Goal: Task Accomplishment & Management: Use online tool/utility

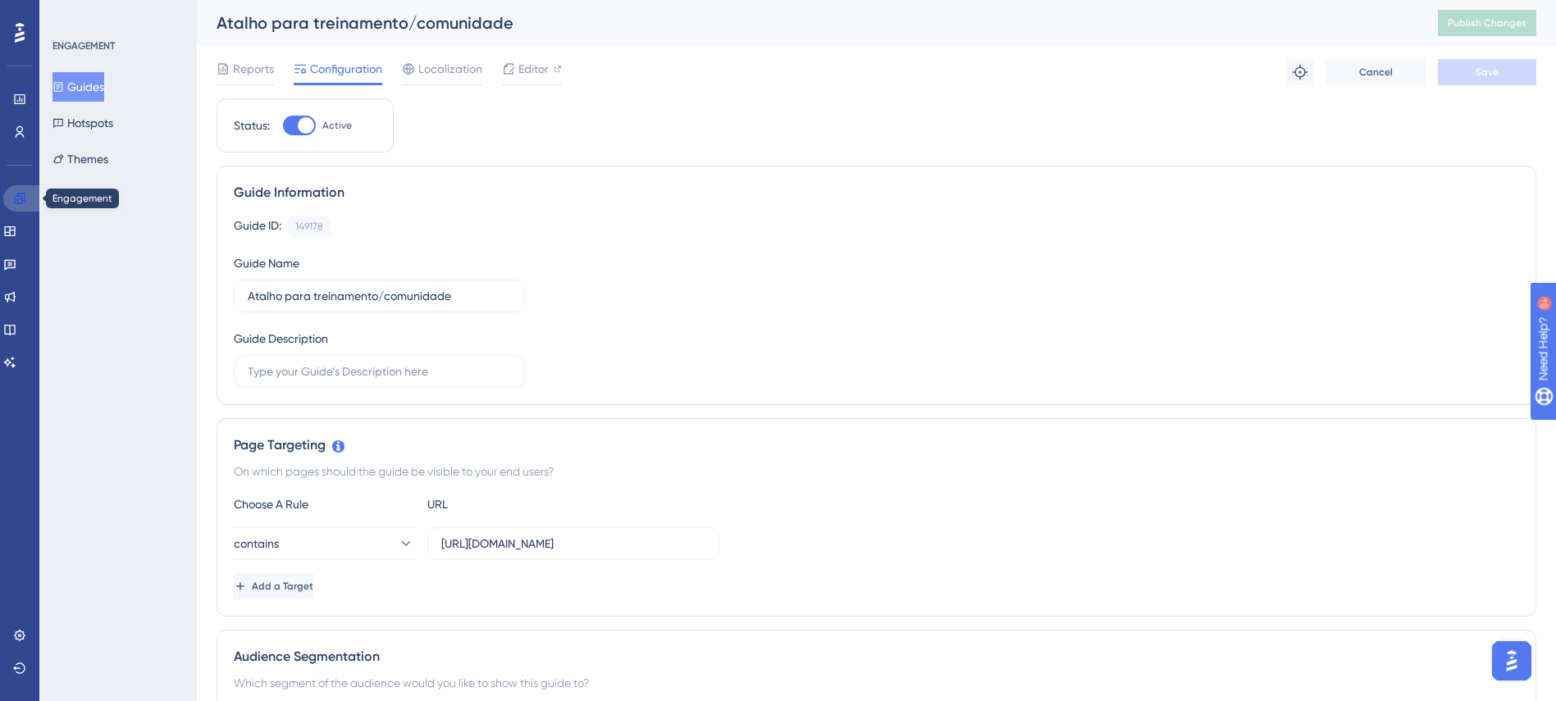
click at [29, 198] on link at bounding box center [22, 198] width 39 height 26
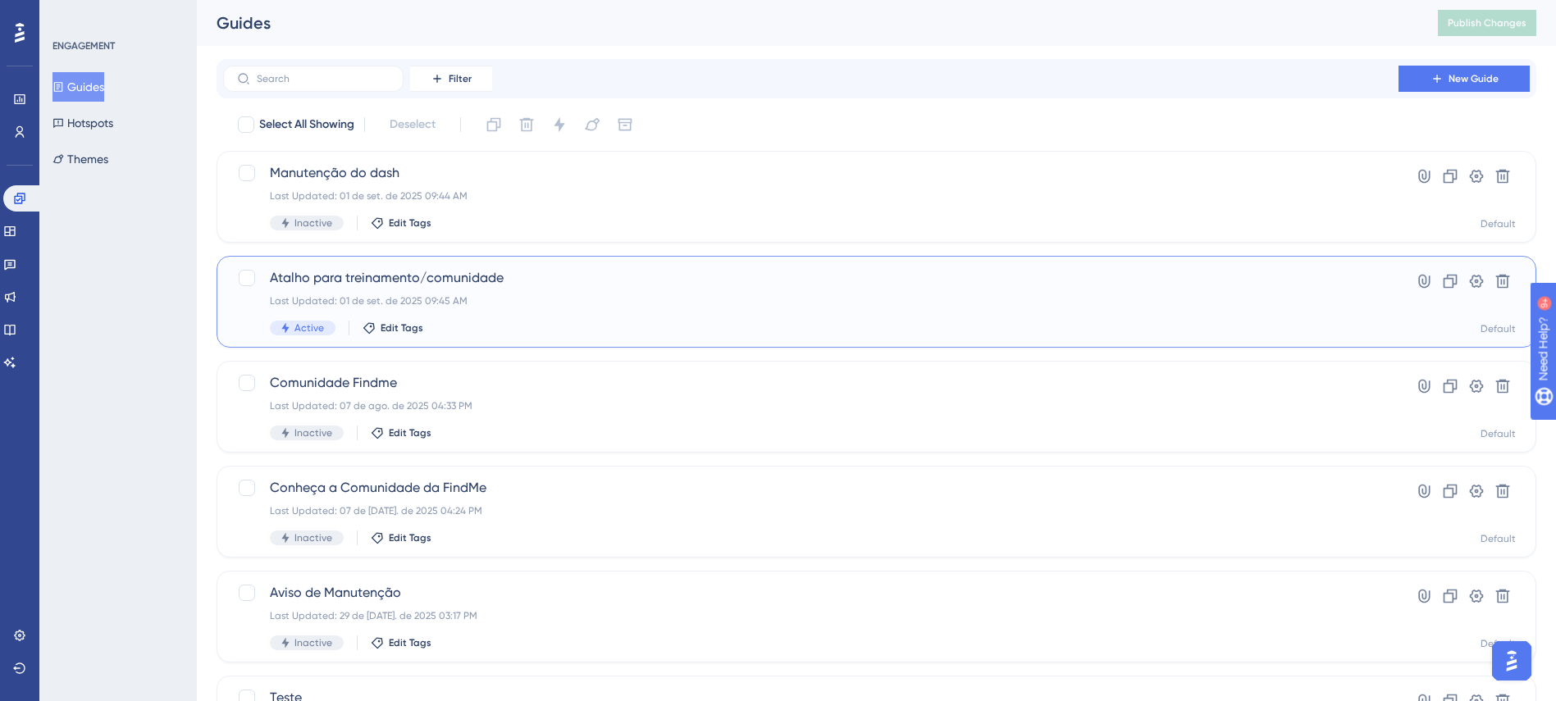
click at [426, 276] on span "Atalho para treinamento/comunidade" at bounding box center [811, 278] width 1082 height 20
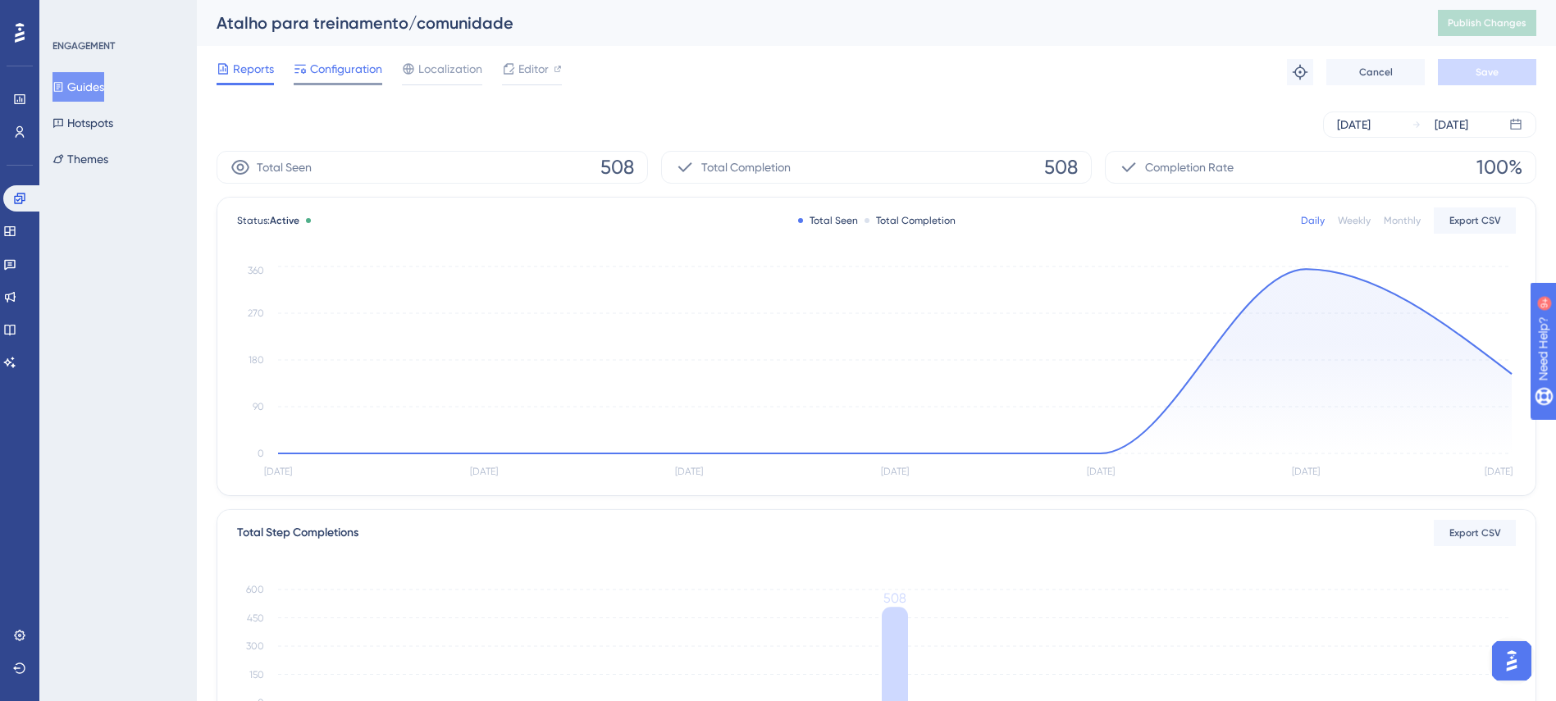
click at [367, 84] on div at bounding box center [338, 84] width 89 height 2
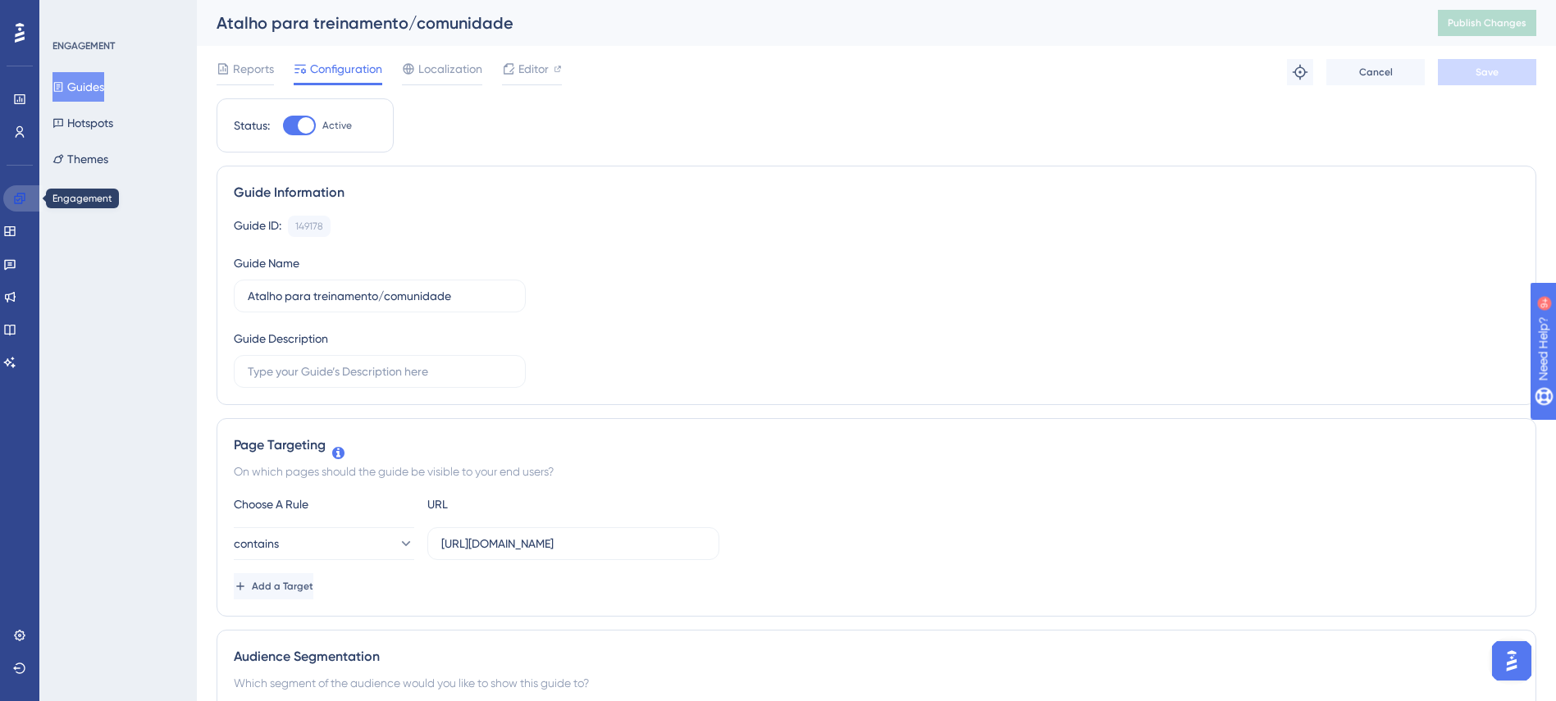
click at [28, 196] on link at bounding box center [22, 198] width 39 height 26
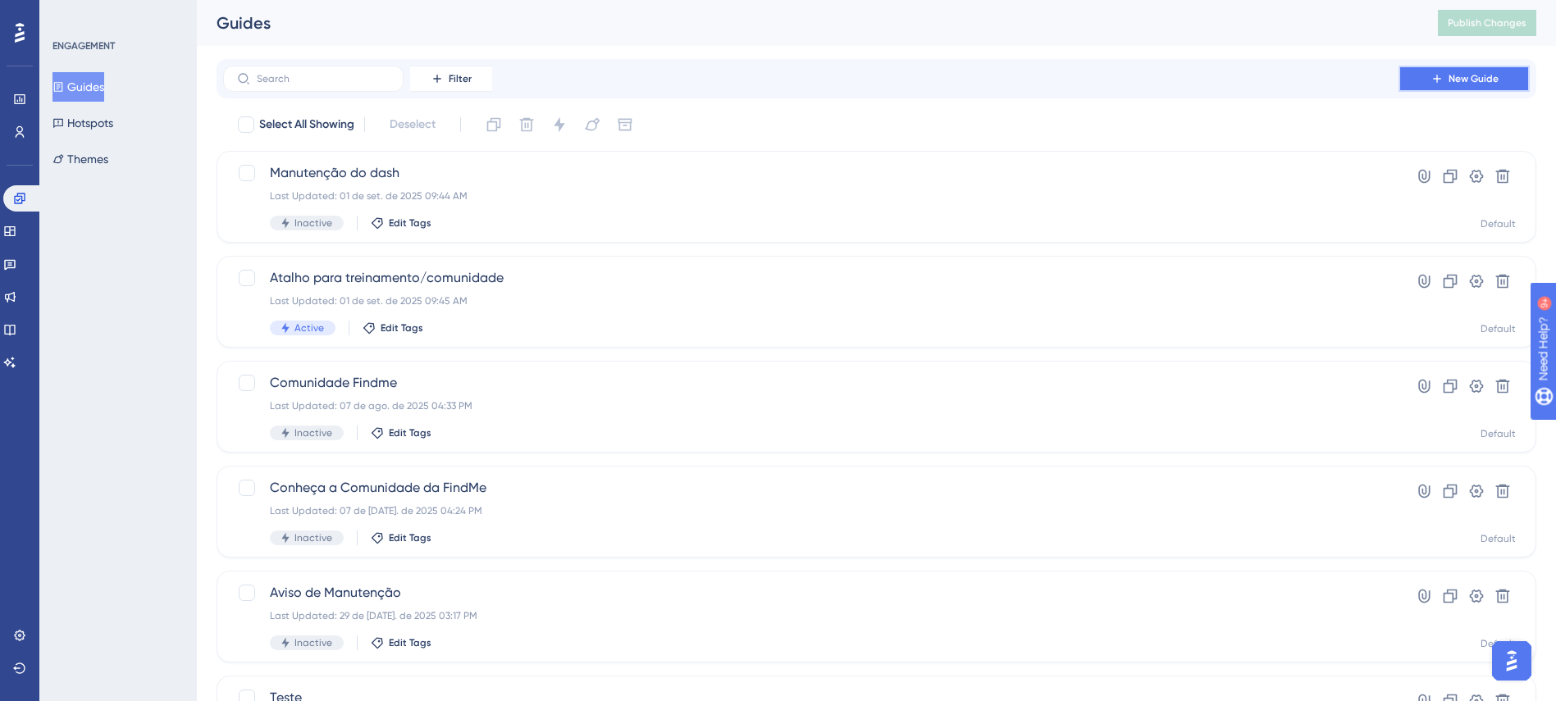
click at [1469, 82] on span "New Guide" at bounding box center [1473, 78] width 50 height 13
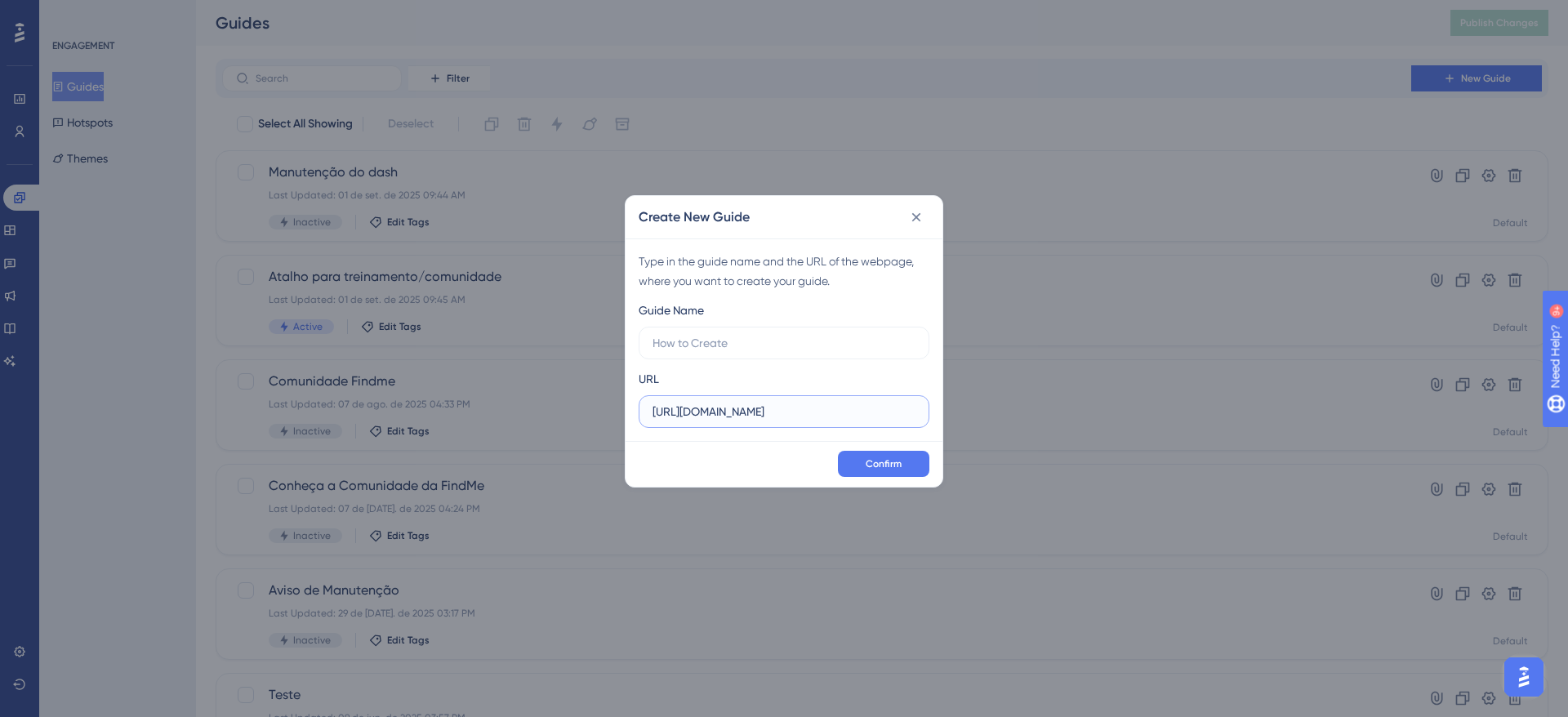
drag, startPoint x: 794, startPoint y: 404, endPoint x: 390, endPoint y: 343, distance: 408.6
click at [395, 345] on div "Create New Guide Type in the guide name and the URL of the webpage, where you w…" at bounding box center [784, 358] width 1568 height 717
paste input "/dashboard"
type input "https://v2.findme.id/dashboard"
click at [680, 341] on input "text" at bounding box center [784, 343] width 263 height 18
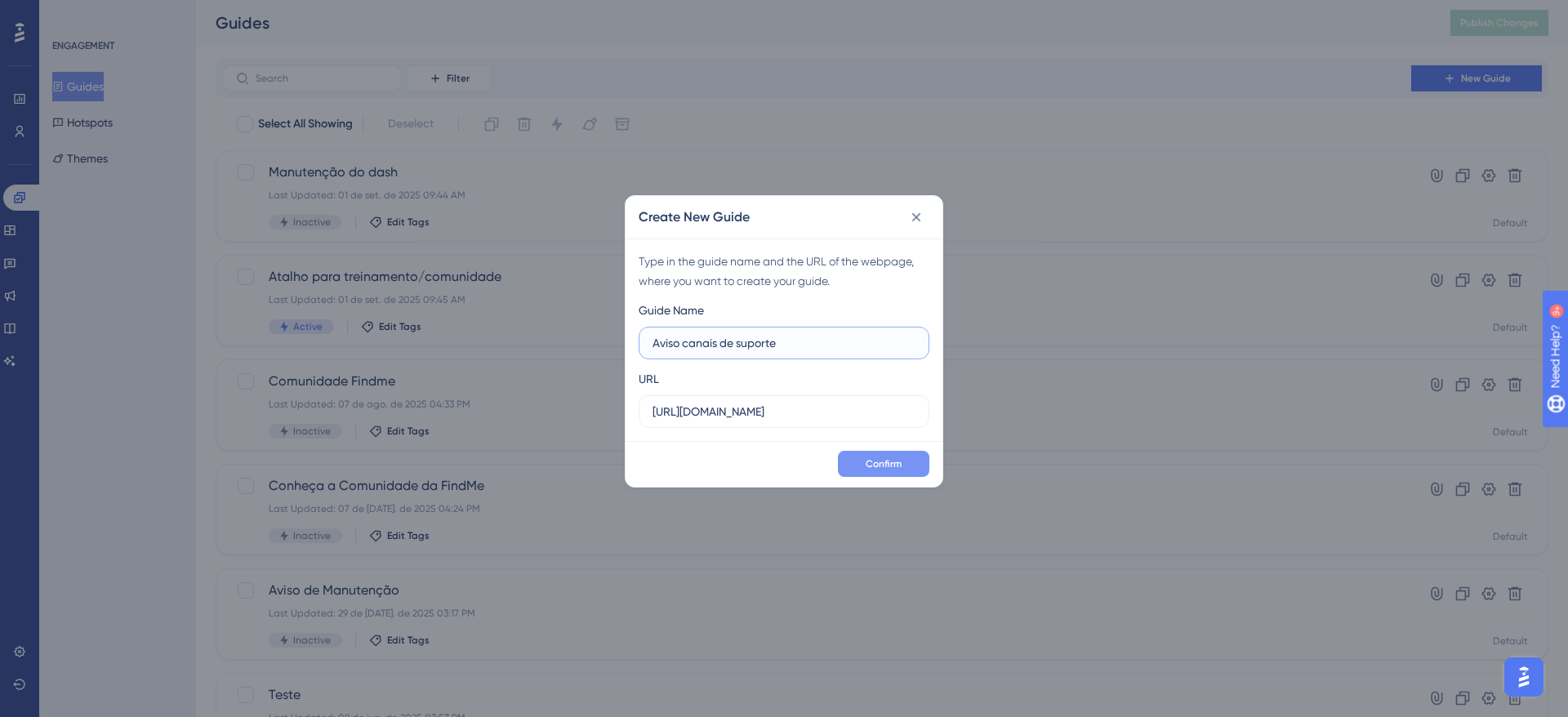
type input "Aviso canais de suporte"
click at [878, 468] on span "Confirm" at bounding box center [883, 463] width 36 height 13
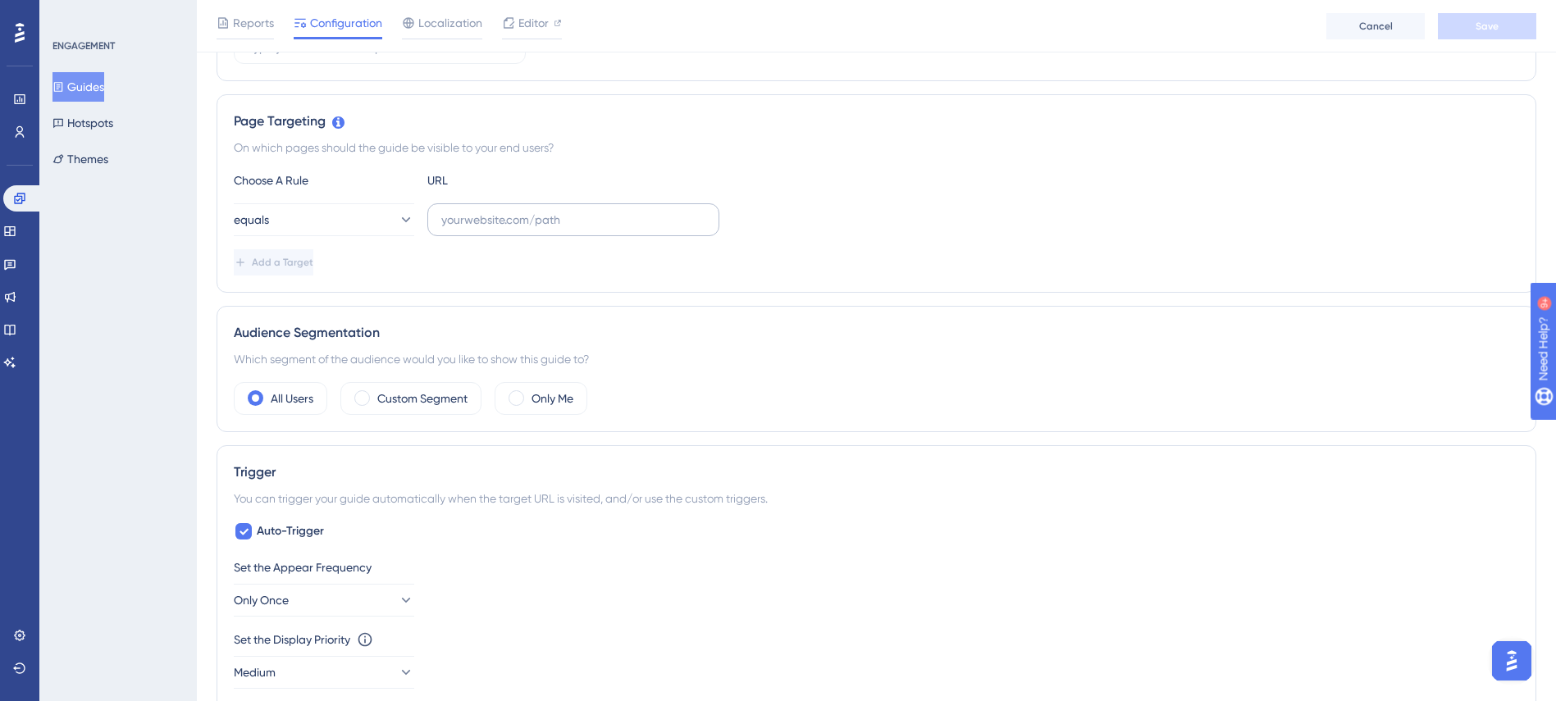
scroll to position [492, 0]
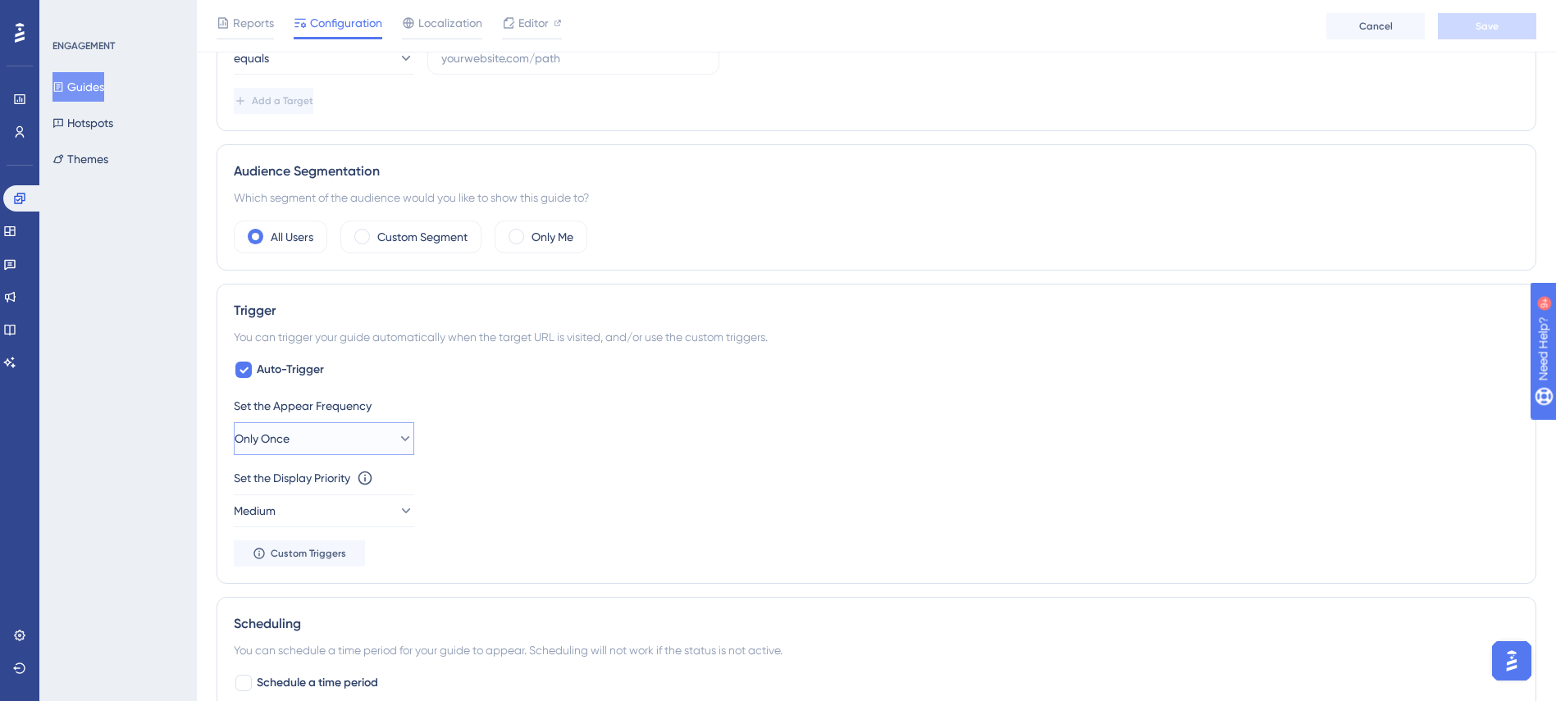
click at [372, 441] on button "Only Once" at bounding box center [324, 438] width 180 height 33
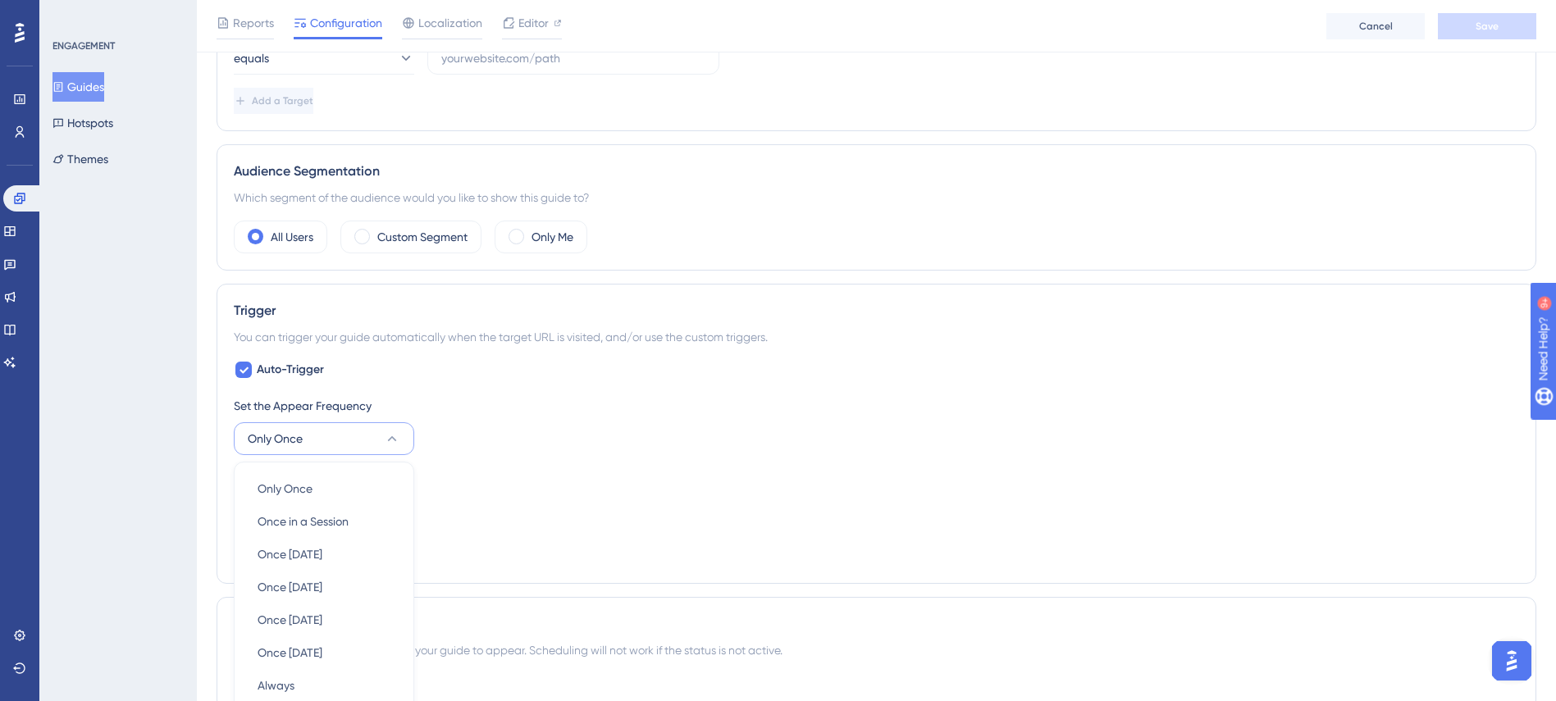
scroll to position [729, 0]
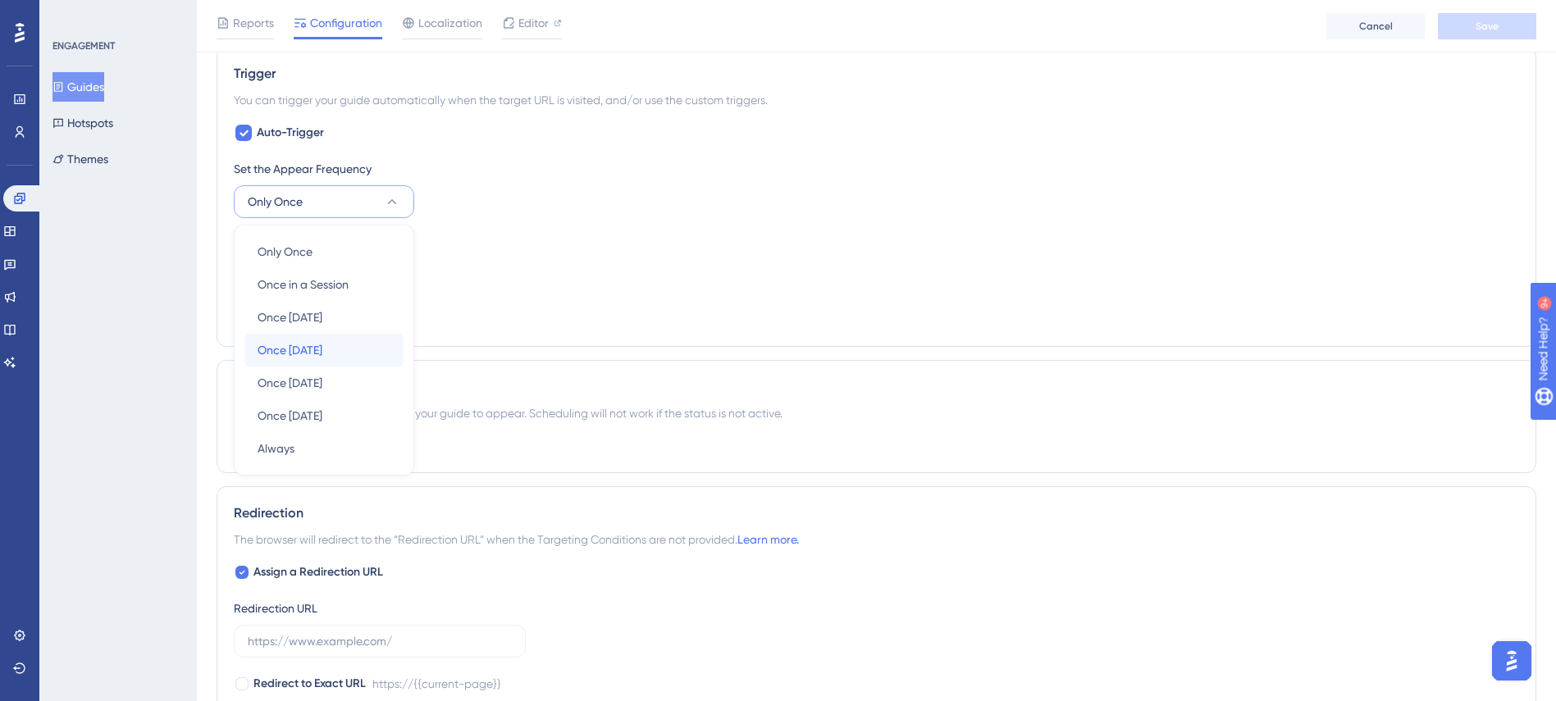
click at [357, 357] on div "Once in 7 days Once in 7 days" at bounding box center [324, 350] width 133 height 33
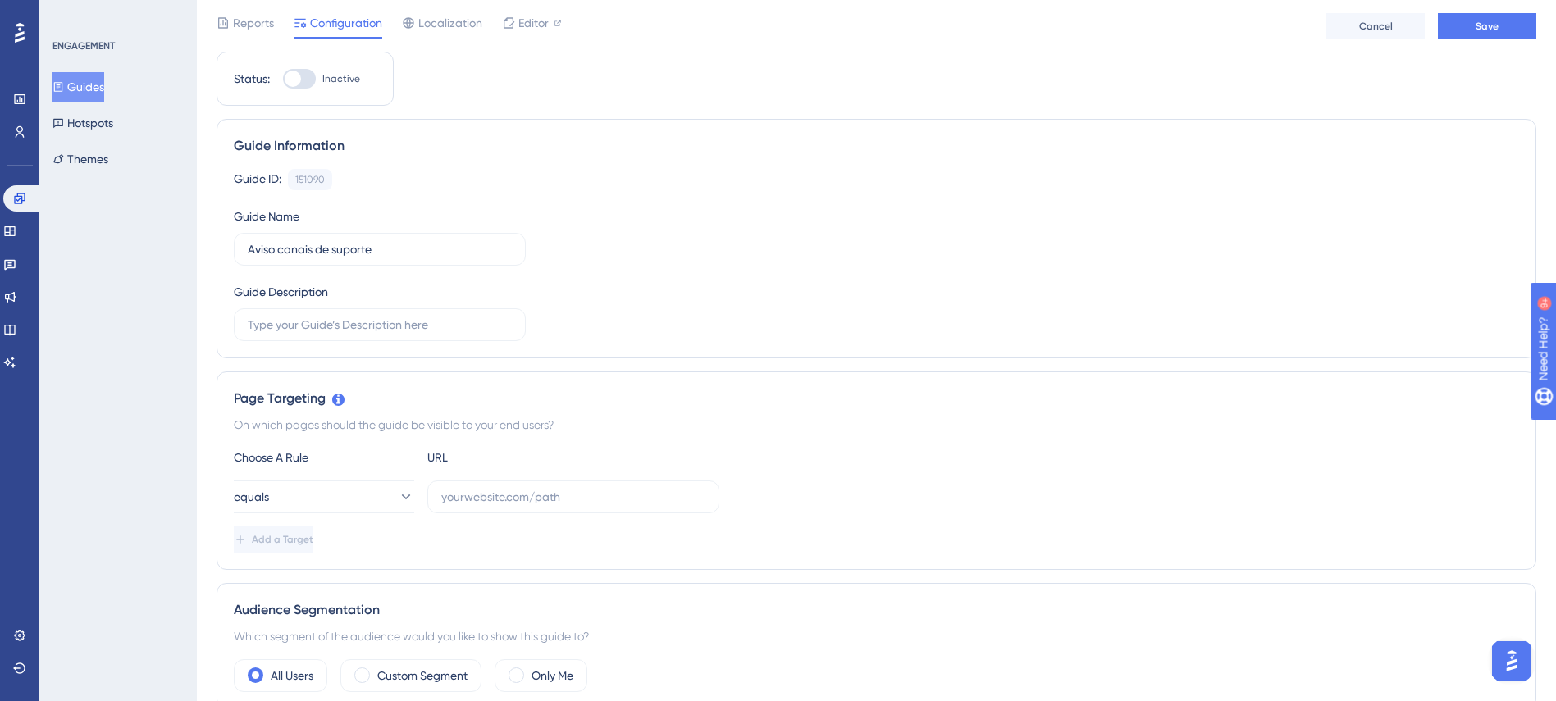
scroll to position [0, 0]
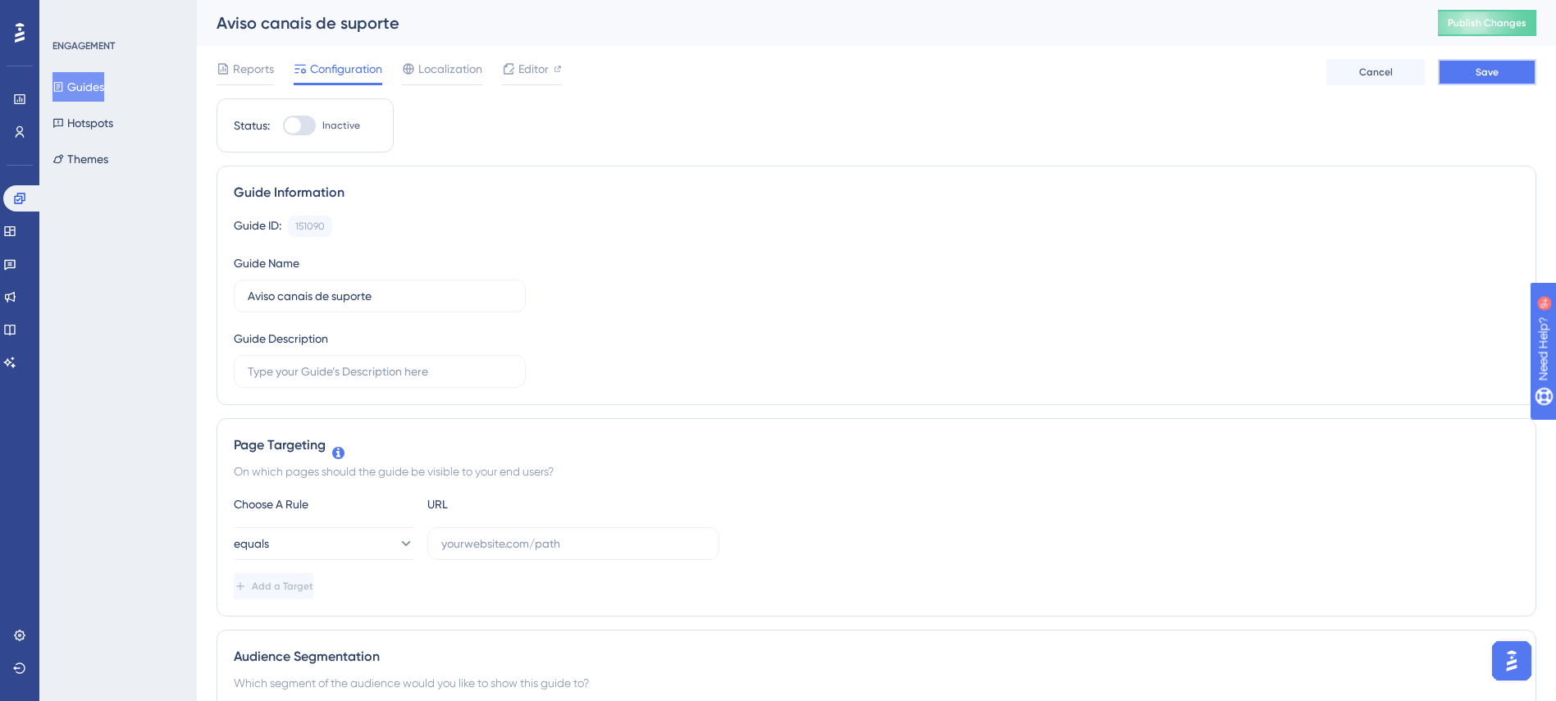
click at [1491, 84] on button "Save" at bounding box center [1487, 72] width 98 height 26
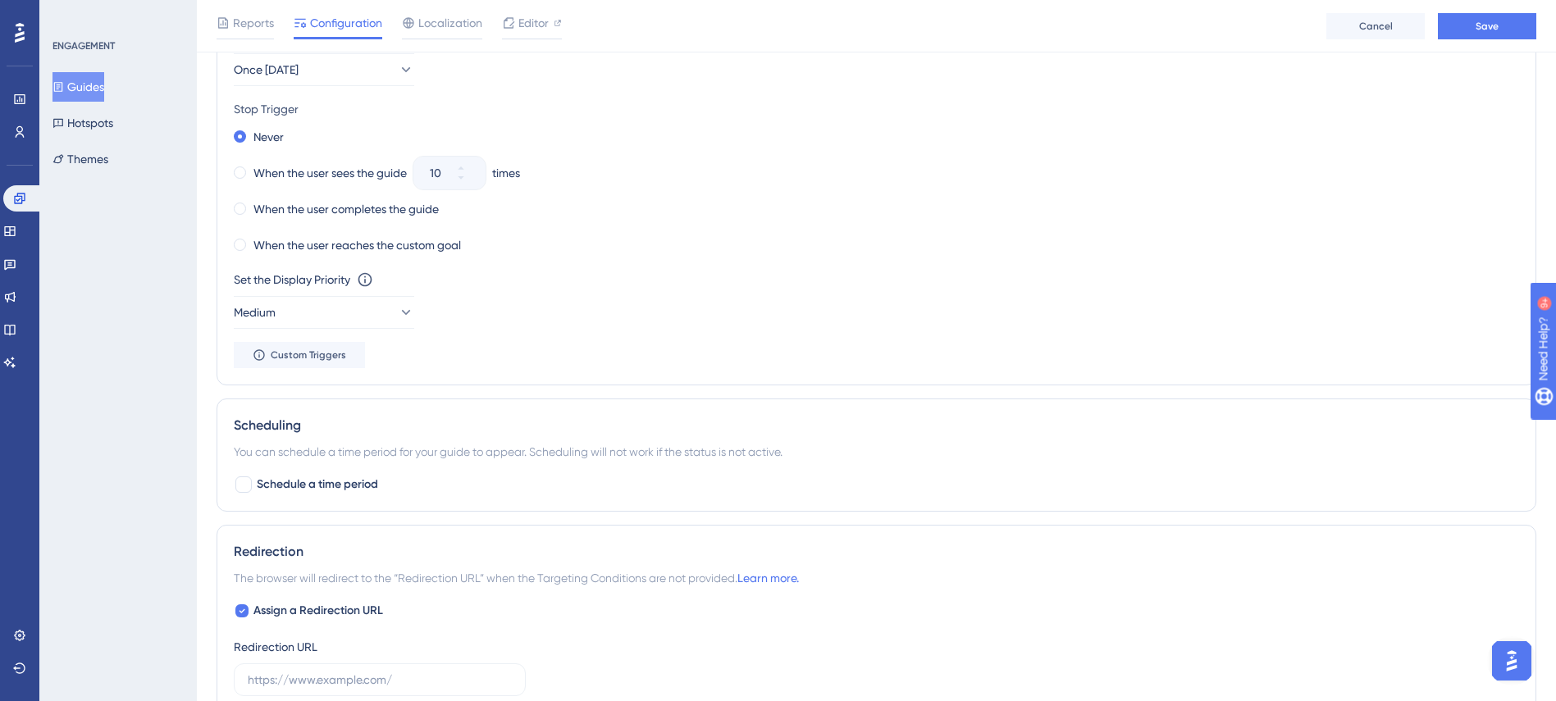
scroll to position [1216, 0]
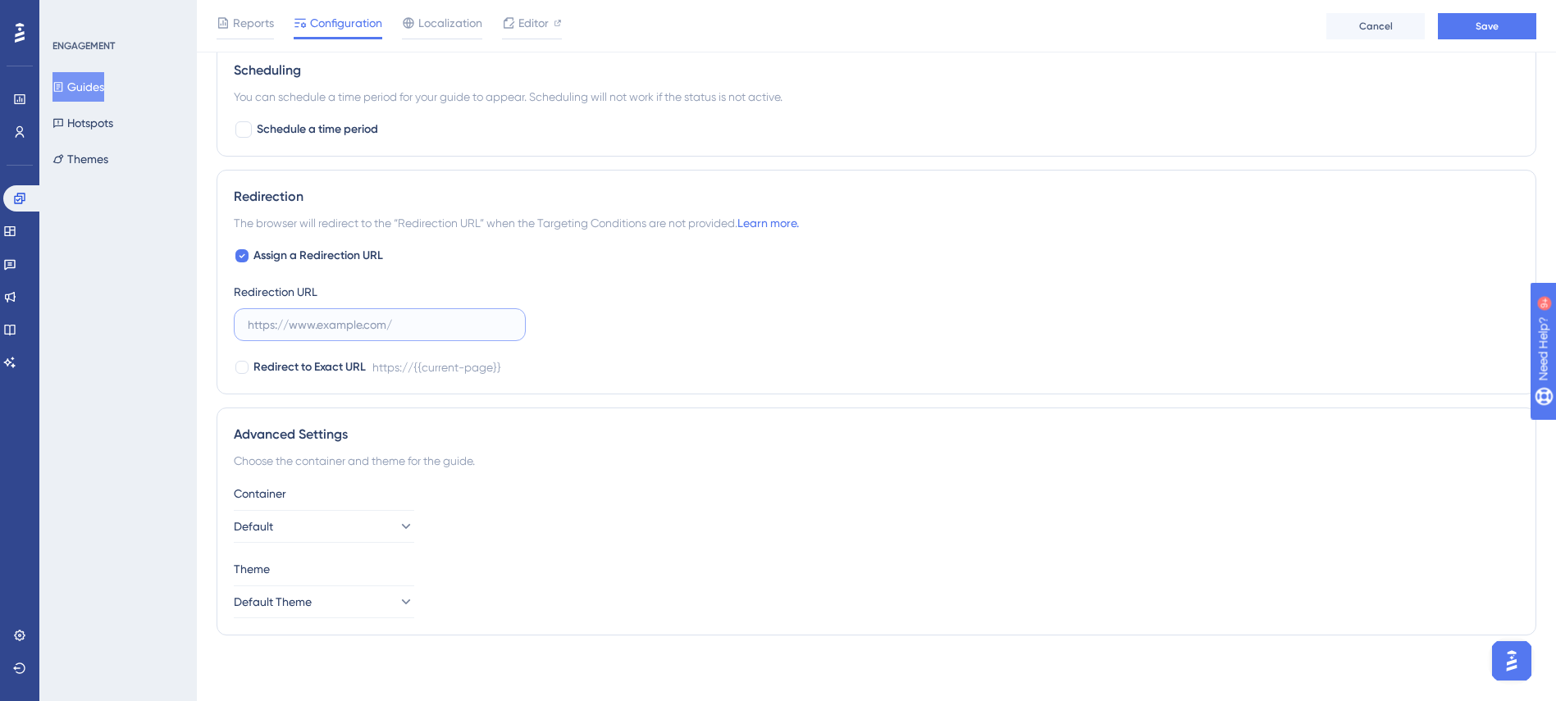
click at [458, 326] on input "text" at bounding box center [380, 325] width 264 height 18
click at [245, 256] on div at bounding box center [241, 255] width 13 height 13
checkbox input "false"
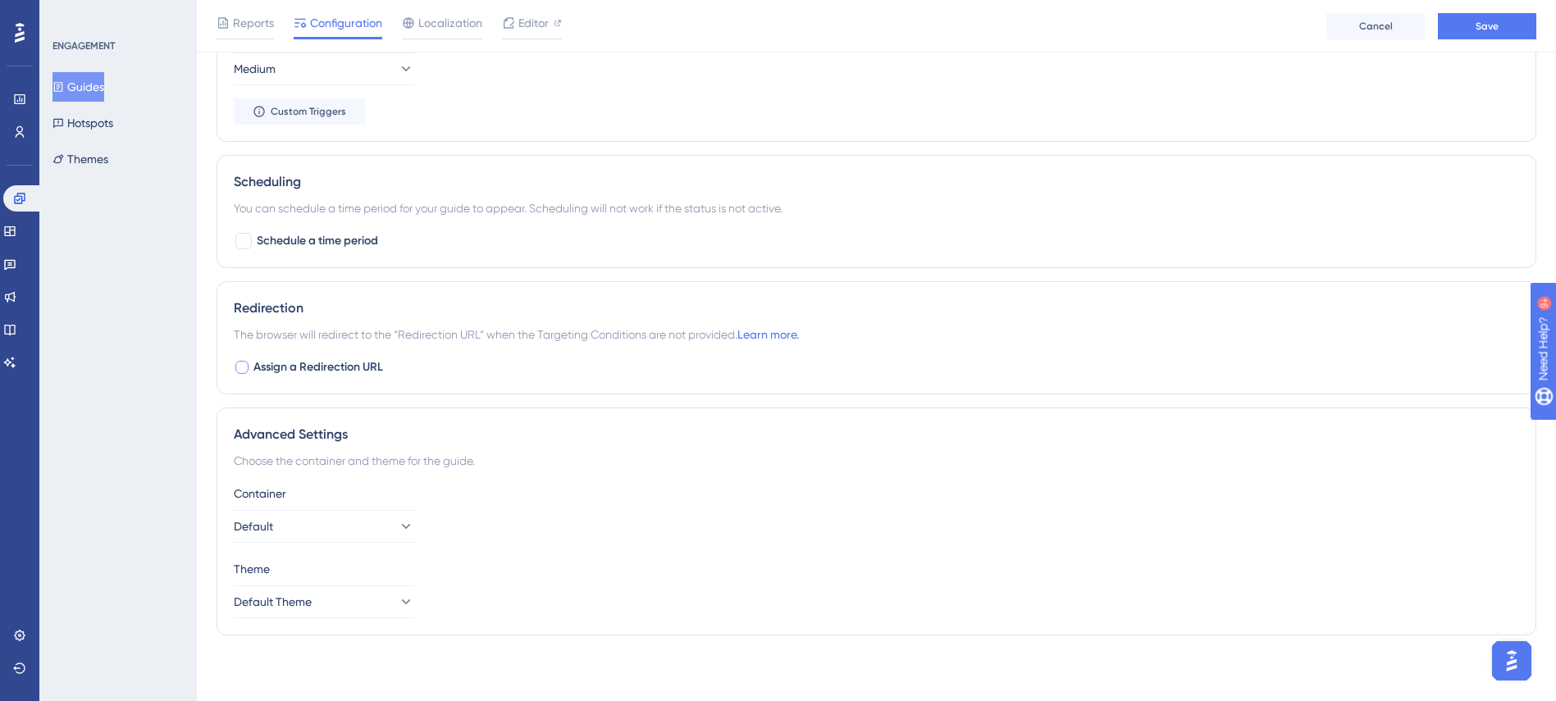
scroll to position [1105, 0]
click at [1505, 43] on div "Reports Configuration Localization Editor Cancel Save" at bounding box center [876, 26] width 1359 height 52
click at [1510, 21] on button "Save" at bounding box center [1487, 26] width 98 height 26
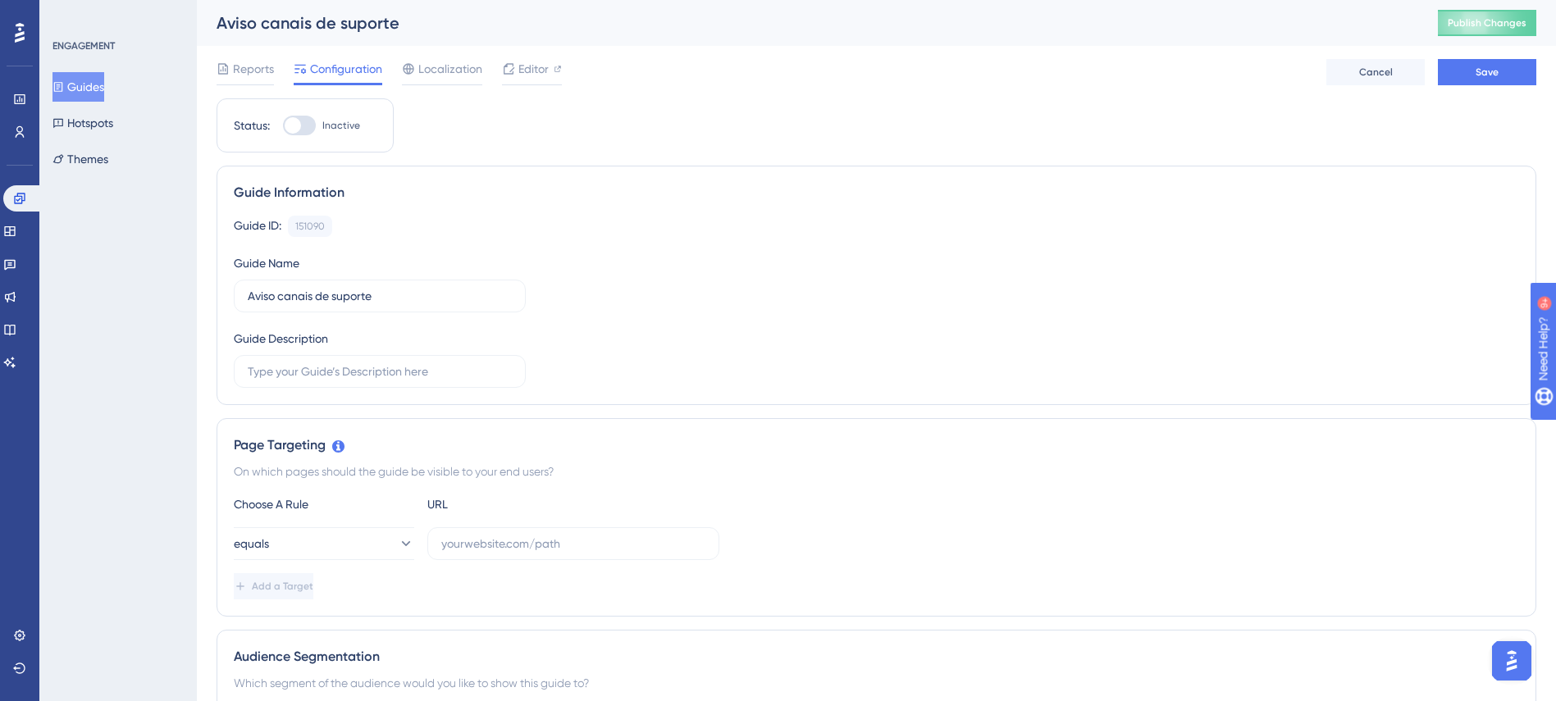
scroll to position [123, 0]
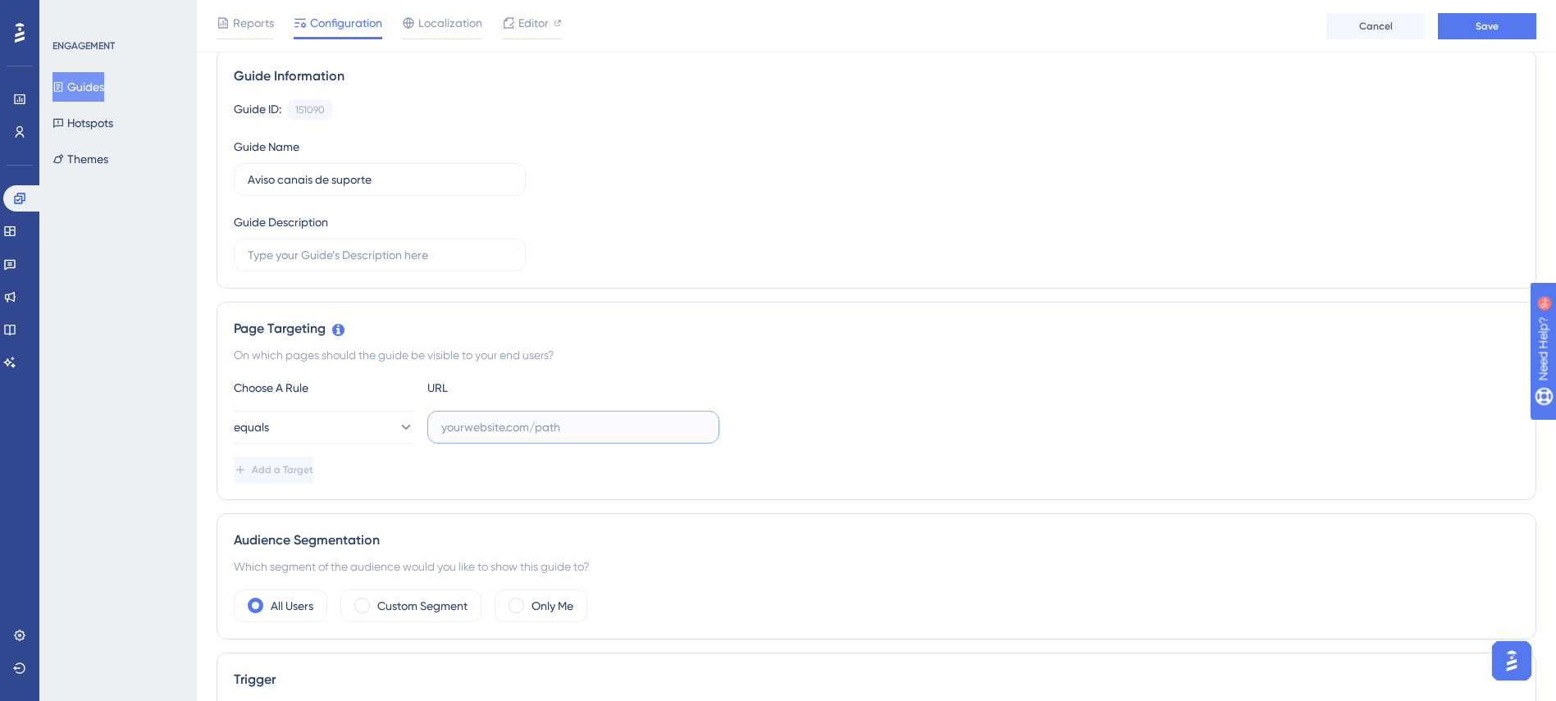
click at [577, 432] on input "text" at bounding box center [573, 427] width 264 height 18
click at [594, 435] on input "text" at bounding box center [573, 427] width 264 height 18
paste input "https://v2.findme.id/dashboard"
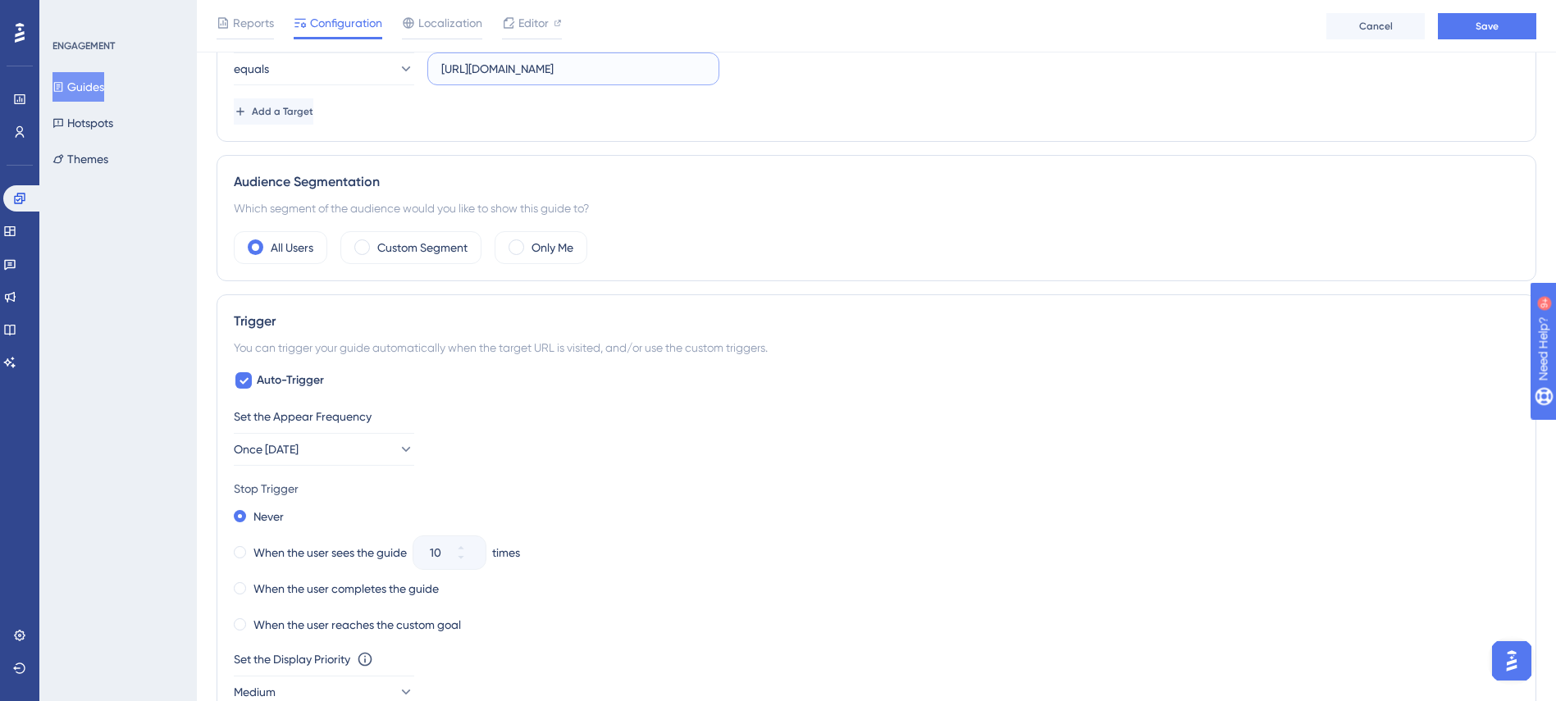
scroll to position [492, 0]
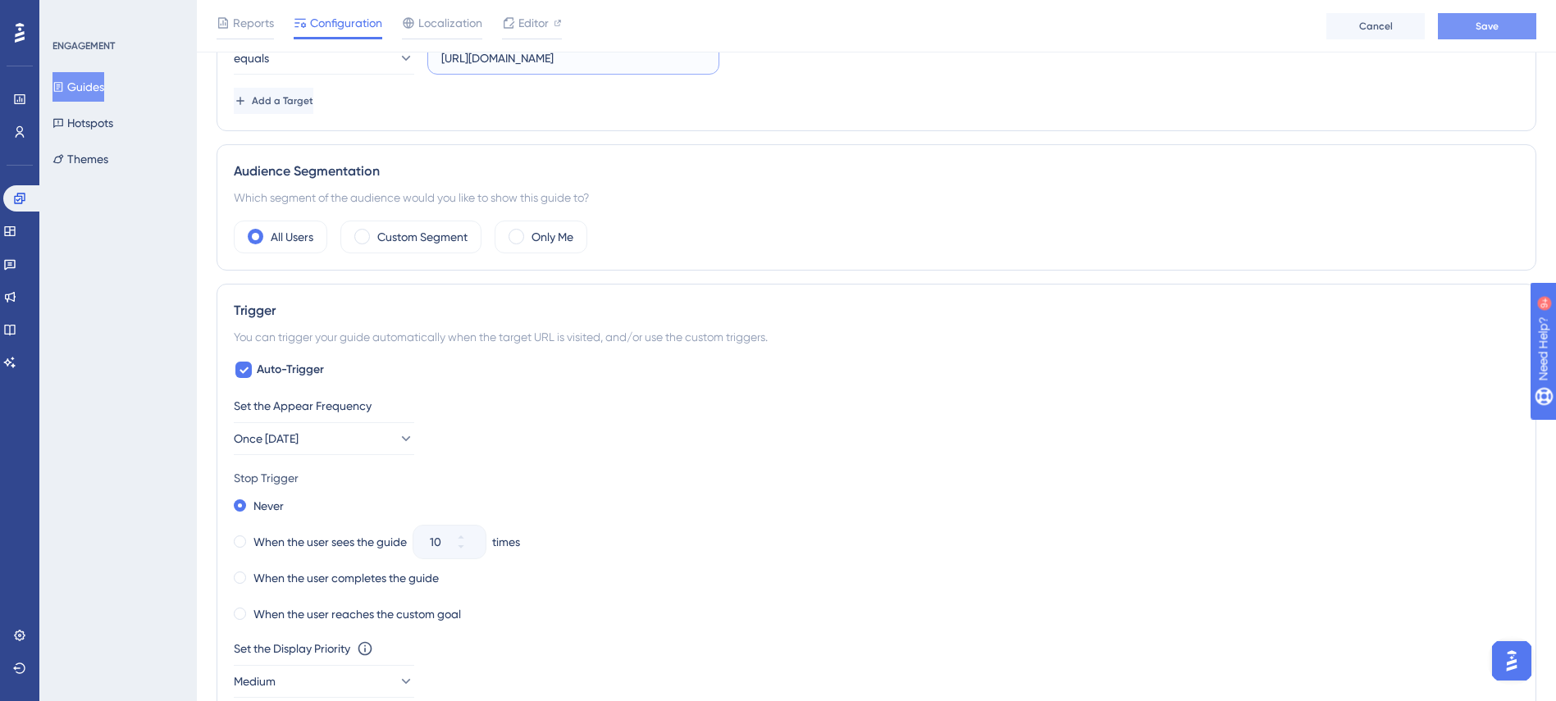
type input "https://v2.findme.id/dashboard"
click at [1461, 32] on button "Save" at bounding box center [1487, 26] width 98 height 26
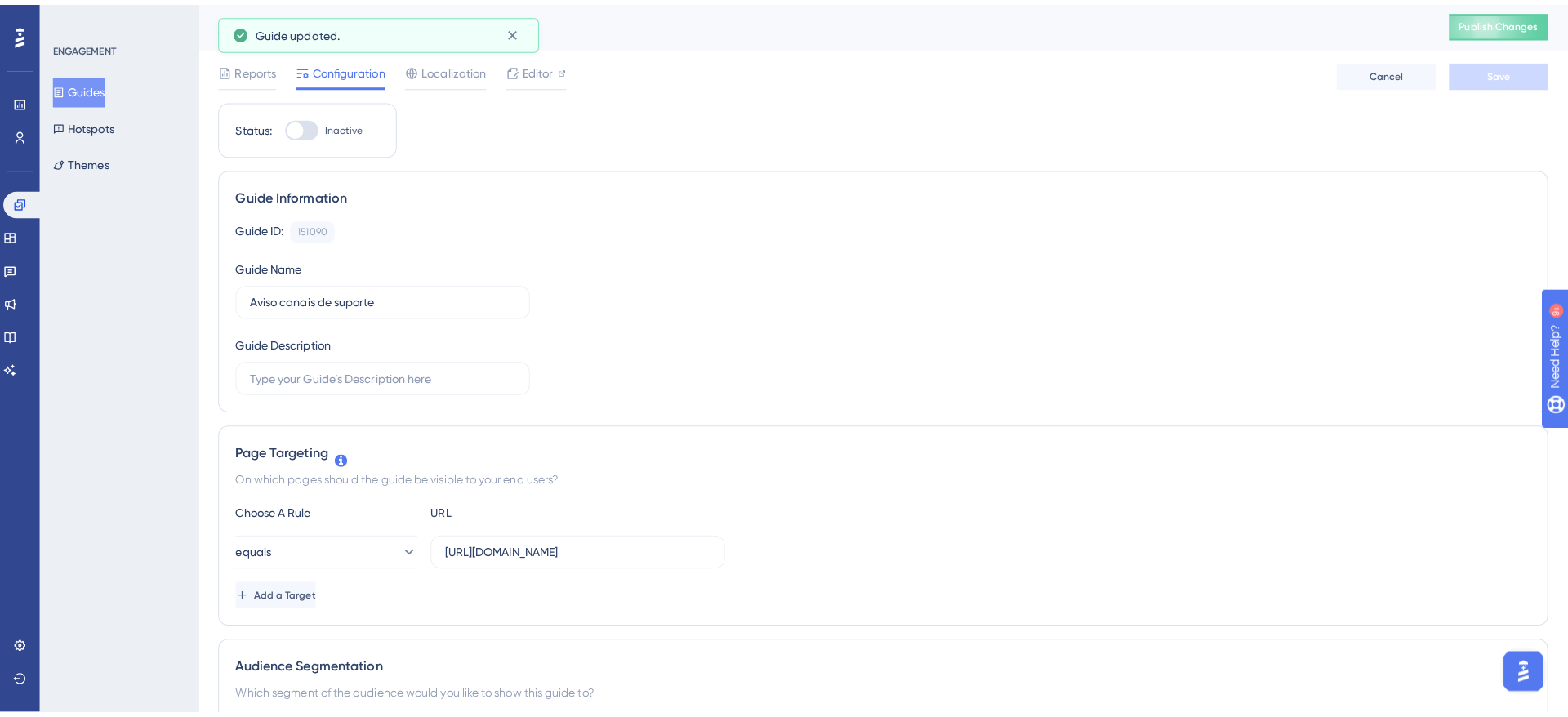
scroll to position [0, 0]
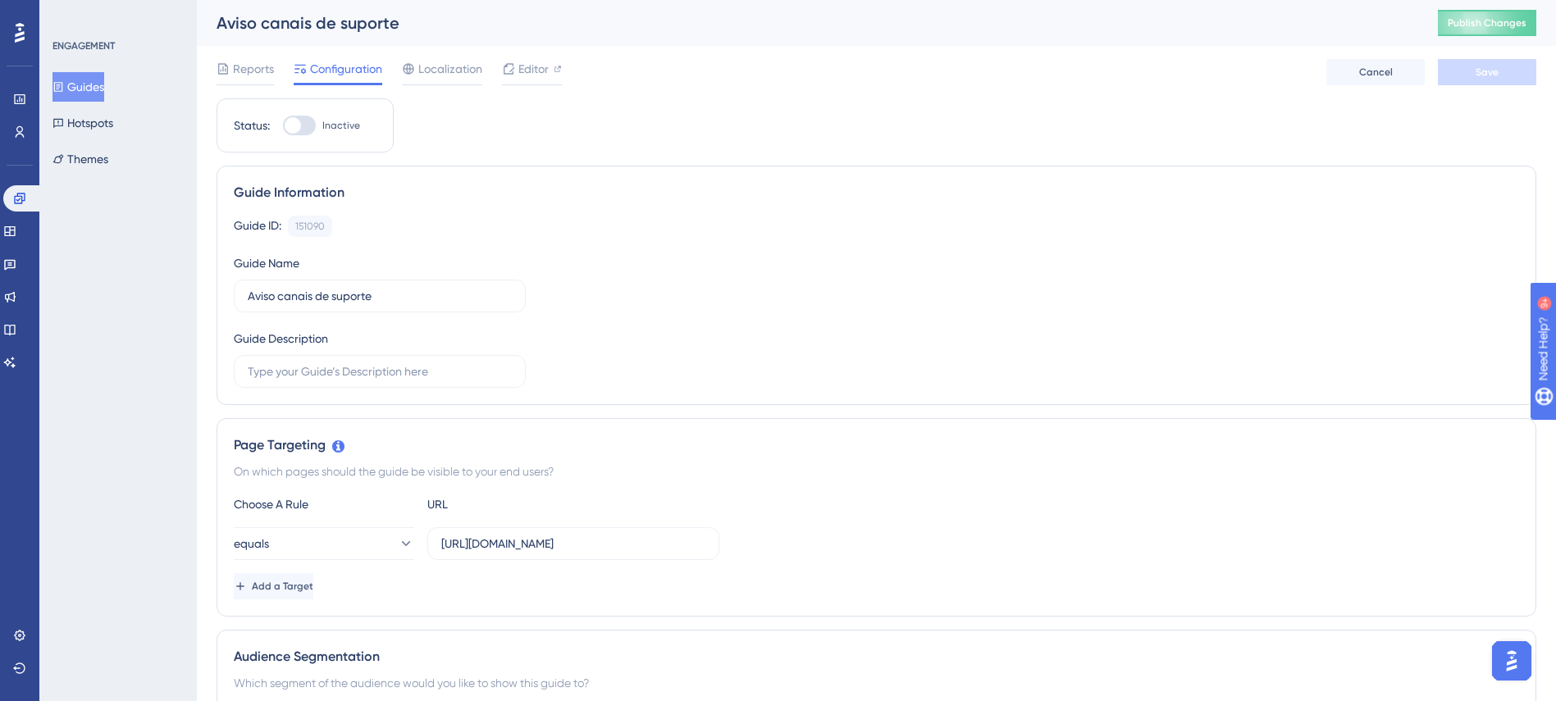
click at [287, 124] on div at bounding box center [293, 125] width 16 height 16
click at [283, 125] on input "Inactive" at bounding box center [282, 125] width 1 height 1
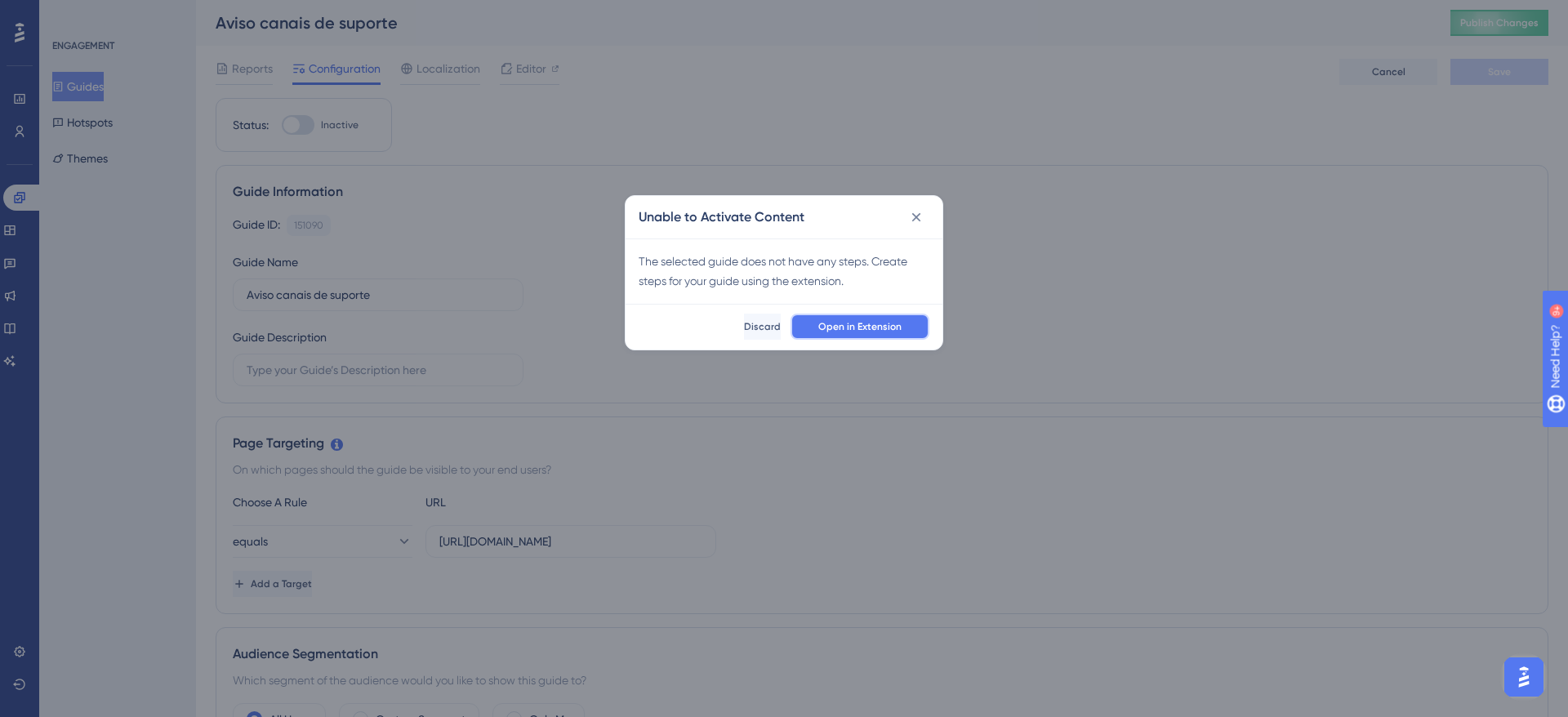
drag, startPoint x: 874, startPoint y: 320, endPoint x: 907, endPoint y: 278, distance: 53.4
click at [907, 278] on div "Unable to Activate Content The selected guide does not have any steps. Create s…" at bounding box center [784, 273] width 319 height 155
drag, startPoint x: 875, startPoint y: 287, endPoint x: 626, endPoint y: 252, distance: 251.4
click at [626, 252] on div "The selected guide does not have any steps. Create steps for your guide using t…" at bounding box center [784, 271] width 317 height 66
copy div "The selected guide does not have any steps. Create steps for your guide using t…"
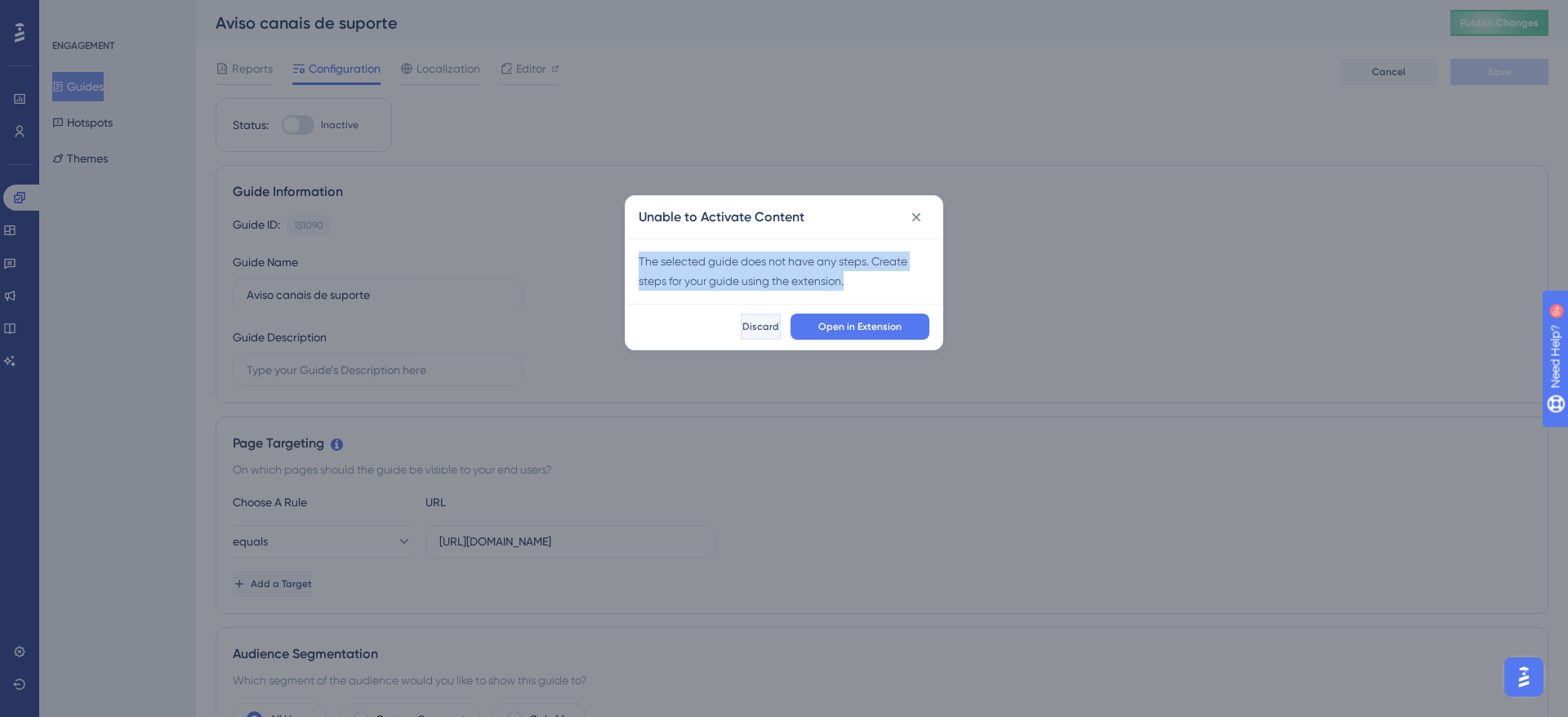
click at [746, 327] on span "Discard" at bounding box center [760, 326] width 37 height 13
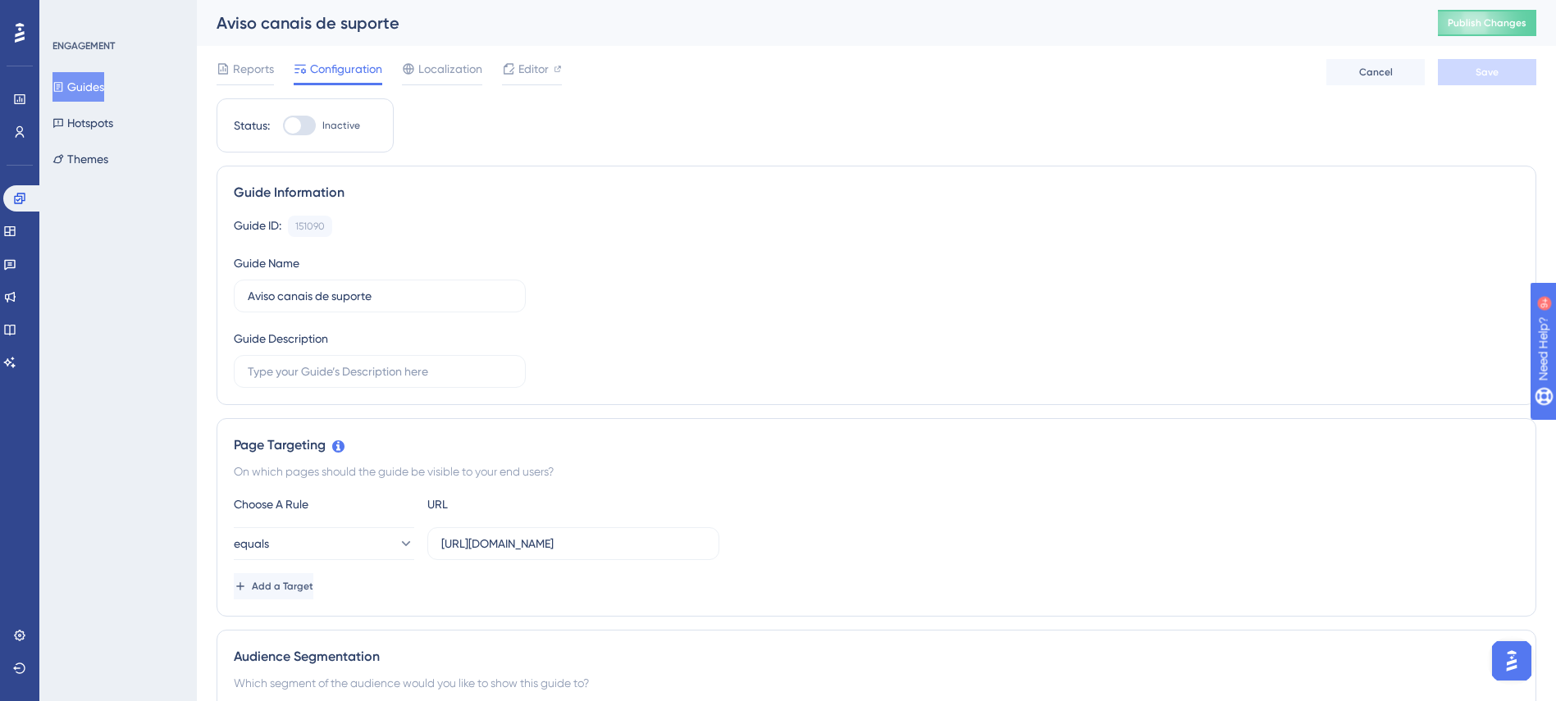
click at [309, 127] on div at bounding box center [299, 126] width 33 height 20
click at [283, 126] on input "Inactive" at bounding box center [282, 125] width 1 height 1
checkbox input "false"
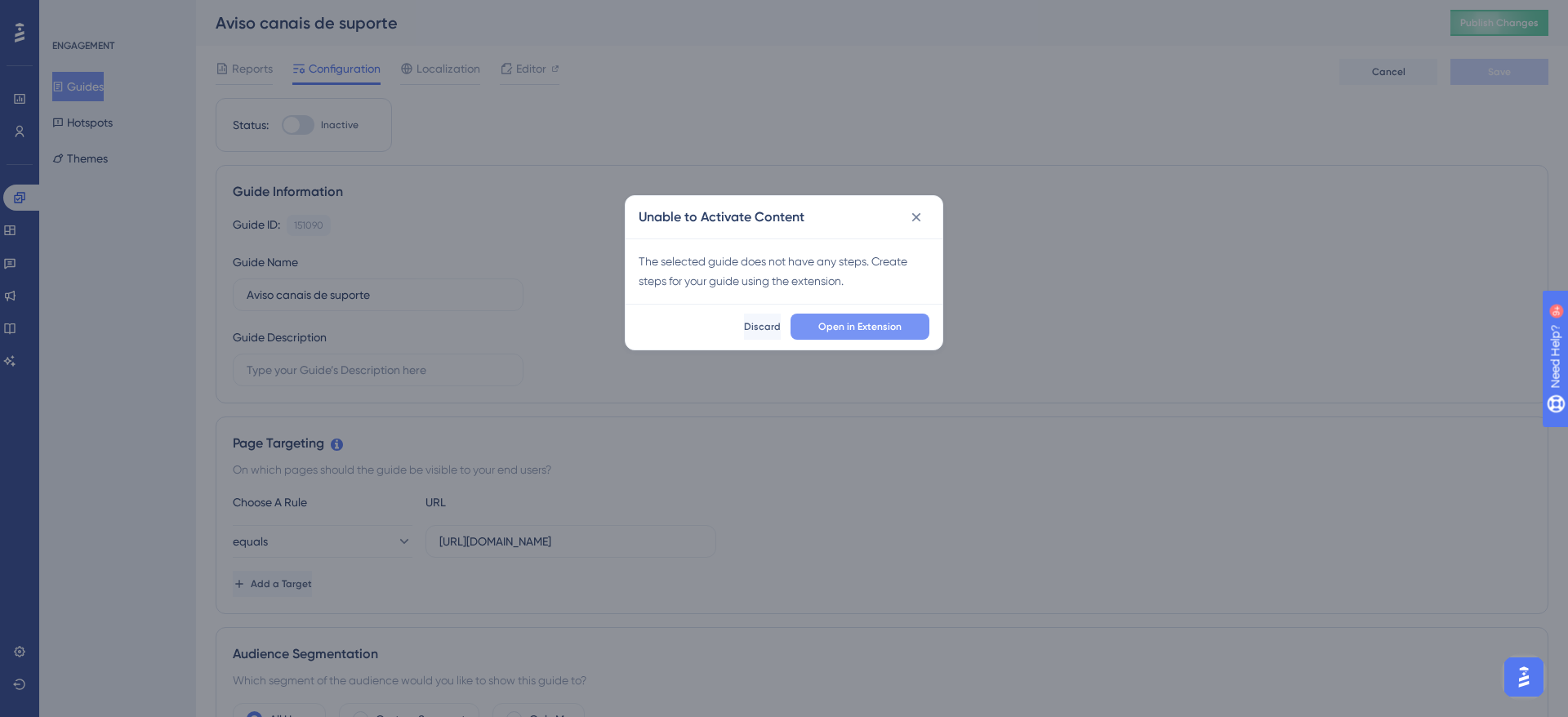
click at [854, 330] on span "Open in Extension" at bounding box center [860, 326] width 84 height 13
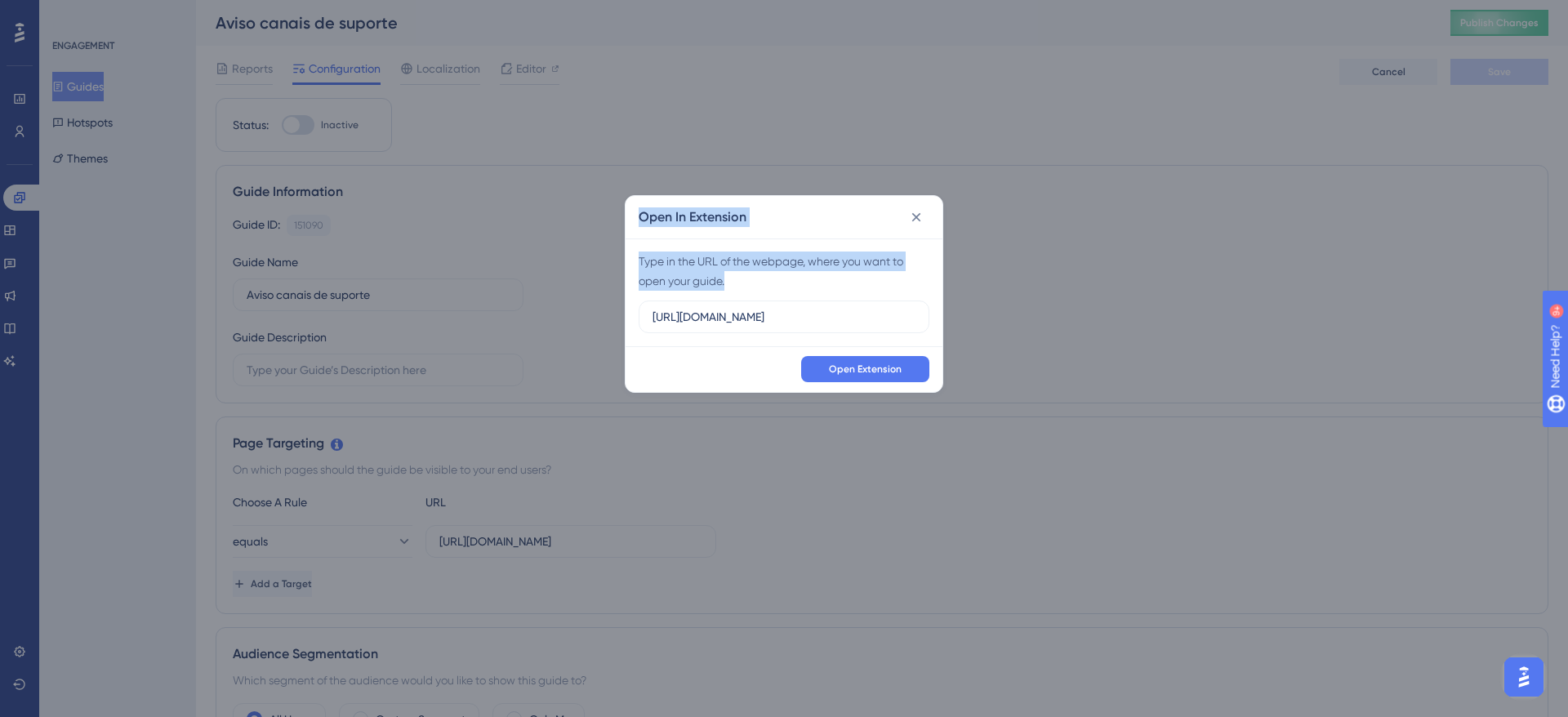
drag, startPoint x: 854, startPoint y: 330, endPoint x: 366, endPoint y: 311, distance: 488.4
click at [368, 311] on div "Open In Extension Type in the URL of the webpage, where you want to open your g…" at bounding box center [784, 358] width 1568 height 717
click at [822, 316] on input "https://v2.findme.id" at bounding box center [784, 317] width 263 height 18
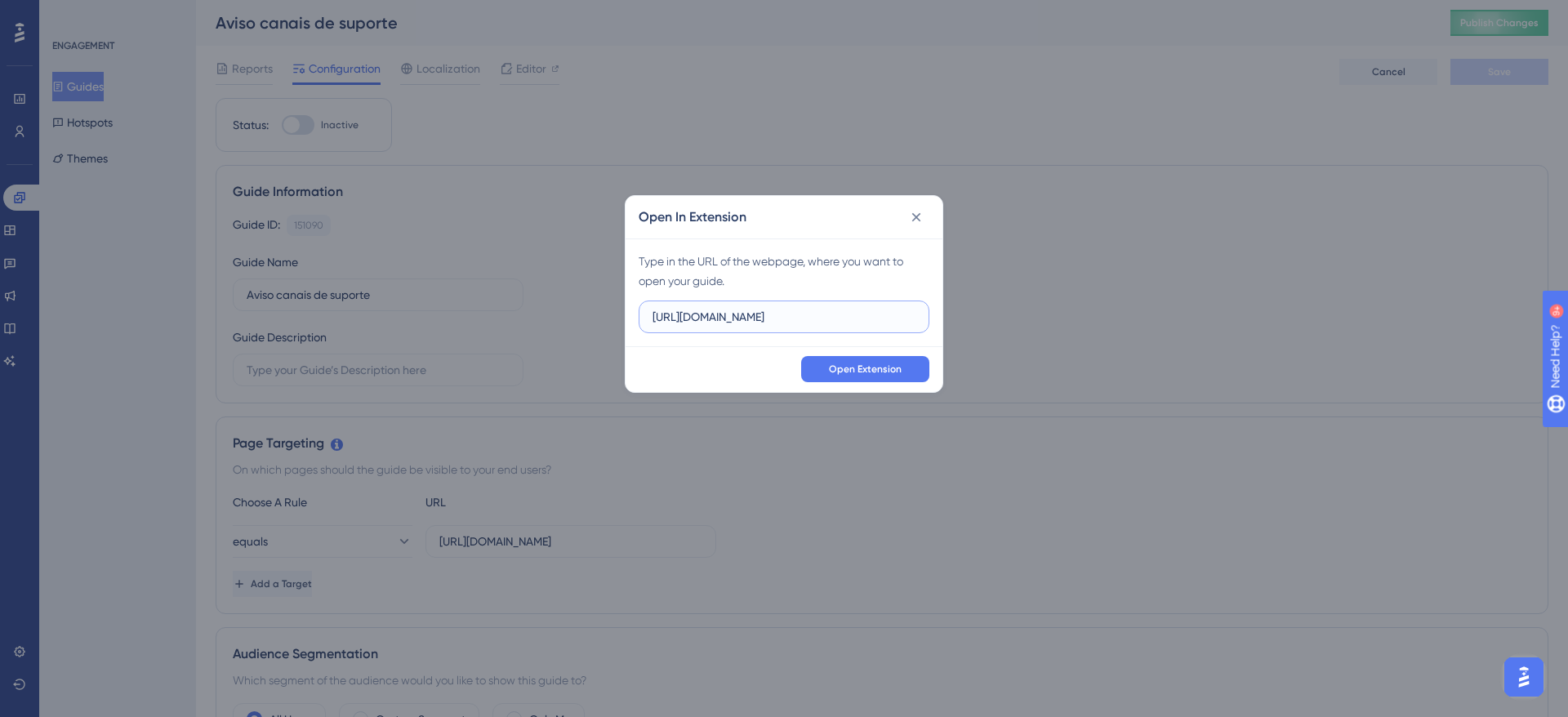
paste input "The selected guide does not have any steps. Create steps for your guide using t…"
paste input "/dashboard"
type input "https://v2.findme.id/dashboard"
click at [864, 365] on span "Open Extension" at bounding box center [864, 368] width 73 height 13
click at [910, 210] on icon at bounding box center [916, 217] width 16 height 16
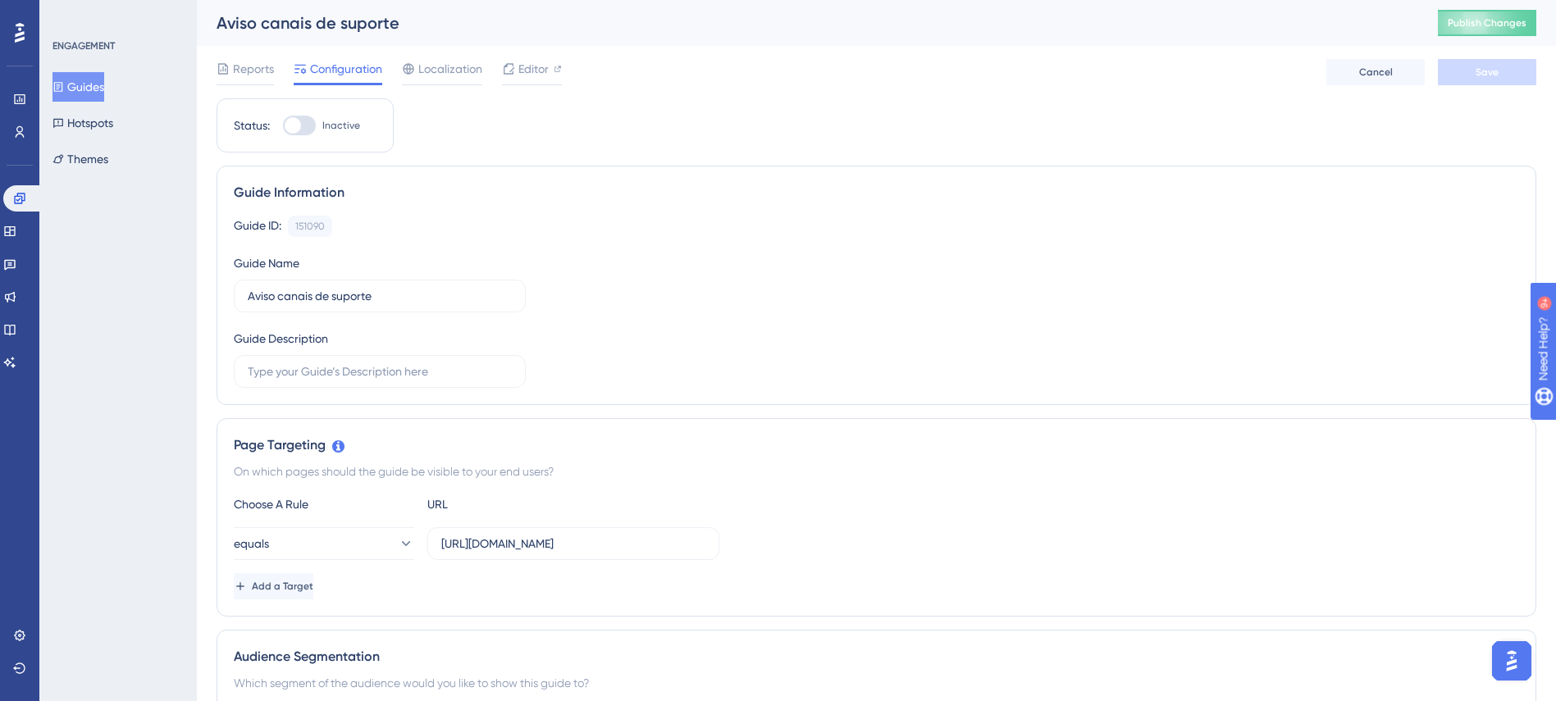
click at [94, 93] on button "Guides" at bounding box center [78, 87] width 52 height 30
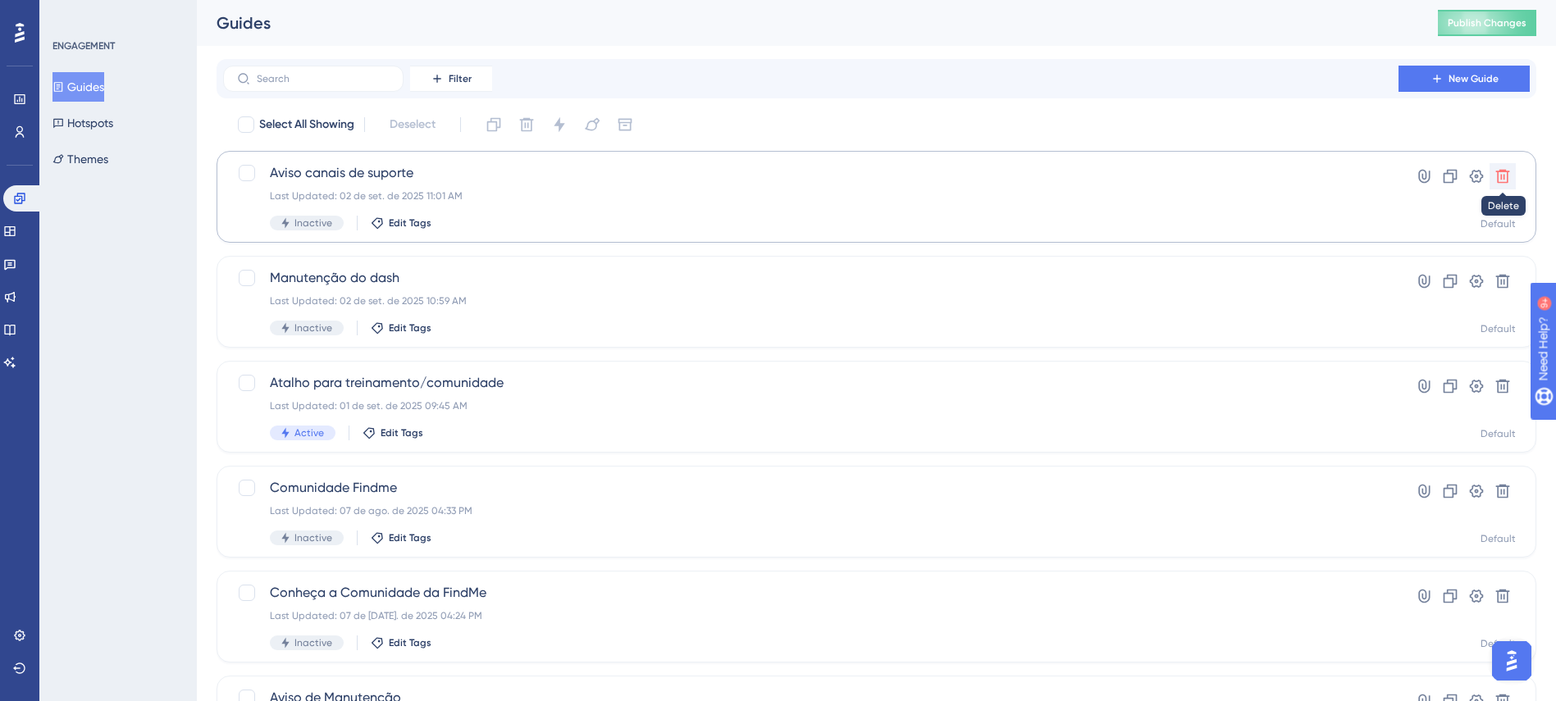
click at [1500, 177] on icon at bounding box center [1502, 176] width 16 height 16
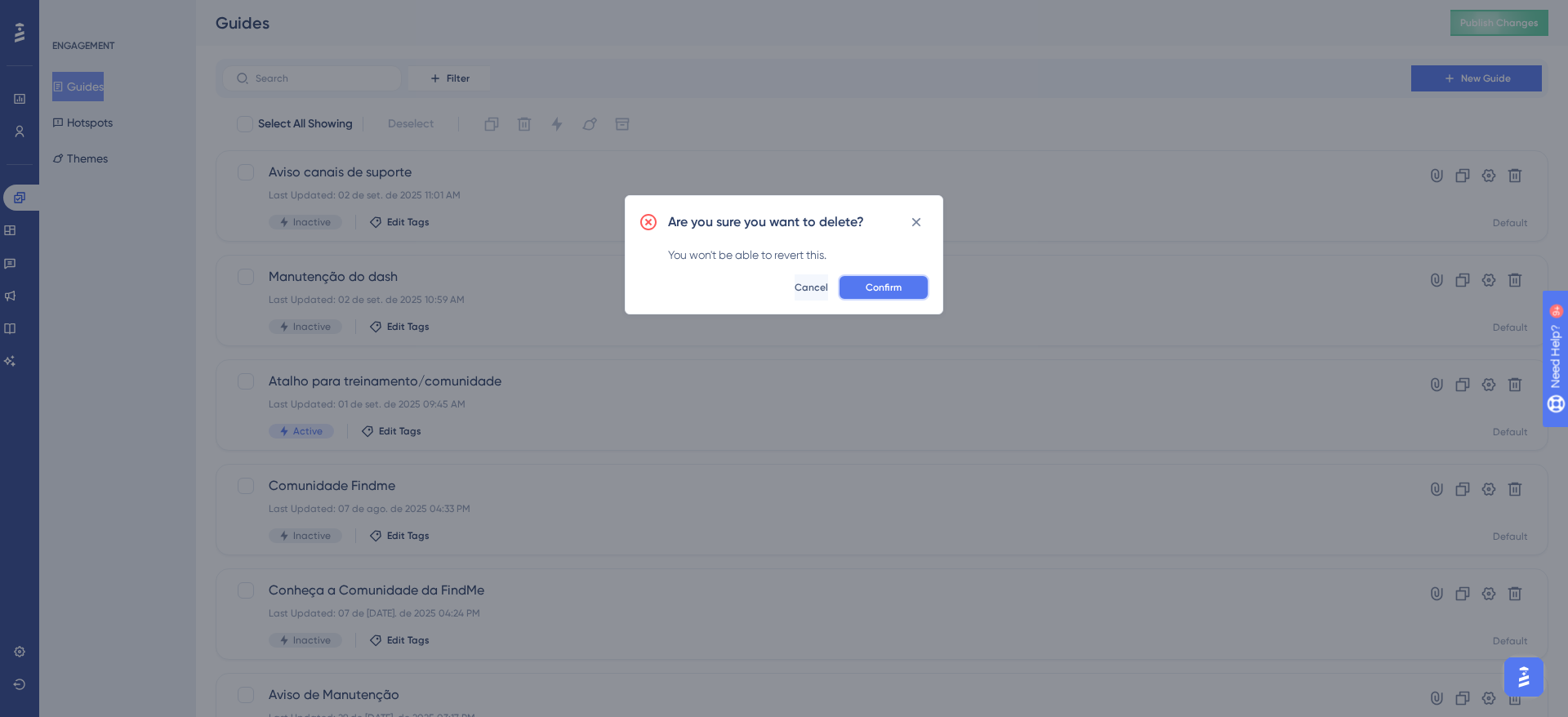
click at [882, 292] on span "Confirm" at bounding box center [883, 287] width 36 height 13
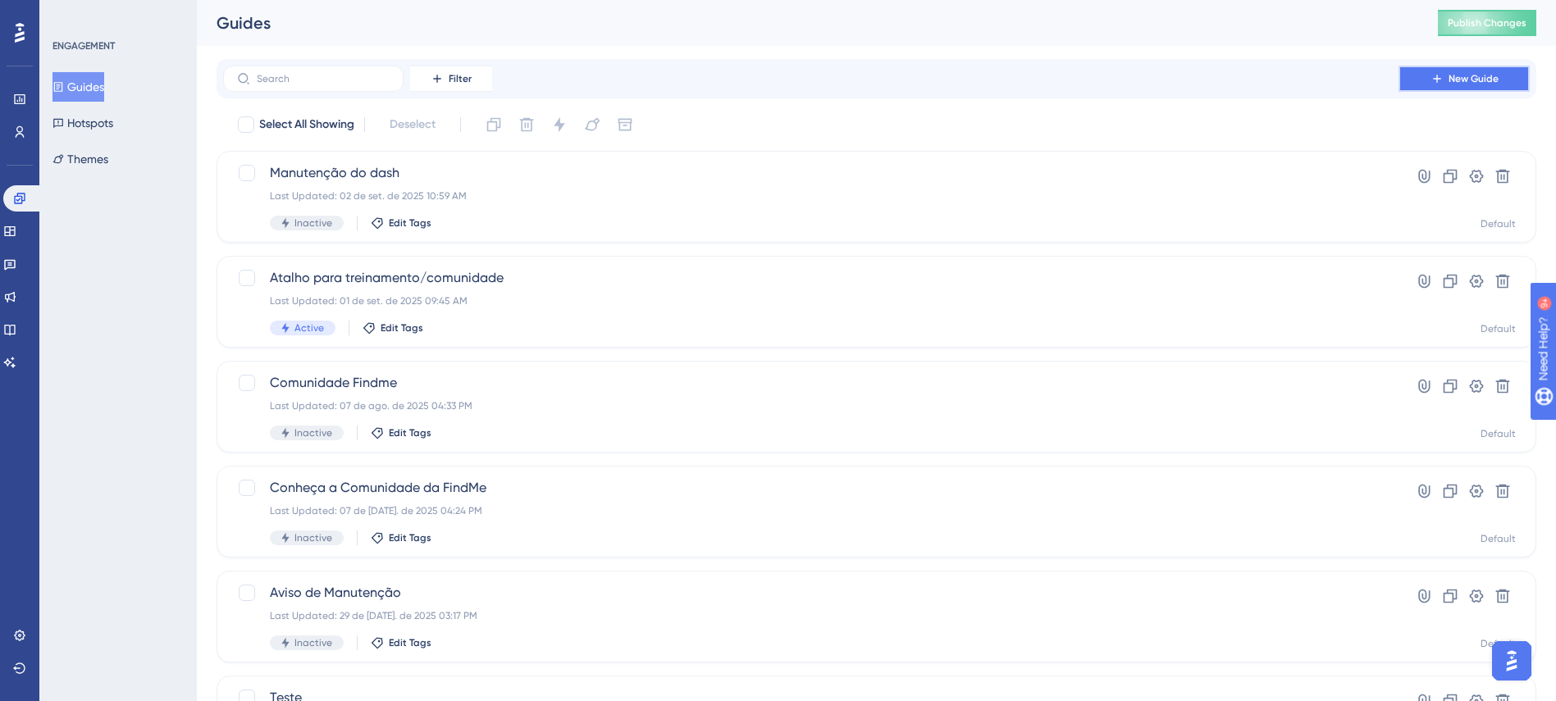
click at [1452, 79] on span "New Guide" at bounding box center [1473, 78] width 50 height 13
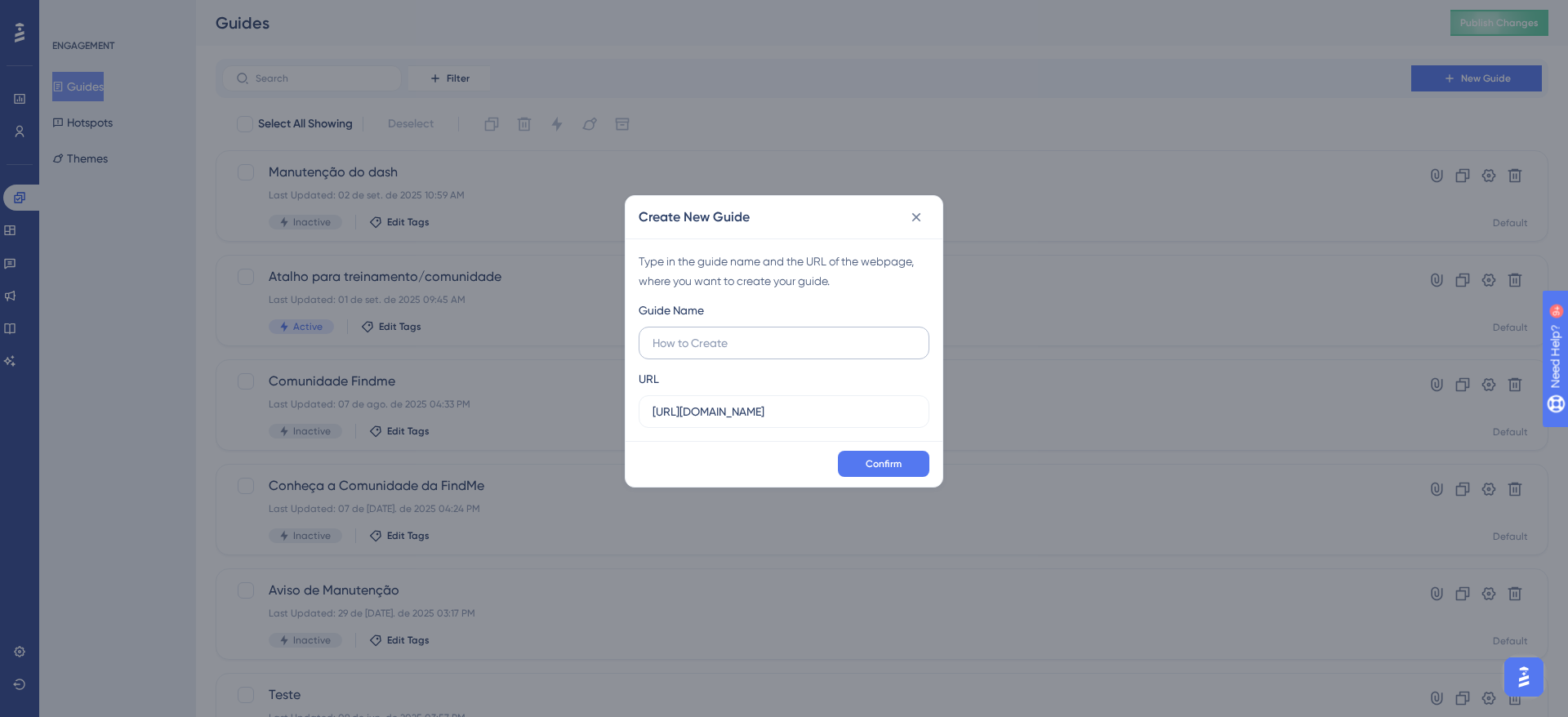
click at [731, 348] on input "text" at bounding box center [784, 343] width 263 height 18
type input "Aviso dos canais de suporte"
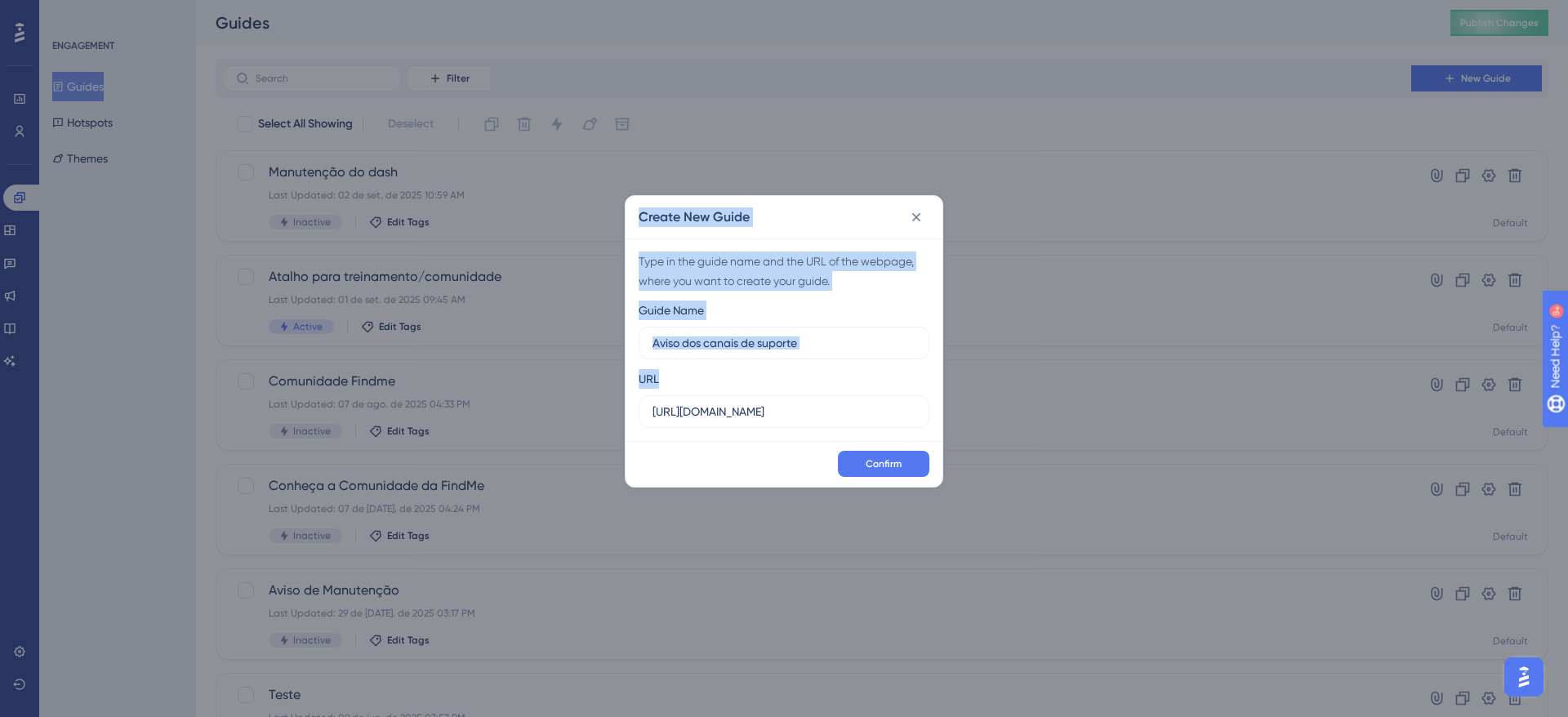
drag, startPoint x: 226, startPoint y: 285, endPoint x: 9, endPoint y: 269, distance: 217.6
click at [26, 266] on div "Create New Guide Type in the guide name and the URL of the webpage, where you w…" at bounding box center [784, 358] width 1568 height 717
click at [778, 404] on input "https://v2.findme.id" at bounding box center [784, 411] width 263 height 18
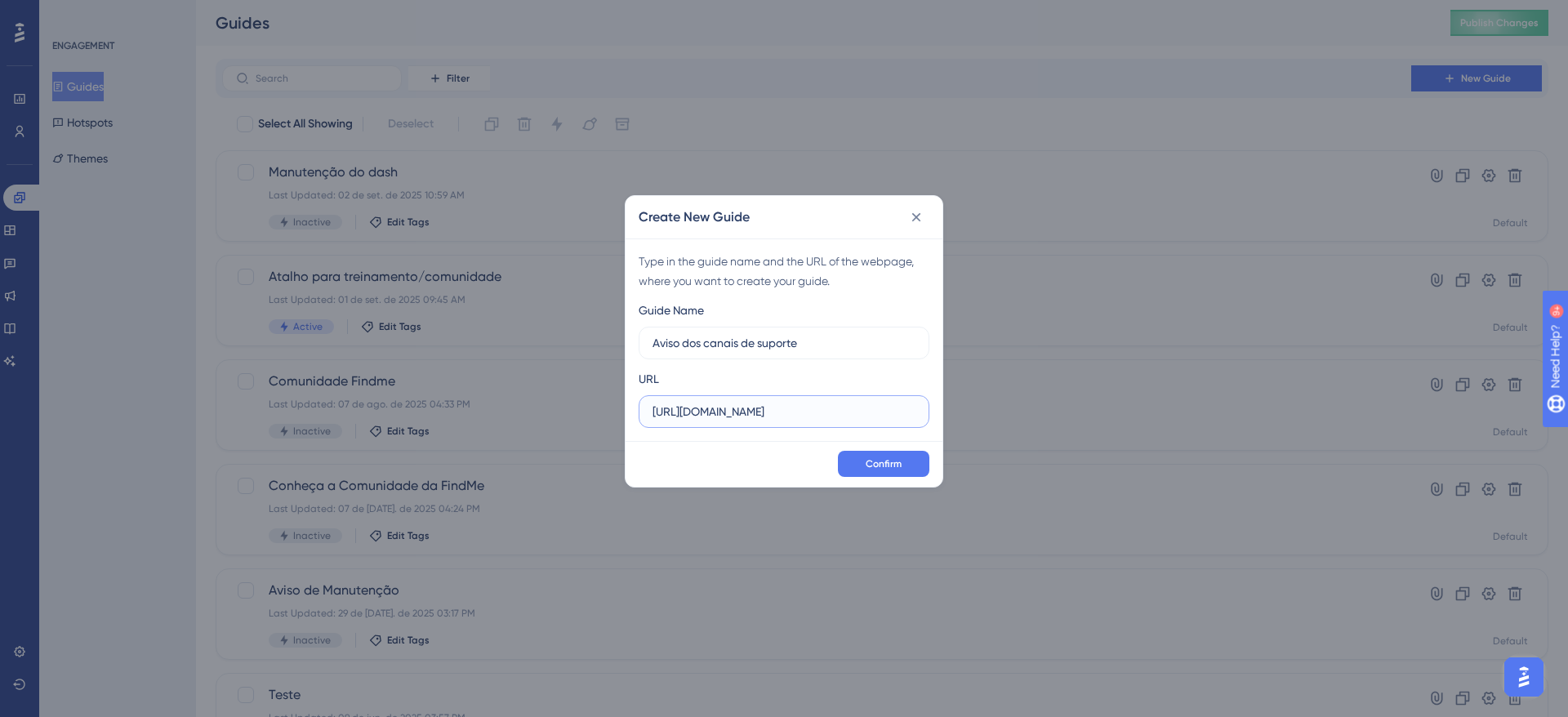
click at [784, 413] on input "https://v2.findme.id" at bounding box center [784, 411] width 263 height 18
paste input "/dashboard"
type input "https://v2.findme.id/dashboard"
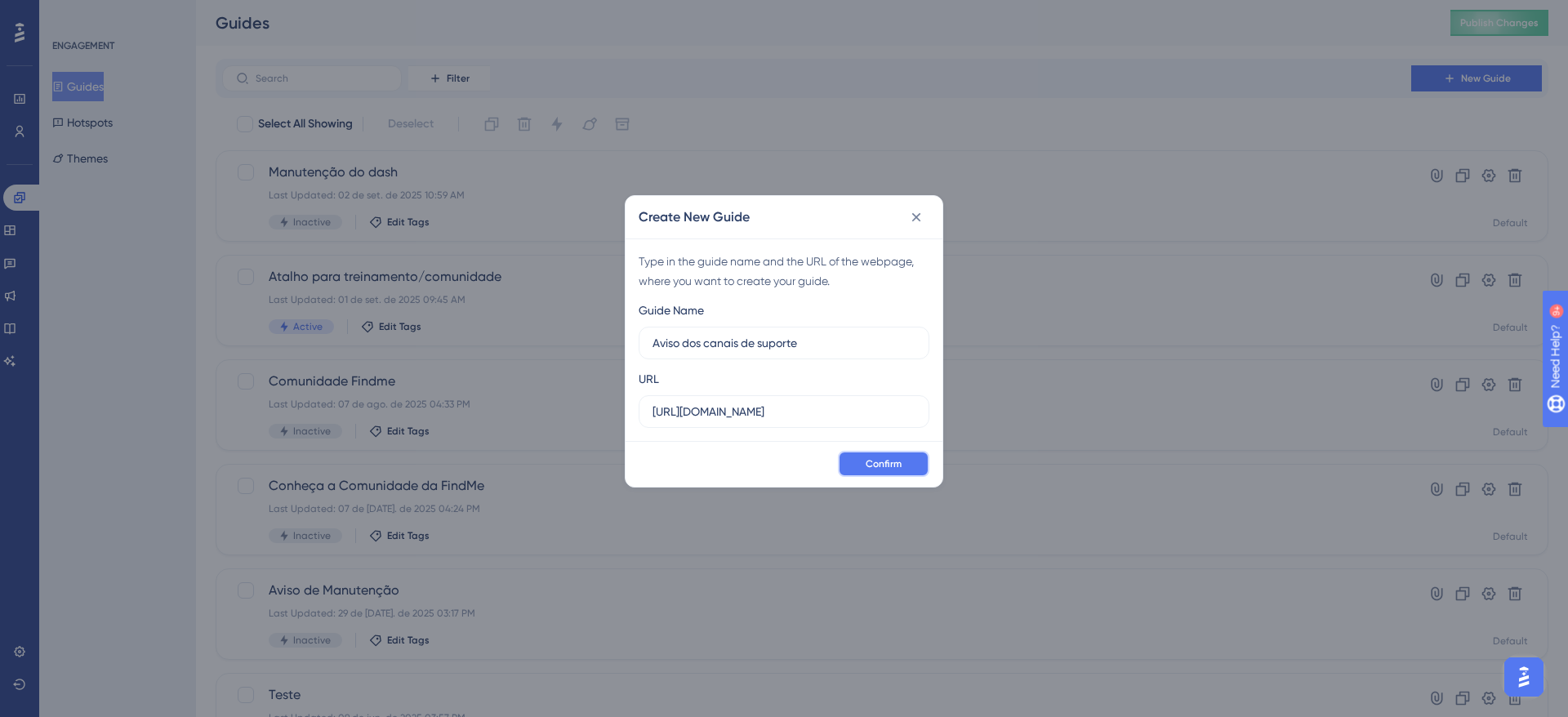
click at [880, 461] on span "Confirm" at bounding box center [883, 463] width 36 height 13
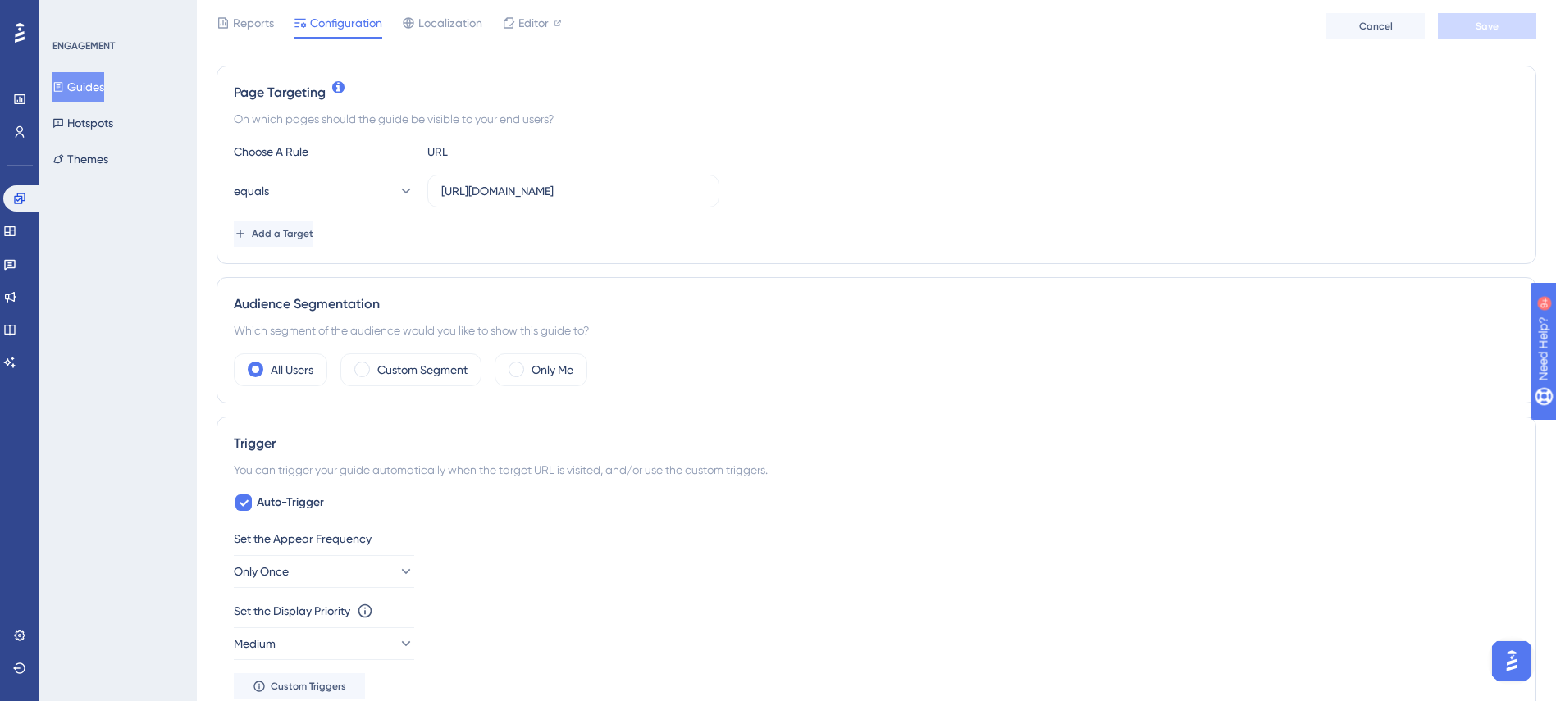
scroll to position [369, 0]
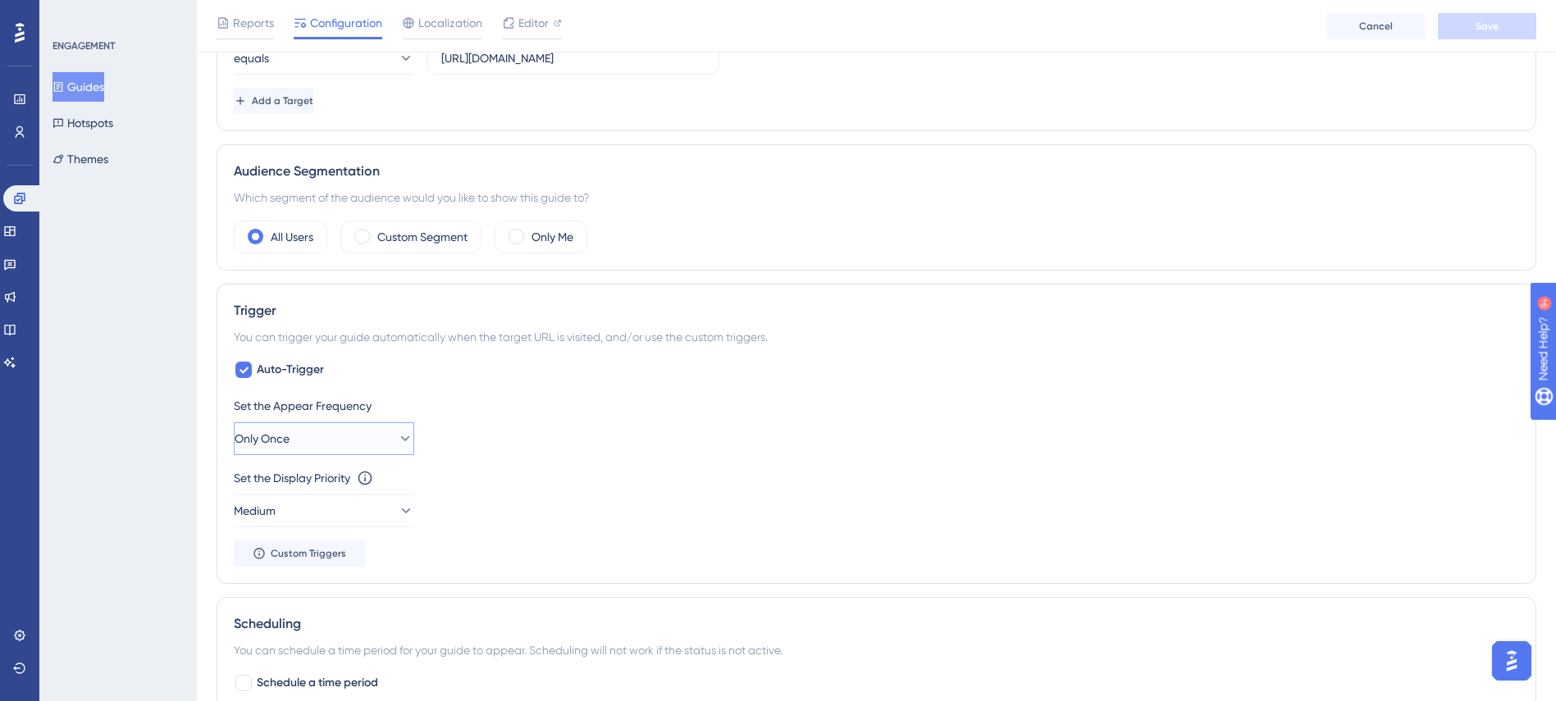
click at [397, 437] on icon at bounding box center [405, 439] width 16 height 16
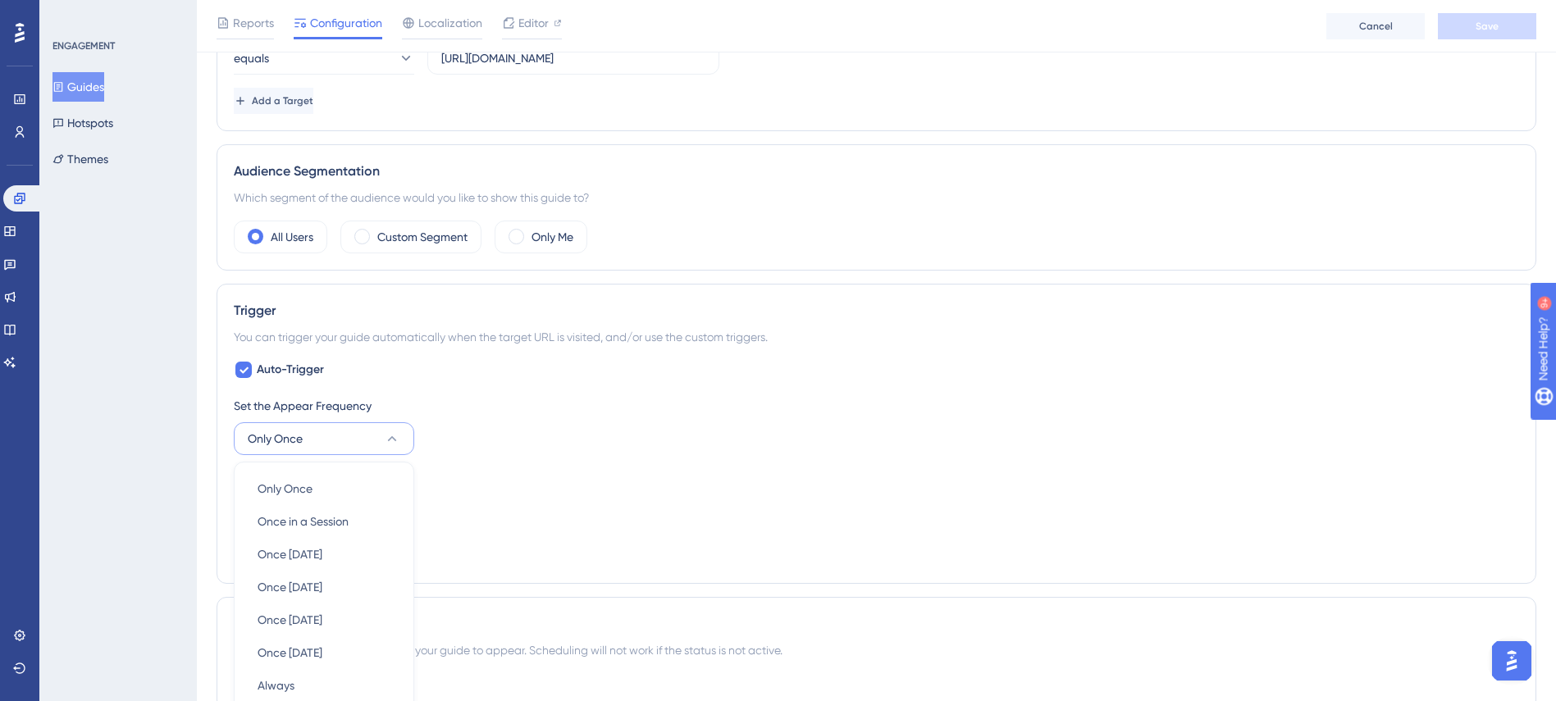
scroll to position [729, 0]
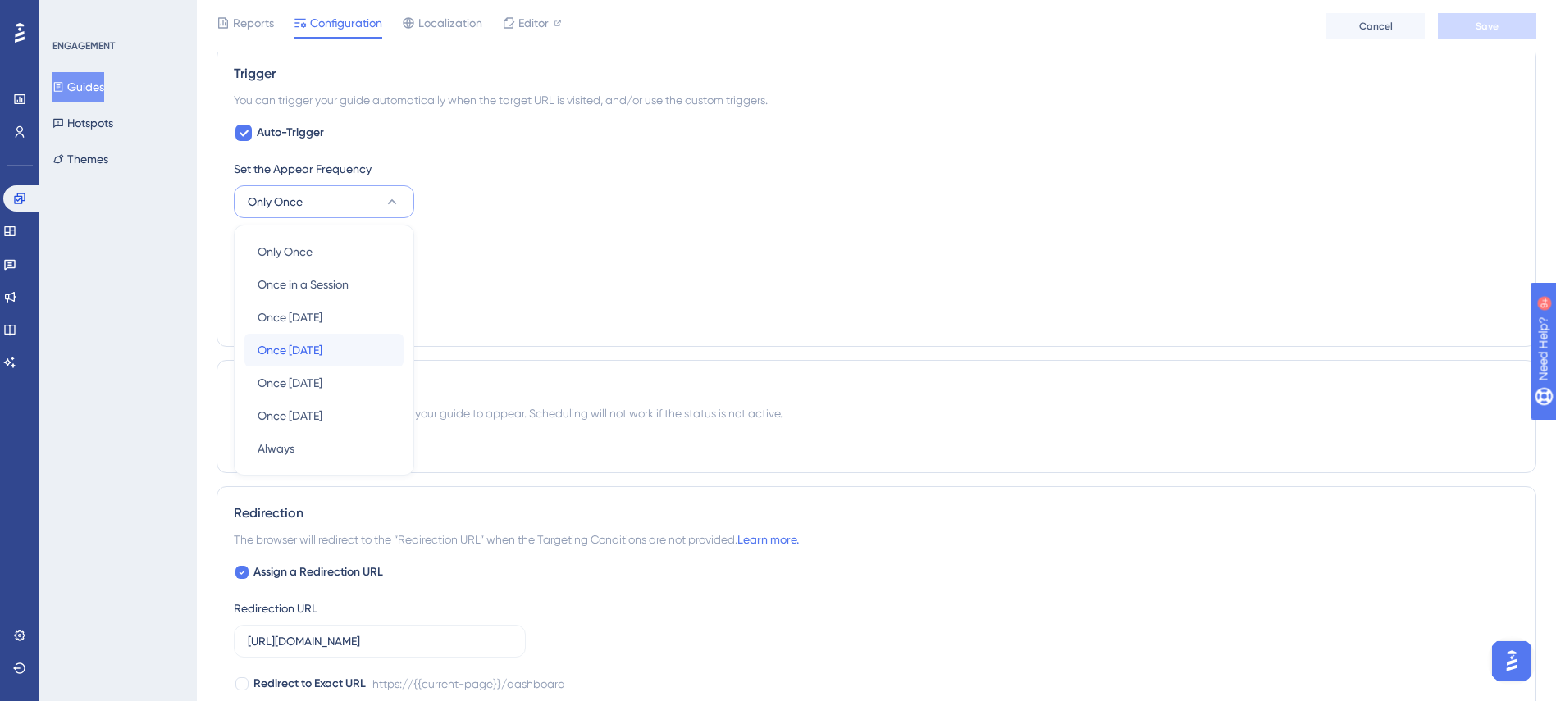
click at [322, 345] on span "Once in 7 days" at bounding box center [290, 350] width 65 height 20
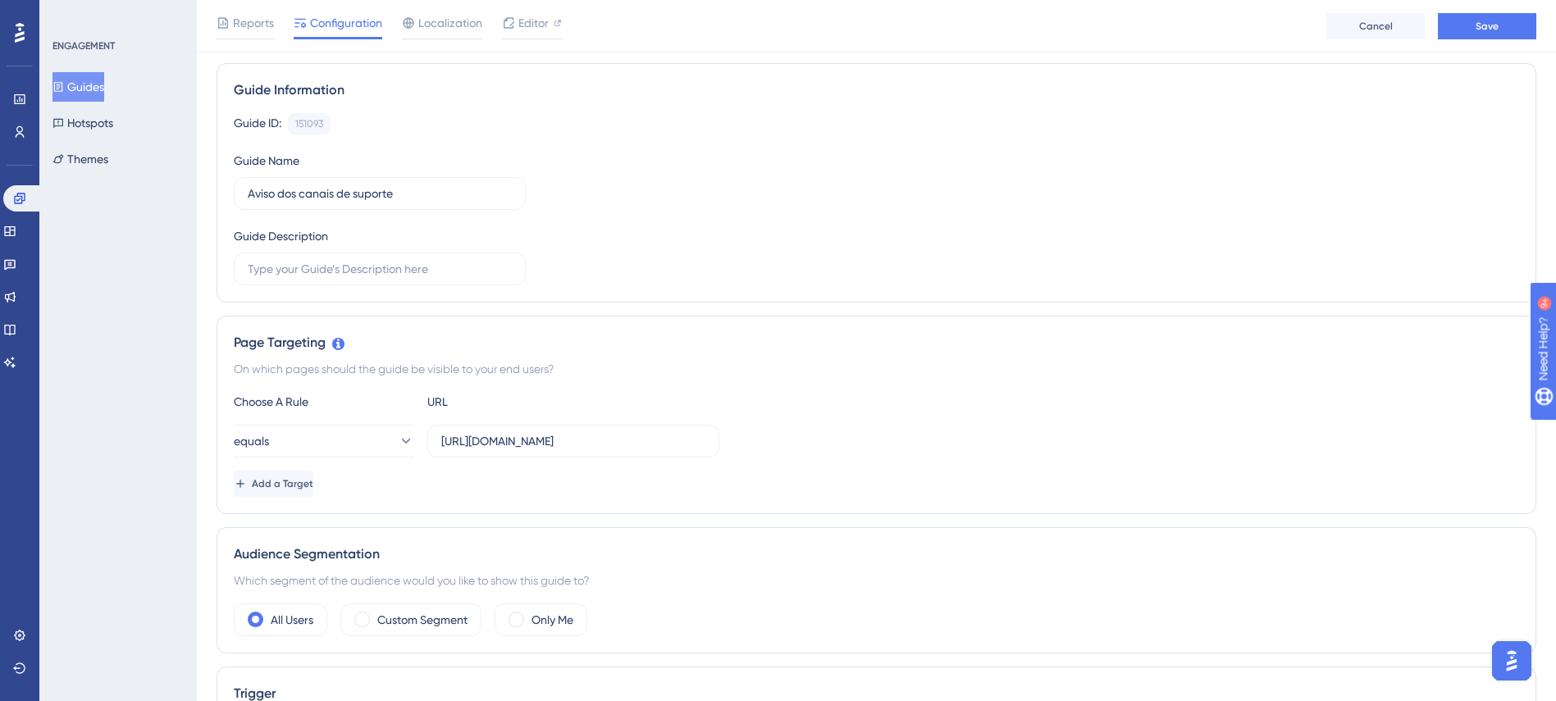
scroll to position [0, 0]
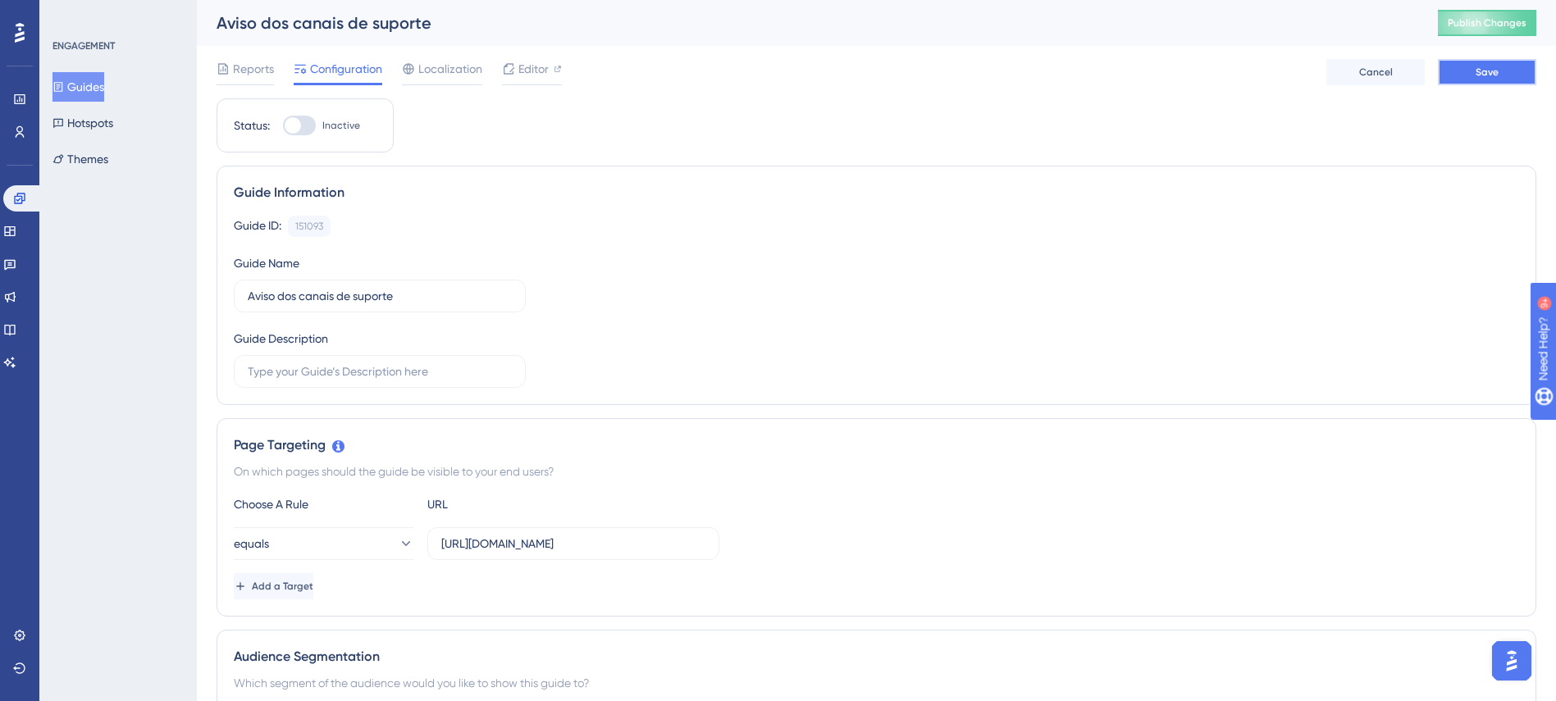
click at [1512, 83] on button "Save" at bounding box center [1487, 72] width 98 height 26
click at [295, 126] on div at bounding box center [293, 125] width 16 height 16
click at [283, 126] on input "Inactive" at bounding box center [282, 125] width 1 height 1
checkbox input "true"
click at [1502, 11] on button "Publish Changes" at bounding box center [1487, 23] width 98 height 26
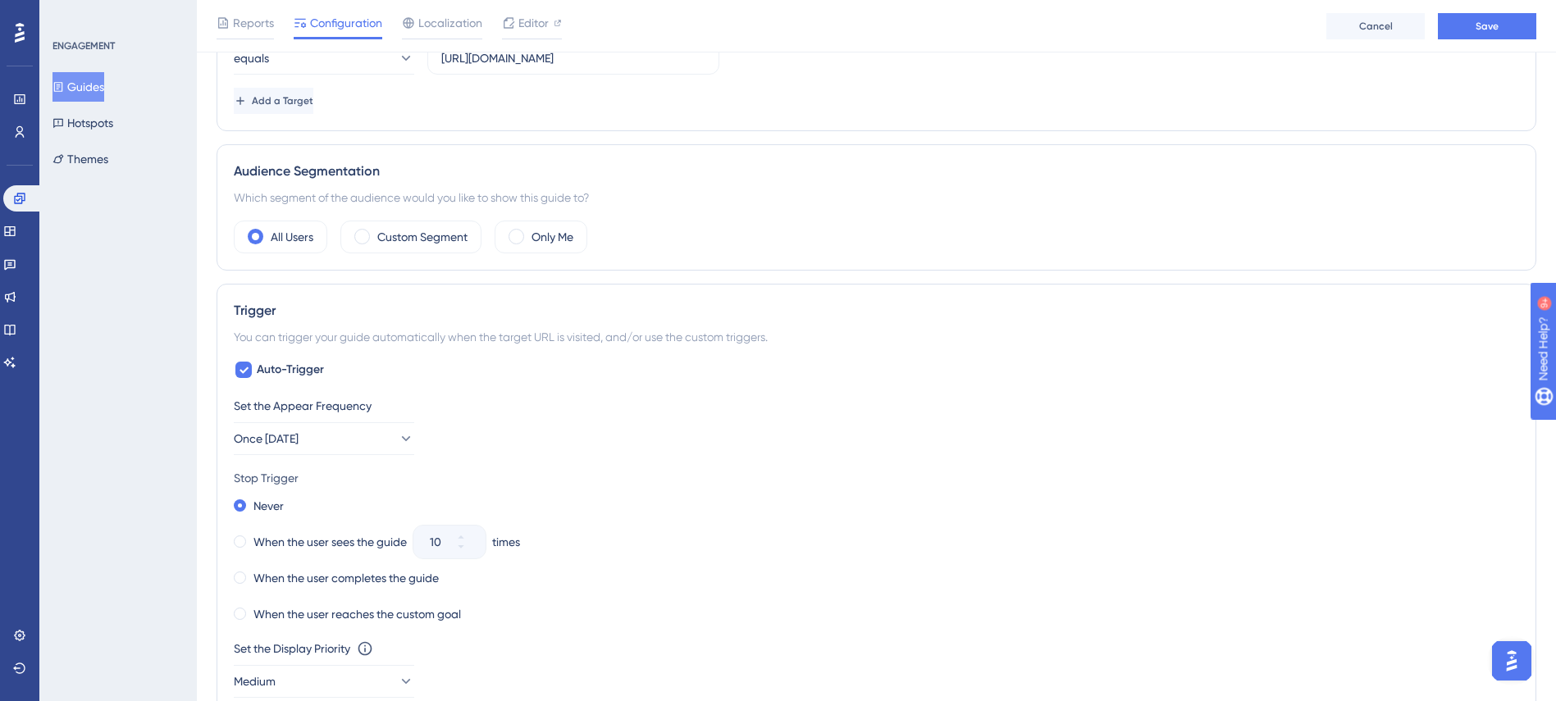
scroll to position [123, 0]
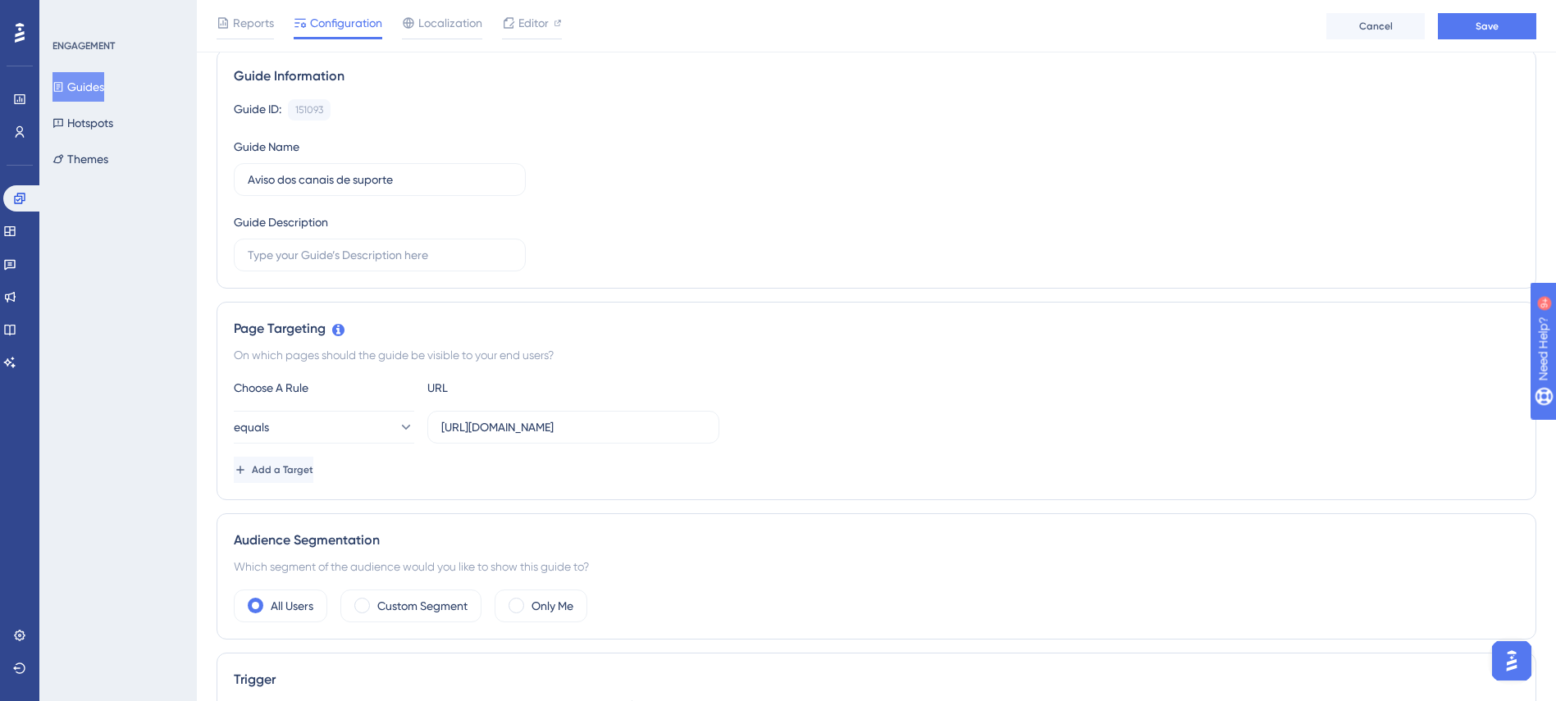
click at [1474, 48] on div "Reports Configuration Localization Editor Cancel Save" at bounding box center [876, 26] width 1359 height 52
click at [1484, 37] on button "Save" at bounding box center [1487, 26] width 98 height 26
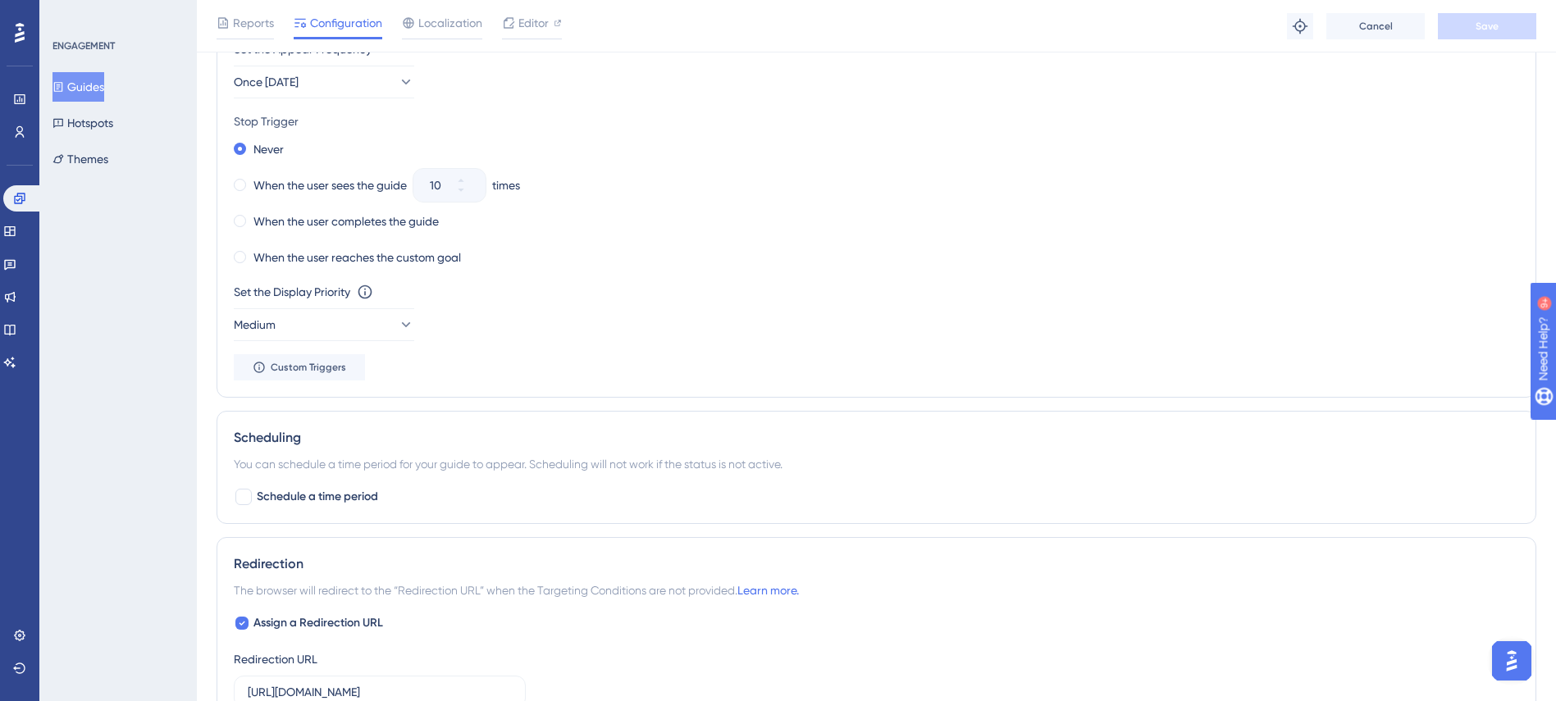
scroll to position [847, 0]
click at [342, 326] on button "Medium" at bounding box center [324, 326] width 180 height 33
click at [322, 448] on div "High High" at bounding box center [324, 442] width 133 height 33
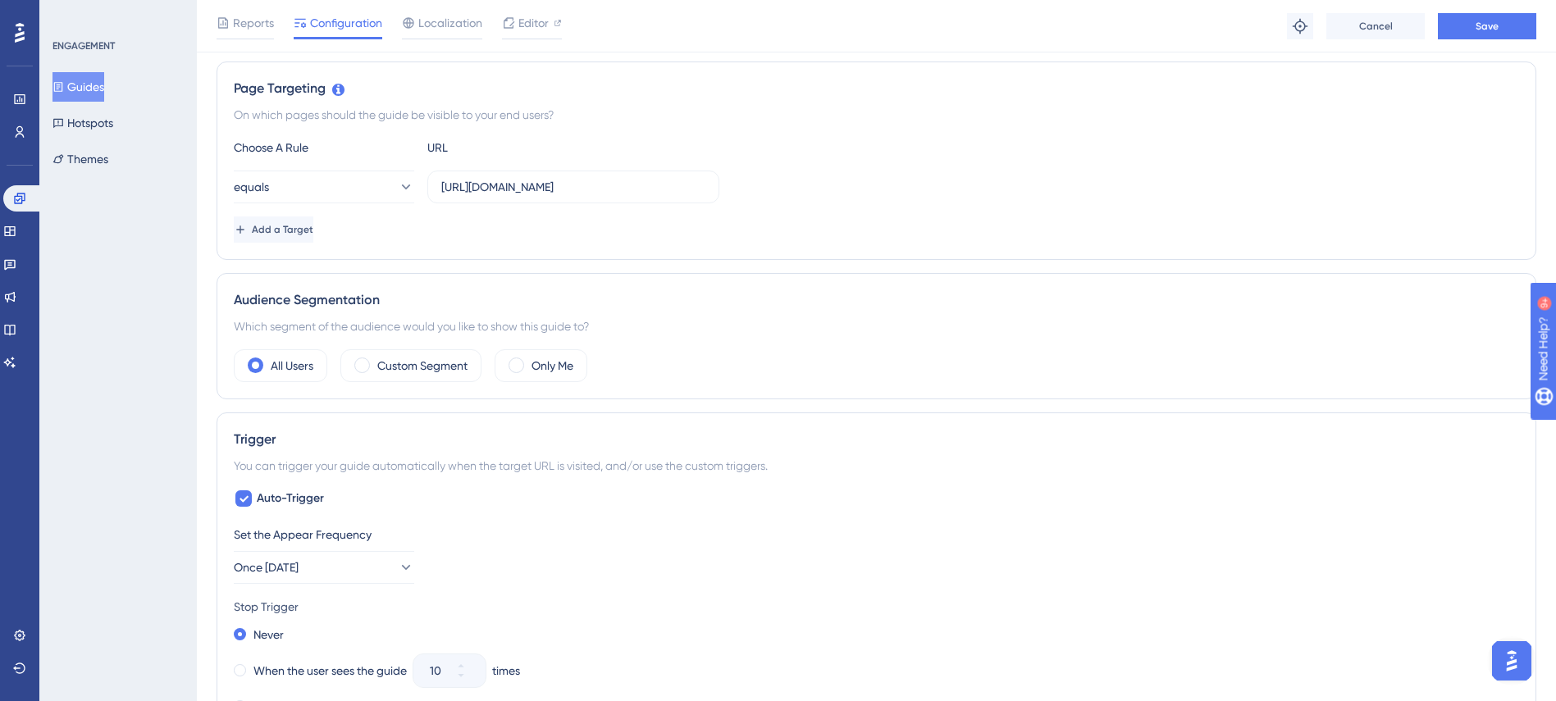
scroll to position [355, 0]
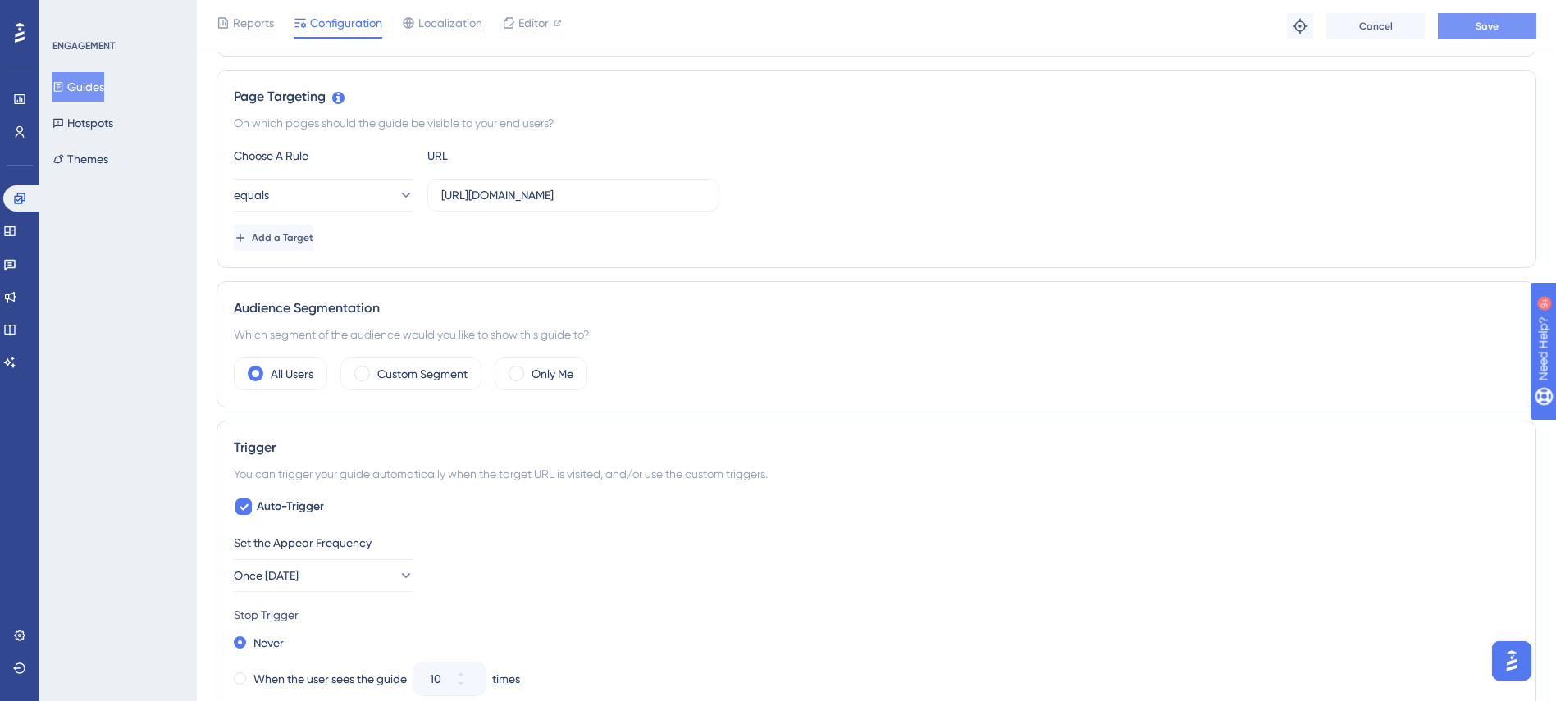
click at [1473, 19] on button "Save" at bounding box center [1487, 26] width 98 height 26
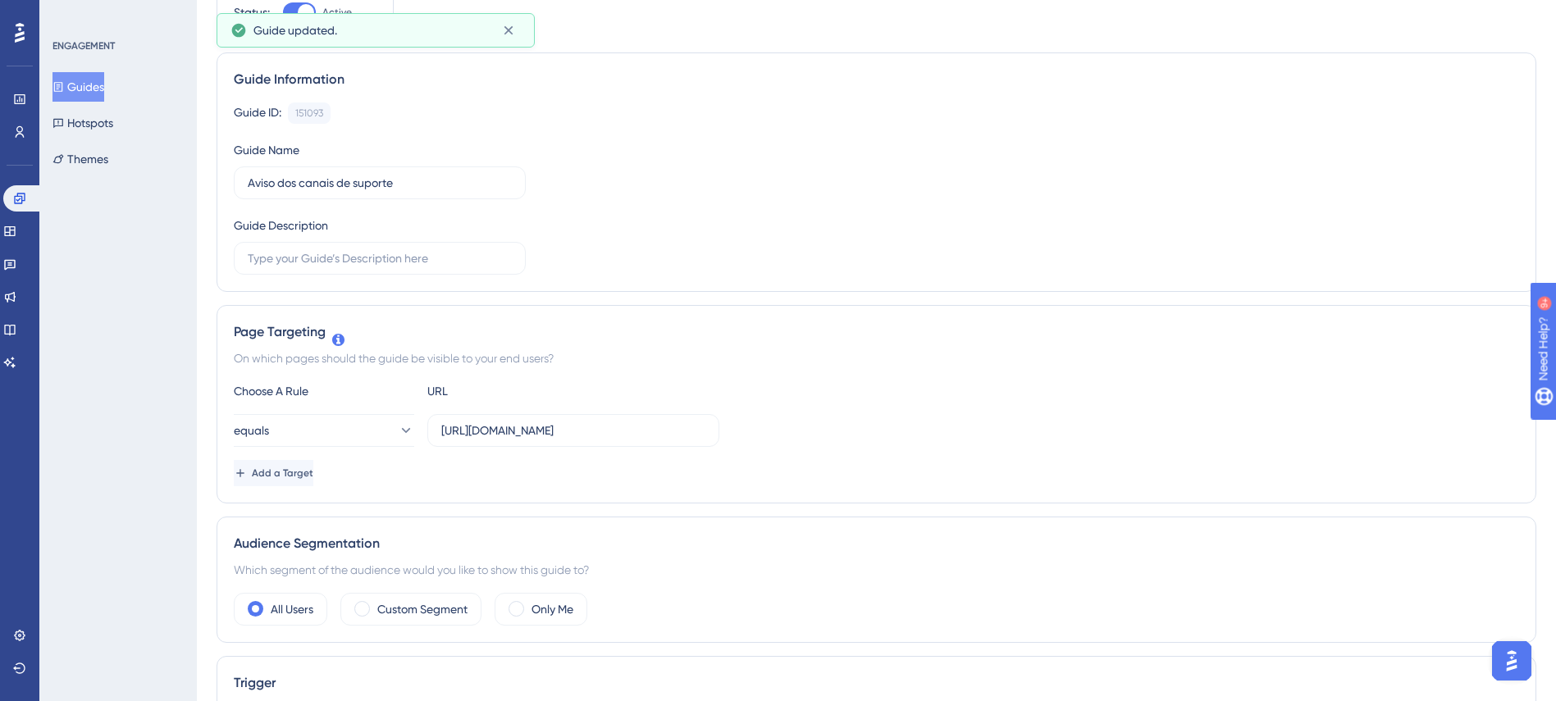
scroll to position [0, 0]
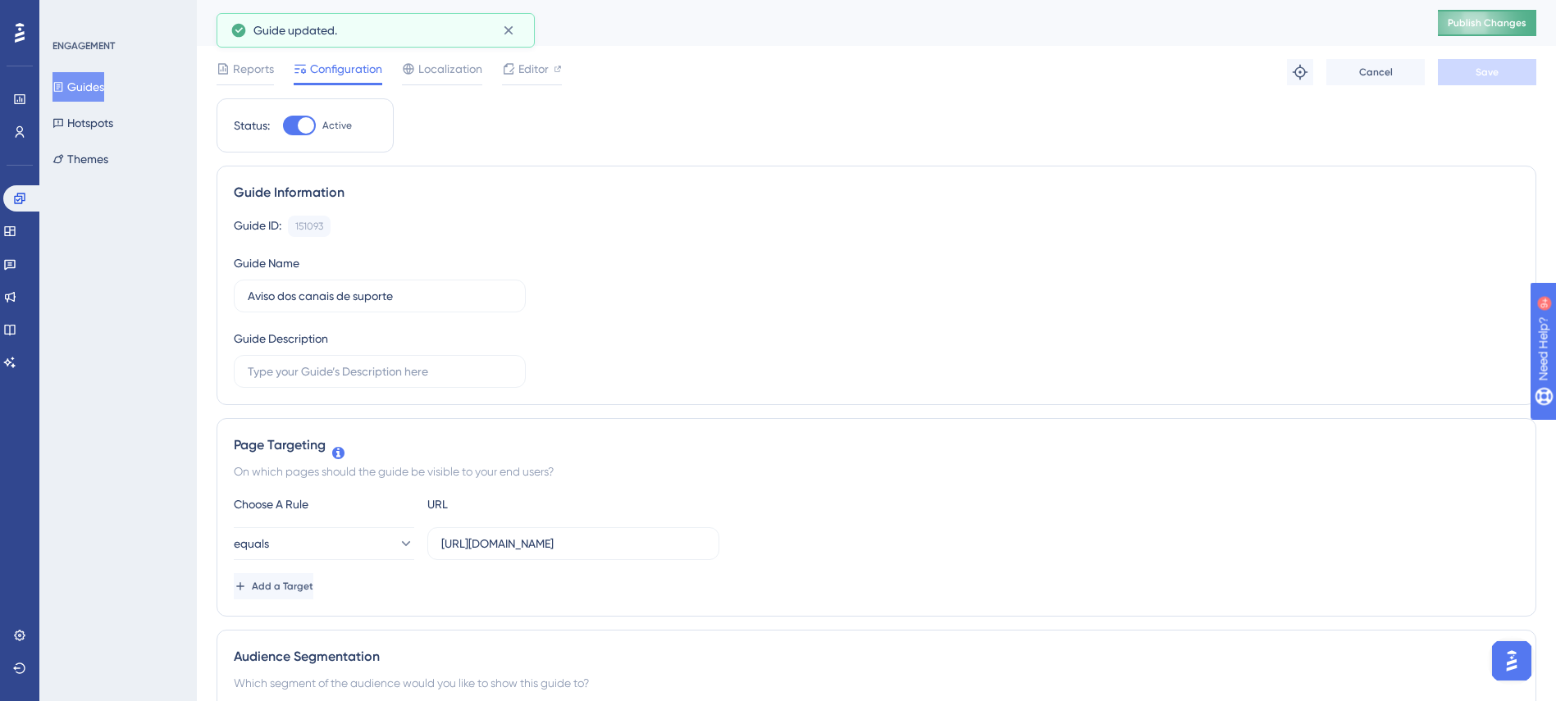
click at [1473, 17] on span "Publish Changes" at bounding box center [1486, 22] width 79 height 13
click at [103, 94] on button "Guides" at bounding box center [78, 87] width 52 height 30
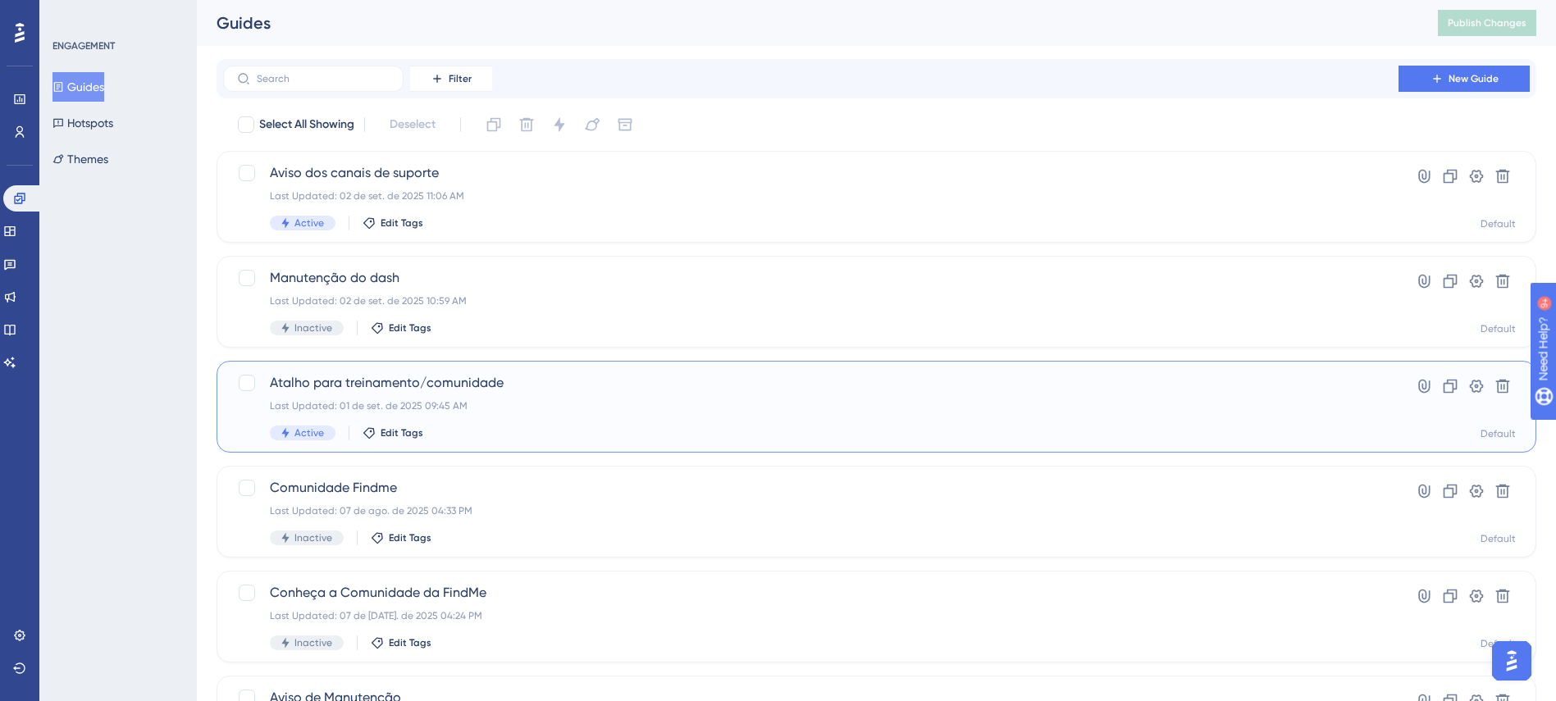
click at [569, 406] on div "Last Updated: 01 de set. de 2025 09:45 AM" at bounding box center [811, 405] width 1082 height 13
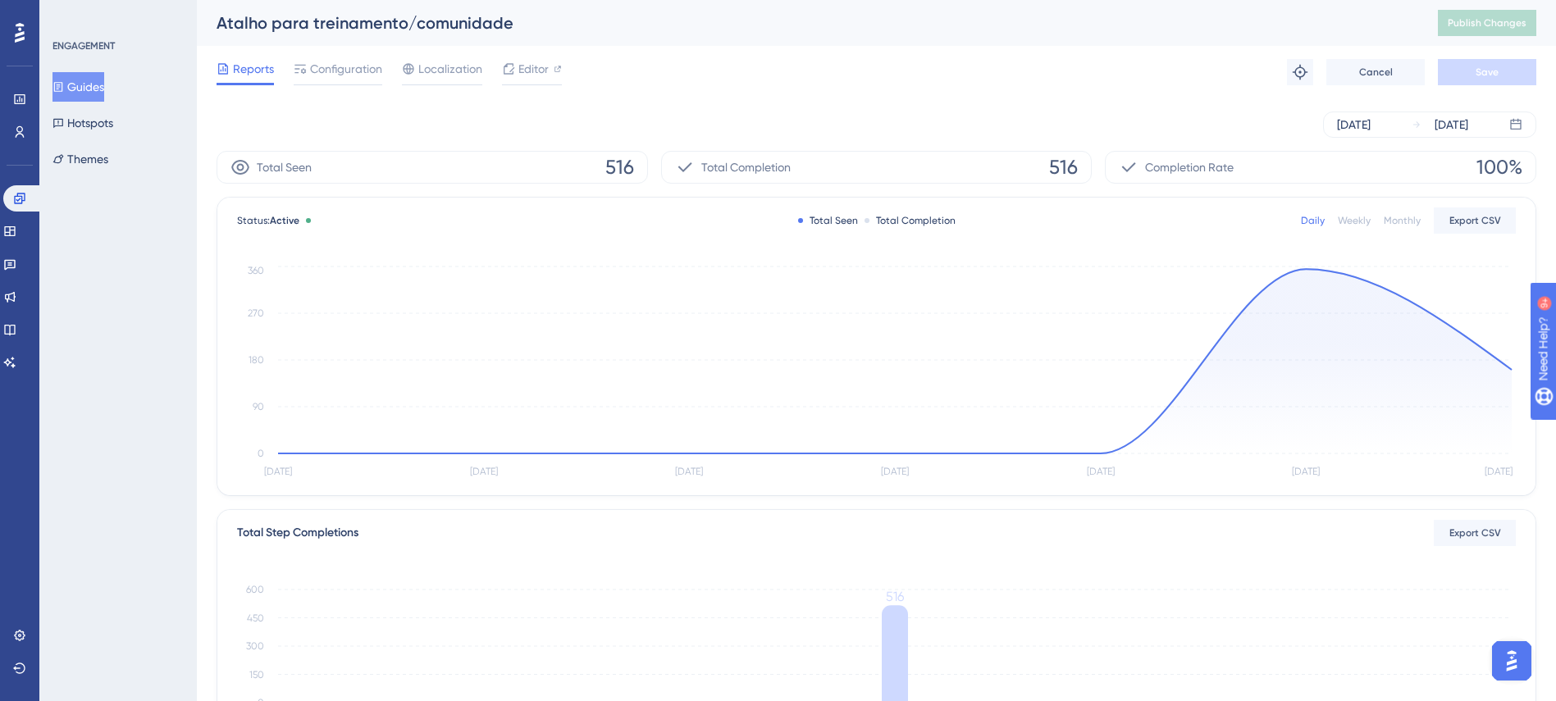
click at [103, 75] on button "Guides" at bounding box center [78, 87] width 52 height 30
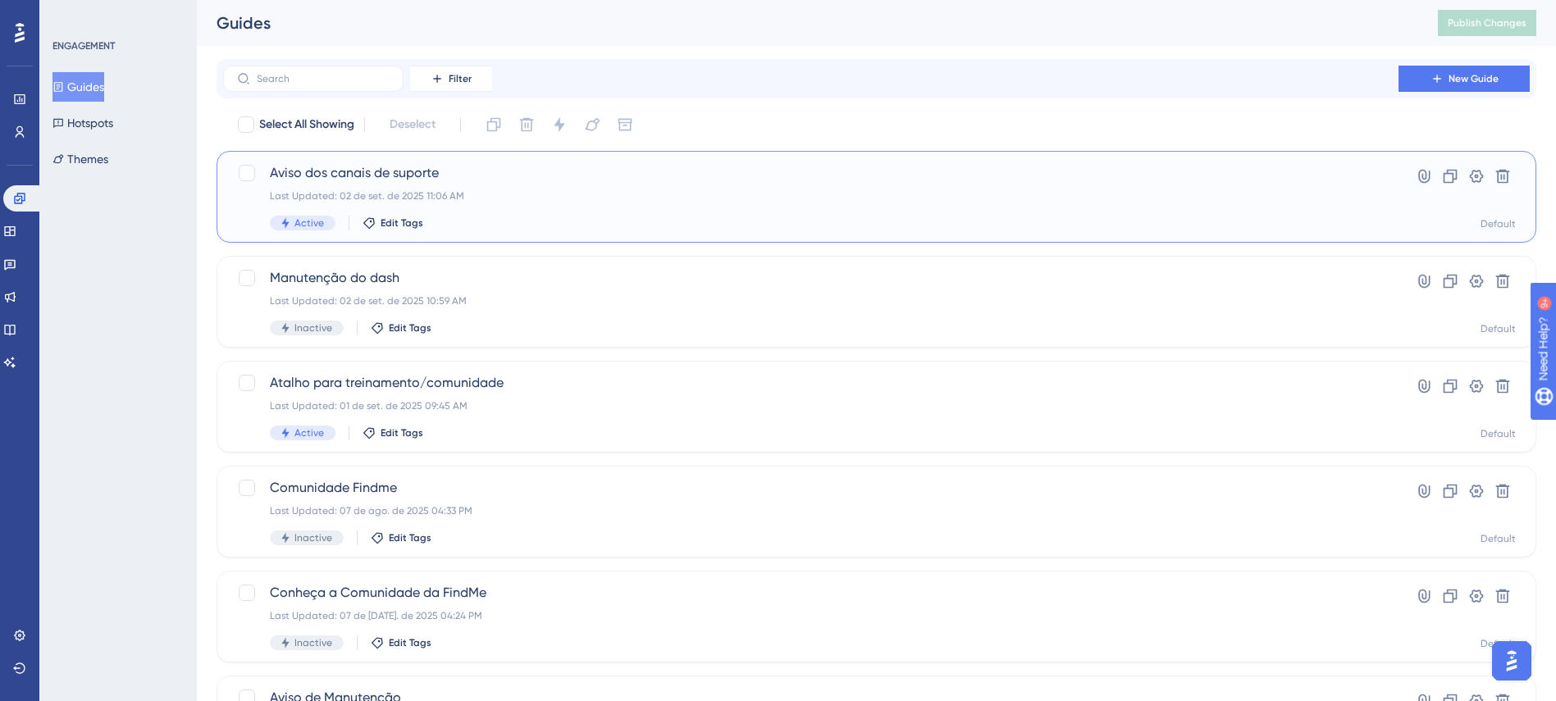
click at [587, 197] on div "Last Updated: 02 de set. de 2025 11:06 AM" at bounding box center [811, 195] width 1082 height 13
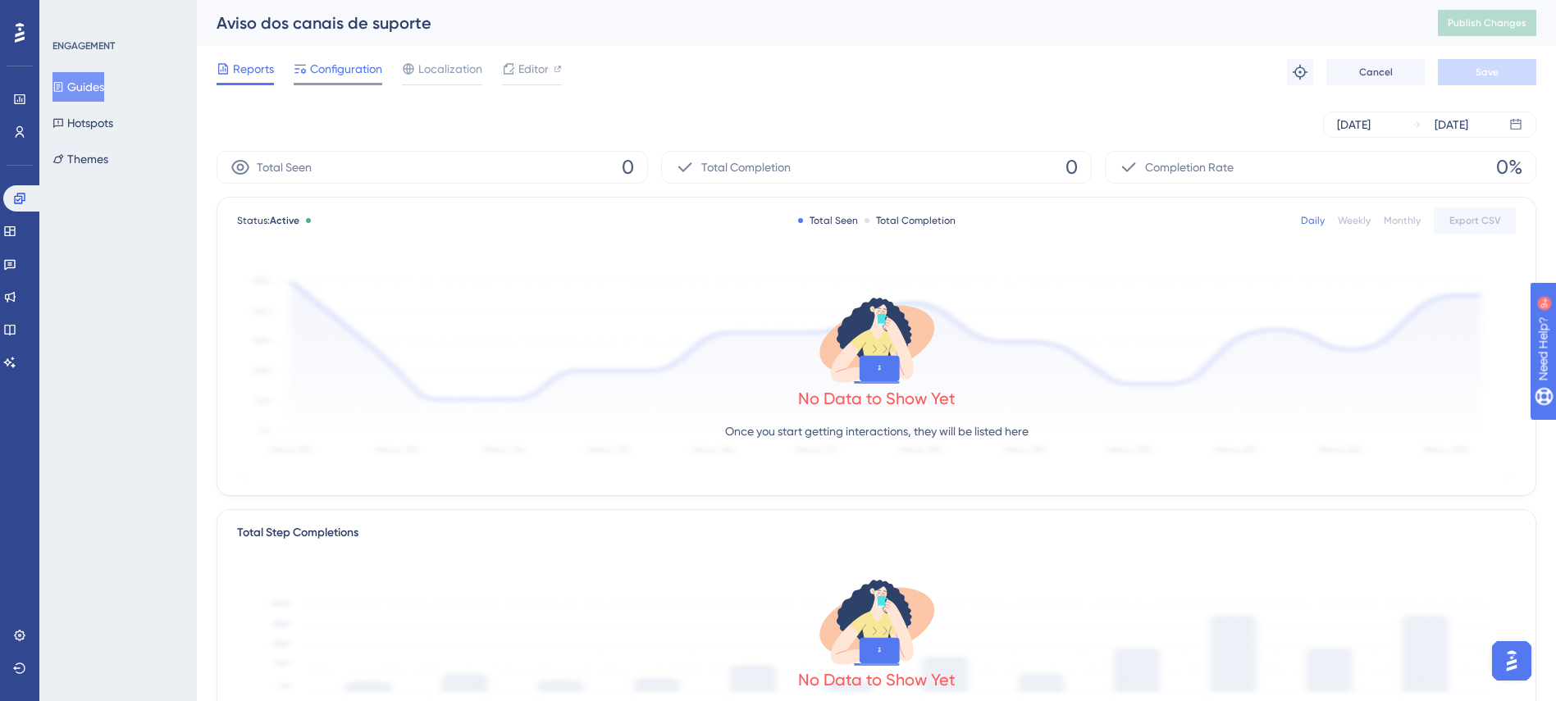
click at [340, 74] on span "Configuration" at bounding box center [346, 69] width 72 height 20
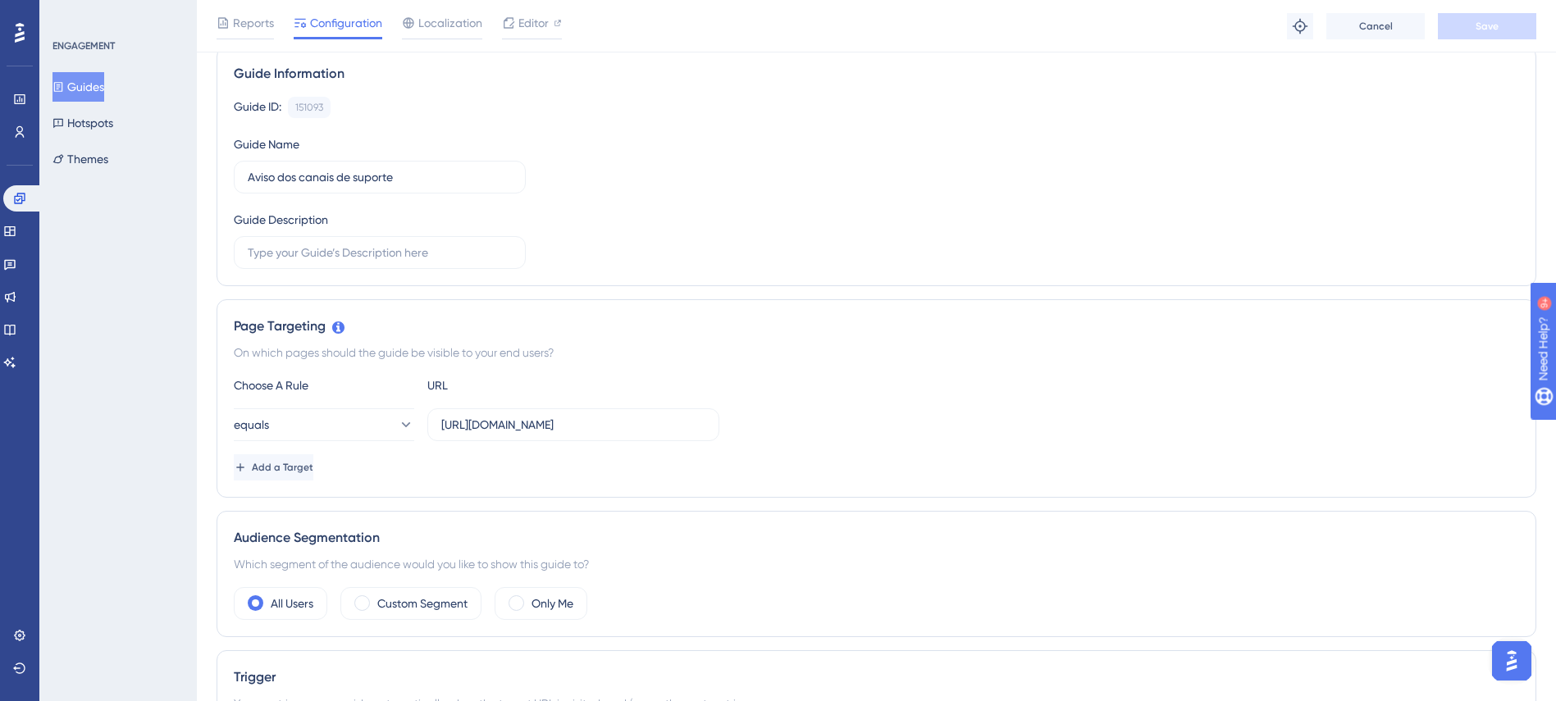
scroll to position [246, 0]
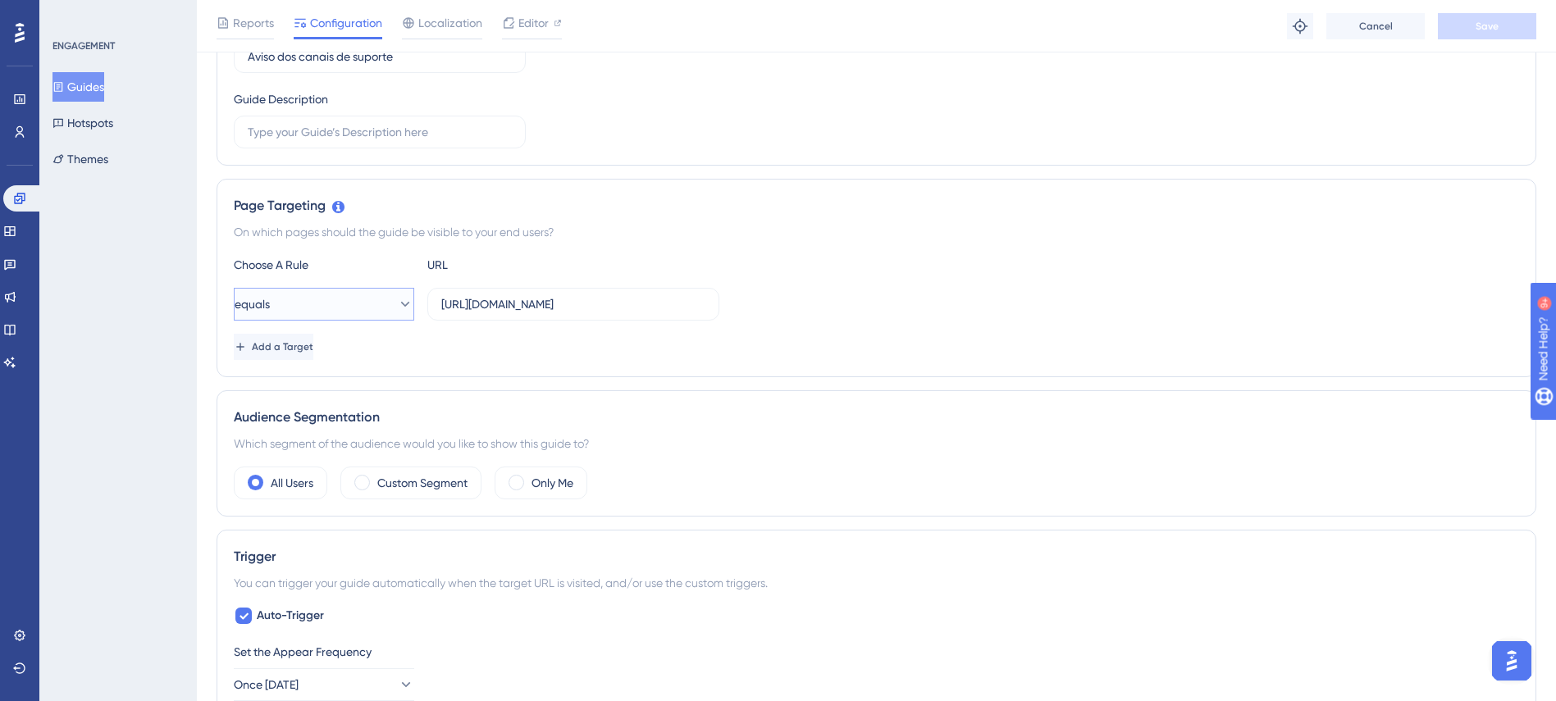
click at [397, 304] on icon at bounding box center [405, 304] width 16 height 16
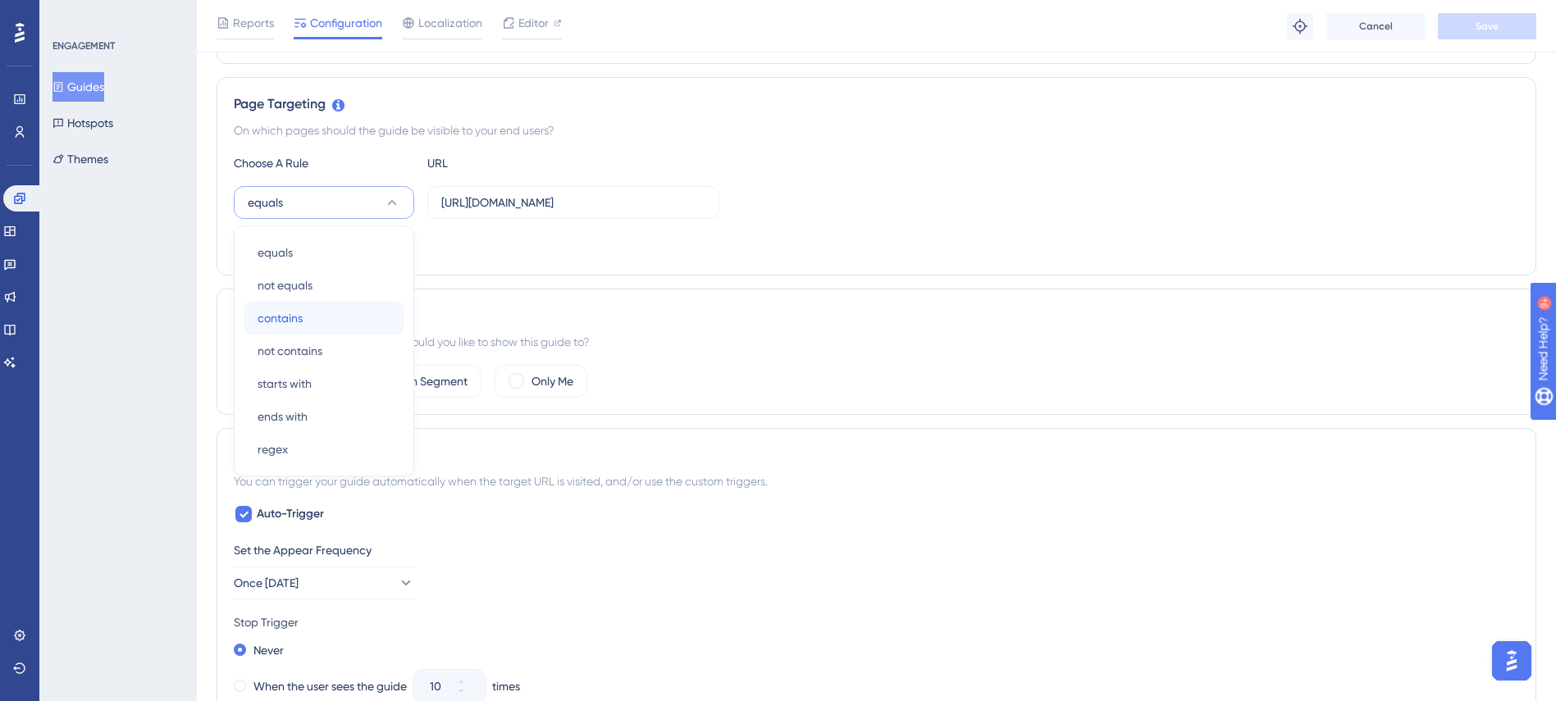
click at [304, 321] on div "contains contains" at bounding box center [324, 318] width 133 height 33
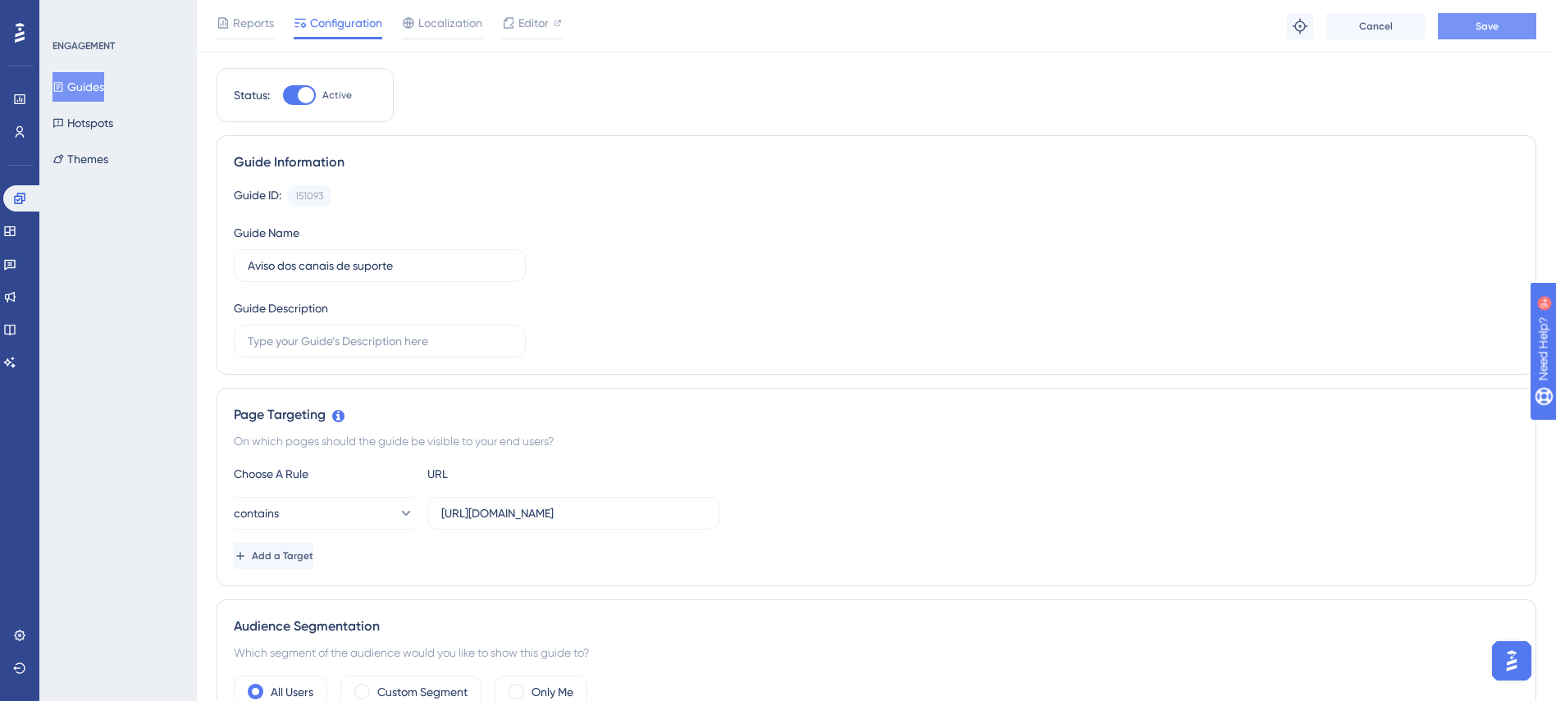
scroll to position [0, 0]
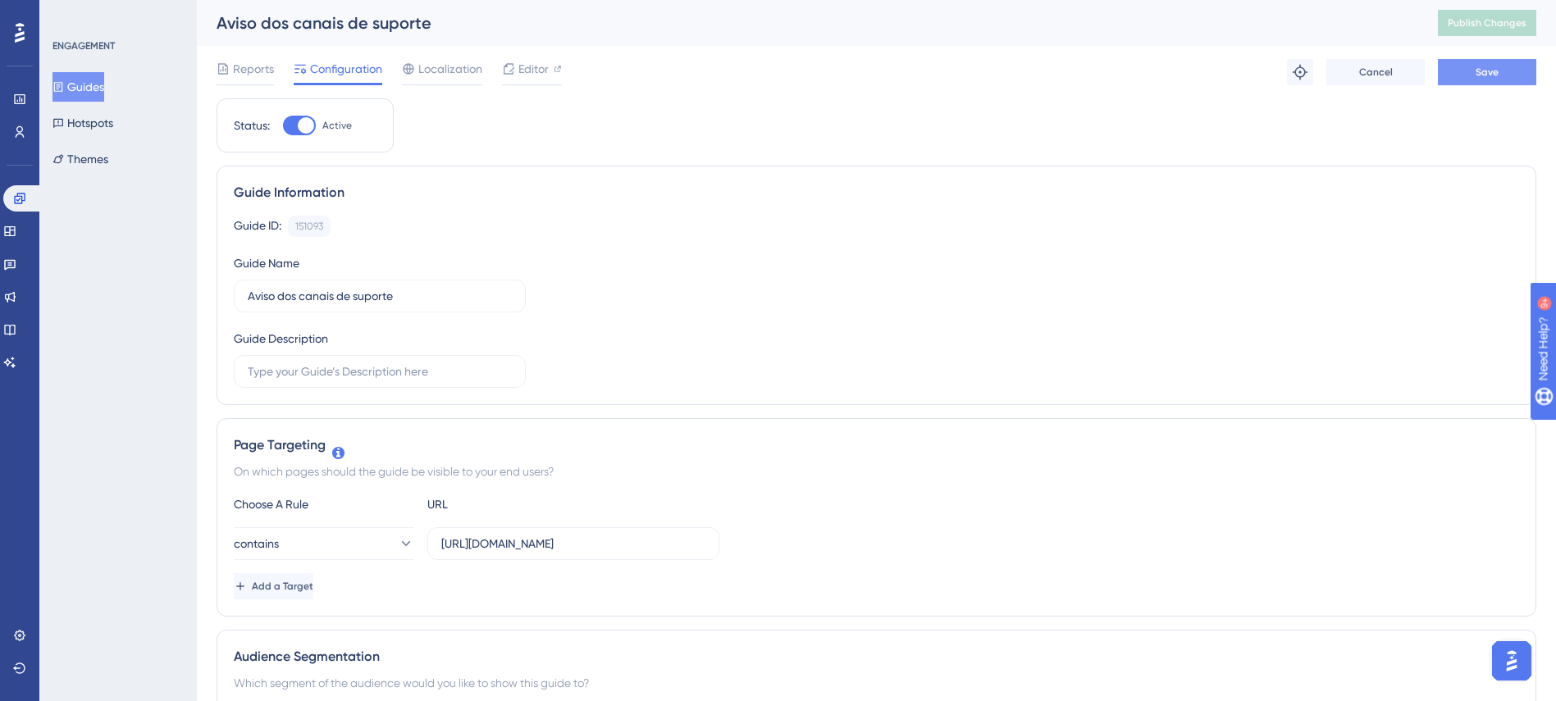
click at [1466, 69] on button "Save" at bounding box center [1487, 72] width 98 height 26
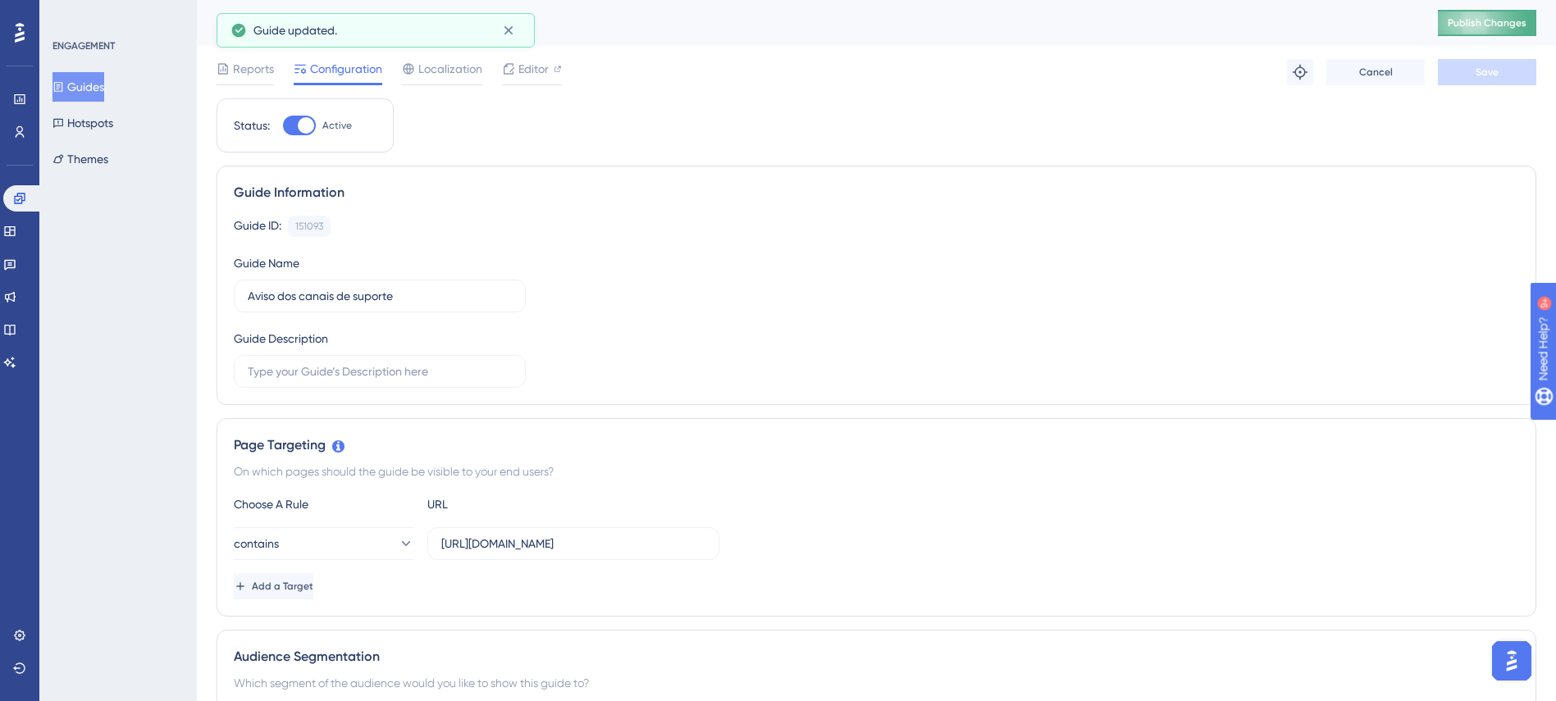
click at [1512, 33] on button "Publish Changes" at bounding box center [1487, 23] width 98 height 26
click at [104, 84] on button "Guides" at bounding box center [78, 87] width 52 height 30
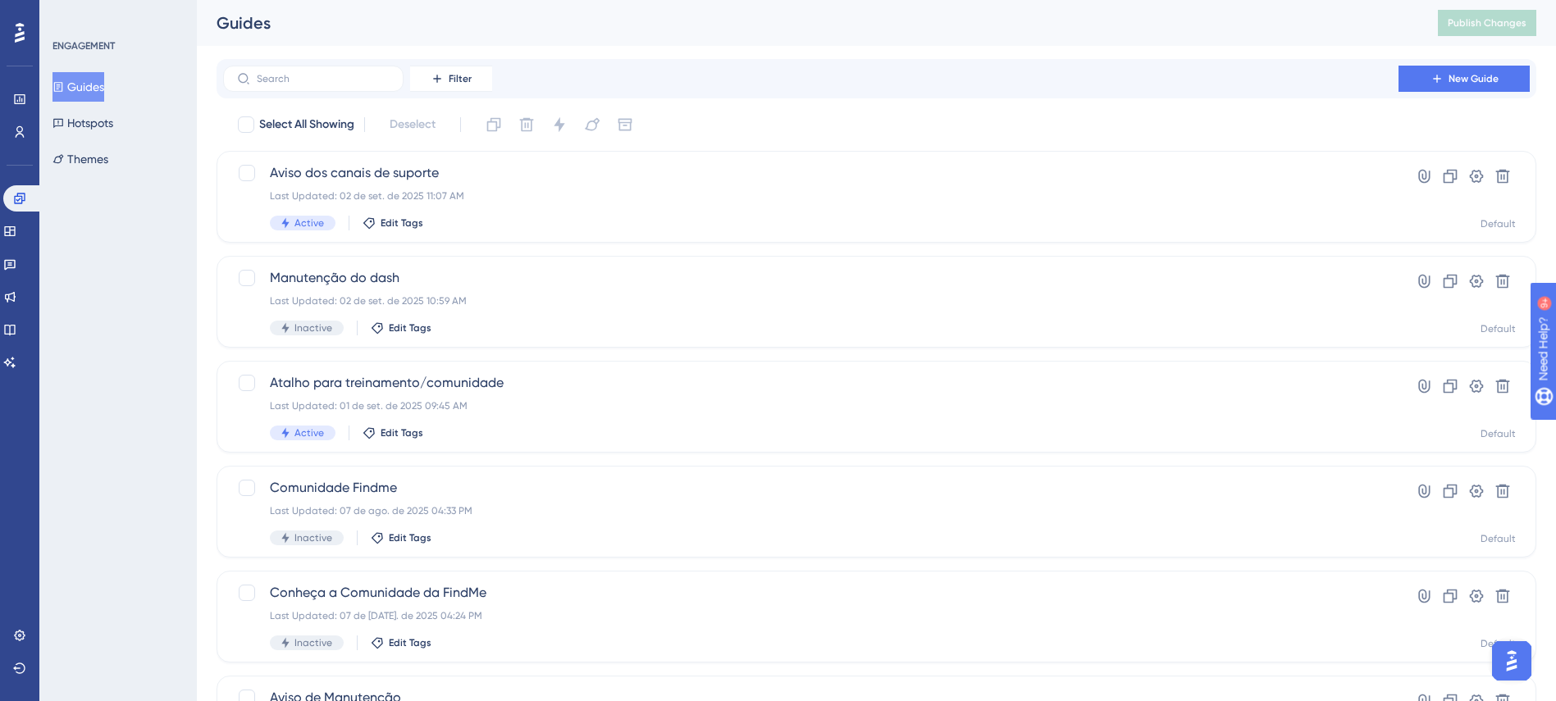
click at [93, 78] on button "Guides" at bounding box center [78, 87] width 52 height 30
click at [486, 381] on span "Atalho para treinamento/comunidade" at bounding box center [811, 383] width 1082 height 20
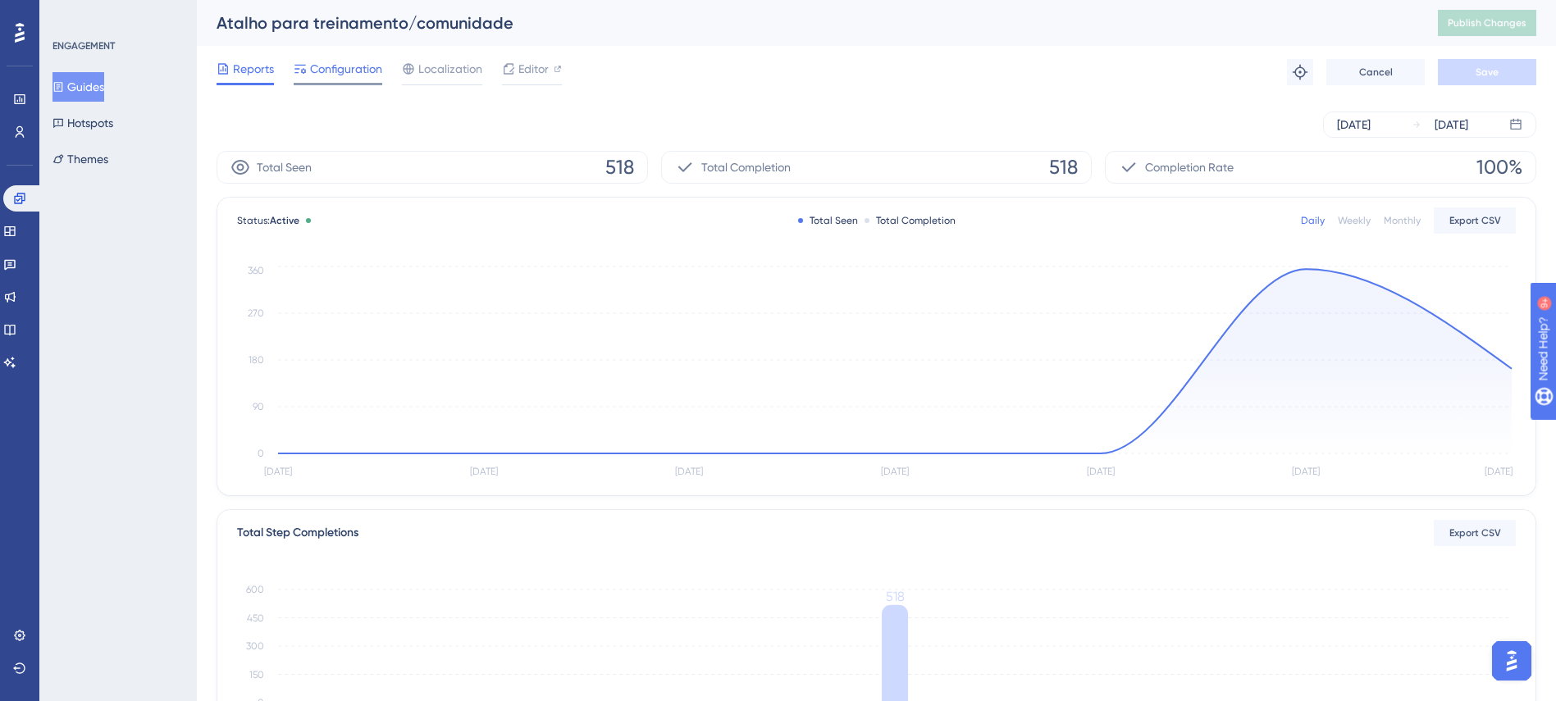
click at [373, 66] on span "Configuration" at bounding box center [346, 69] width 72 height 20
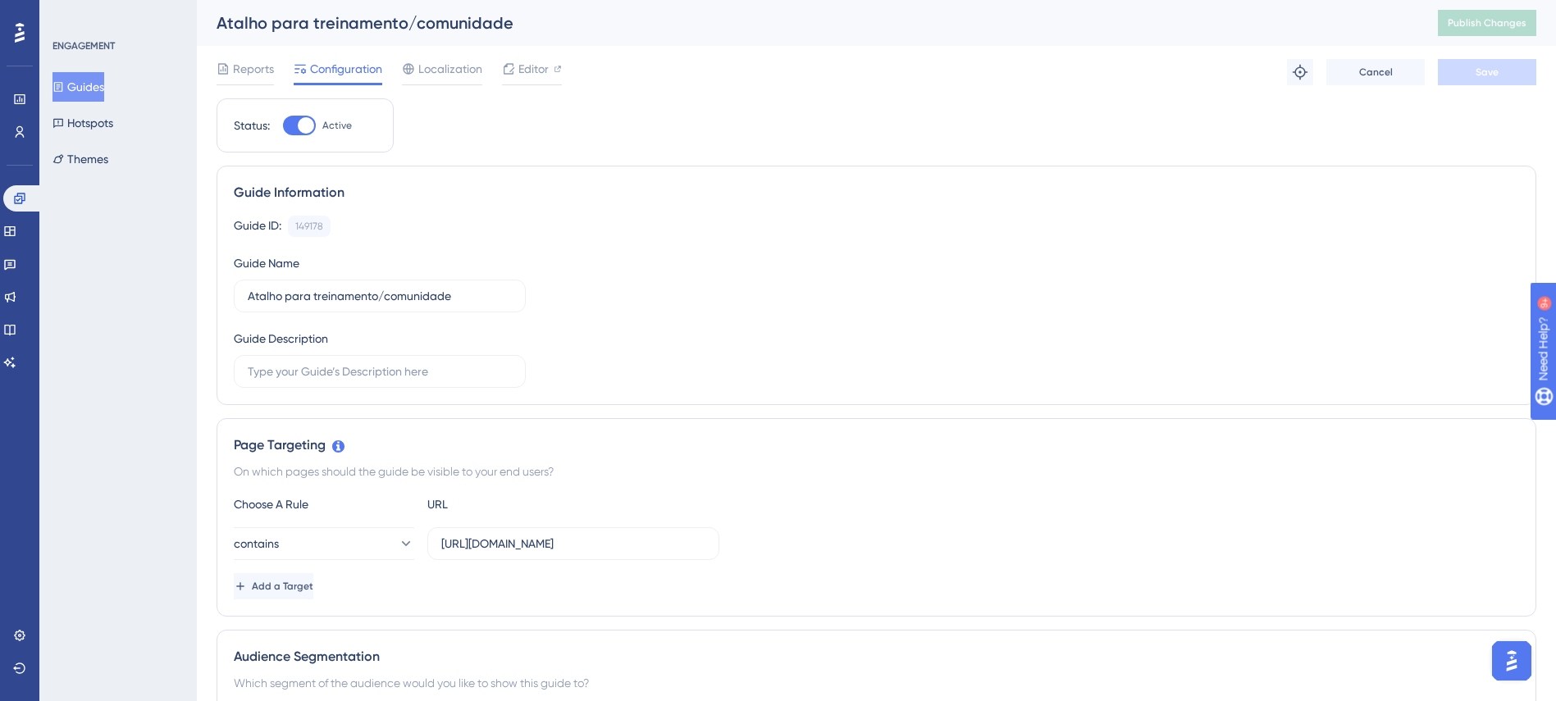
click at [302, 122] on div at bounding box center [306, 125] width 16 height 16
click at [283, 125] on input "Active" at bounding box center [282, 125] width 1 height 1
checkbox input "false"
click at [1502, 83] on button "Save" at bounding box center [1487, 72] width 98 height 26
click at [84, 75] on button "Guides" at bounding box center [78, 87] width 52 height 30
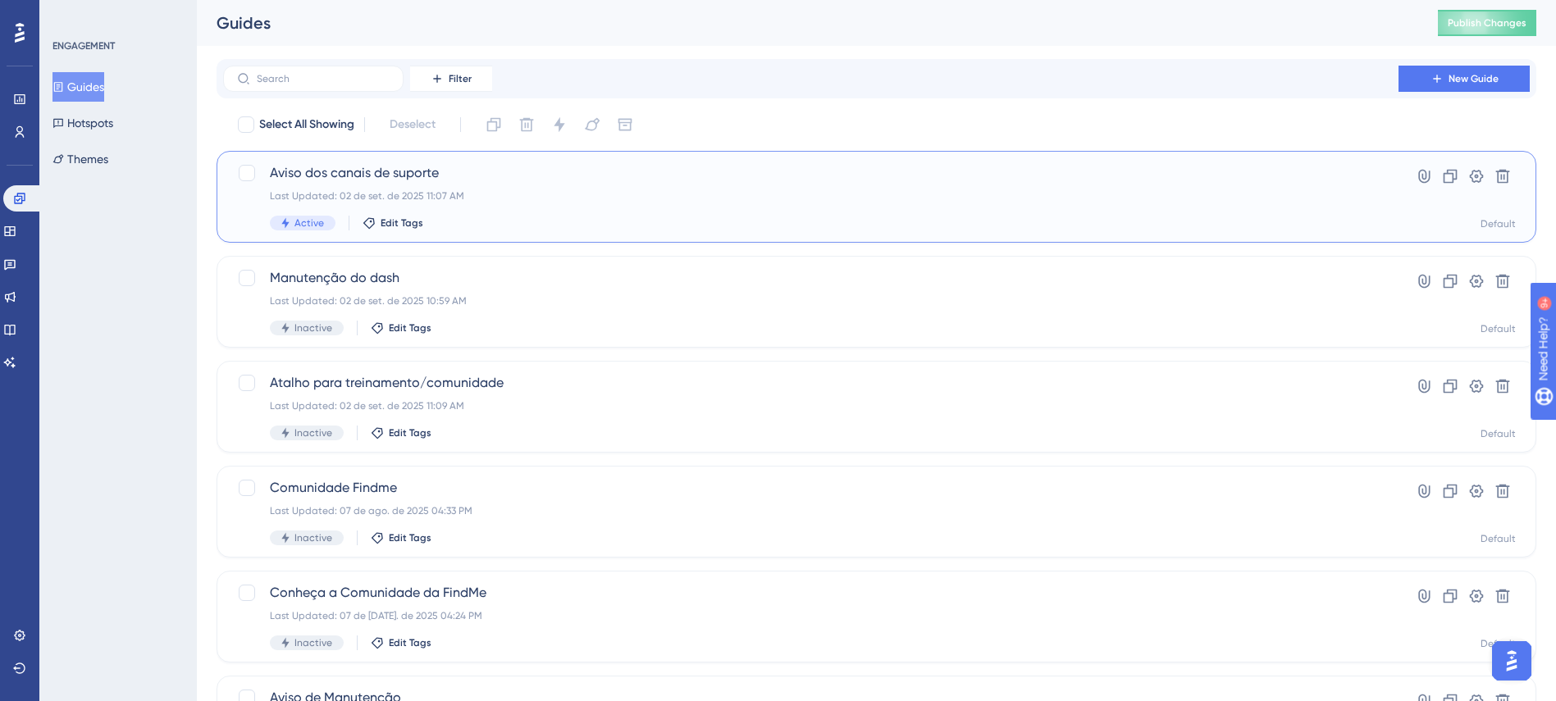
click at [381, 175] on span "Aviso dos canais de suporte" at bounding box center [811, 173] width 1082 height 20
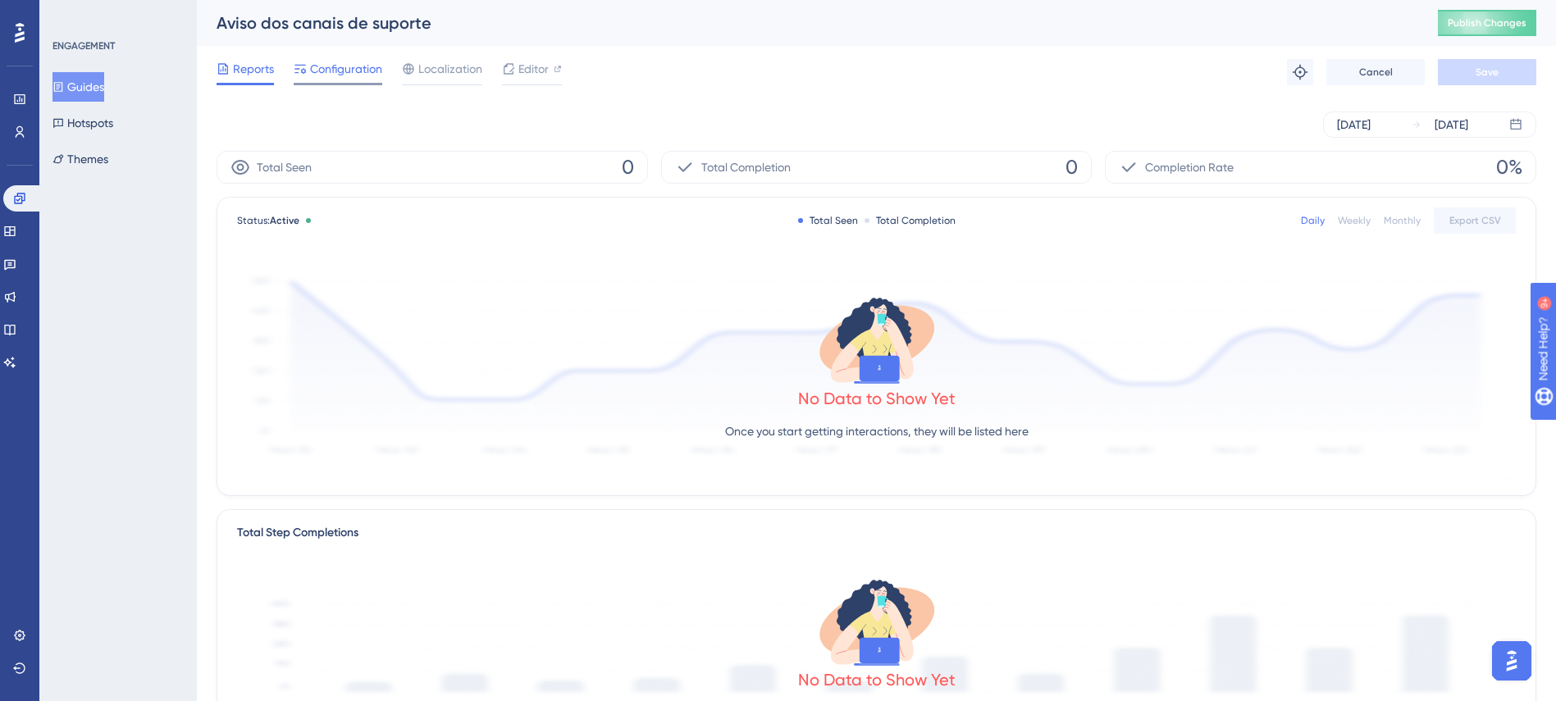
click at [354, 63] on span "Configuration" at bounding box center [346, 69] width 72 height 20
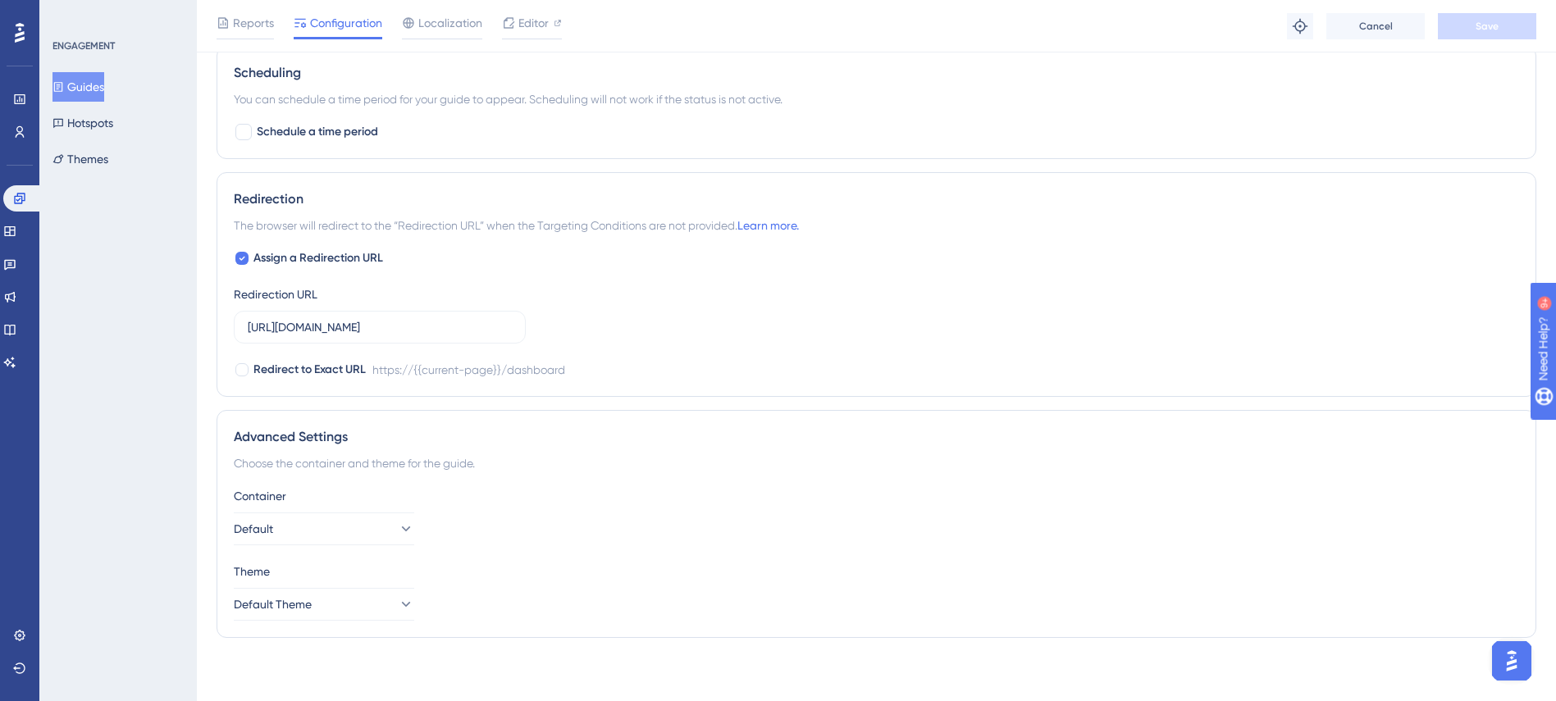
scroll to position [1216, 0]
drag, startPoint x: 466, startPoint y: 316, endPoint x: 45, endPoint y: 303, distance: 420.9
drag, startPoint x: 827, startPoint y: 225, endPoint x: 367, endPoint y: 217, distance: 460.1
click at [375, 223] on div "The browser will redirect to the “Redirection URL” when the Targeting Condition…" at bounding box center [876, 223] width 1285 height 20
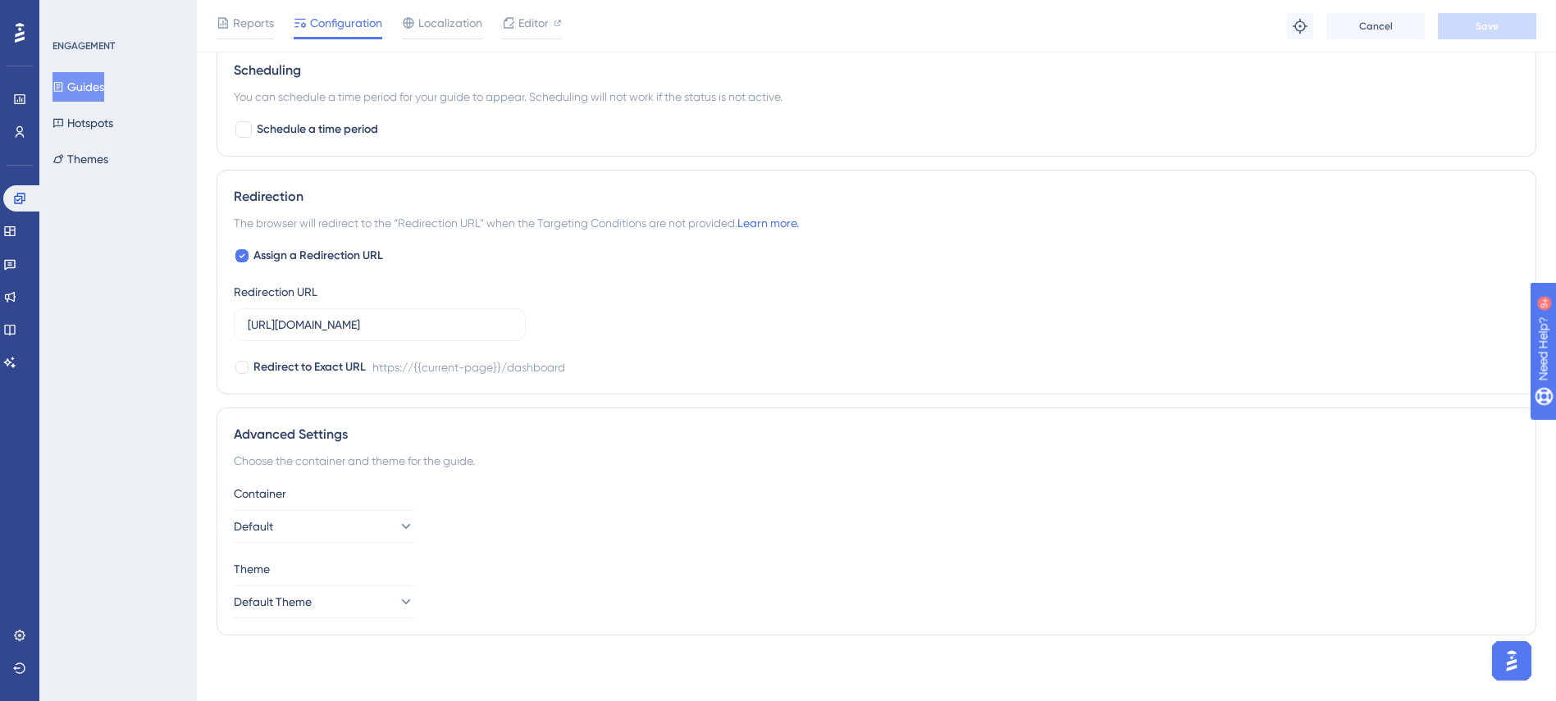
click at [527, 260] on div "Assign a Redirection URL Redirection URL https://v2.findme.id/dashboard Redirec…" at bounding box center [876, 311] width 1285 height 131
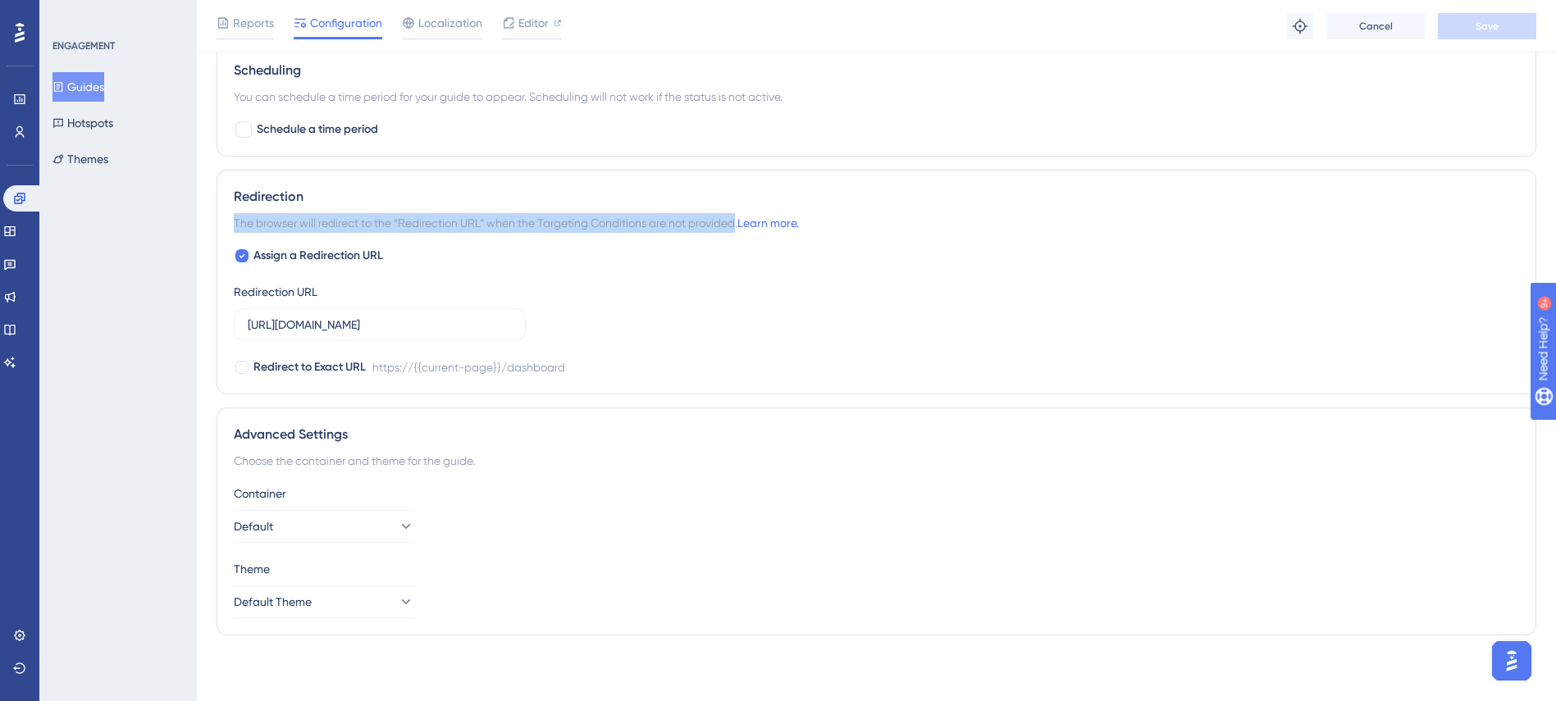
drag, startPoint x: 235, startPoint y: 228, endPoint x: 739, endPoint y: 230, distance: 503.6
click at [739, 230] on span "The browser will redirect to the “Redirection URL” when the Targeting Condition…" at bounding box center [516, 223] width 565 height 20
copy span "The browser will redirect to the “Redirection URL” when the Targeting Condition…"
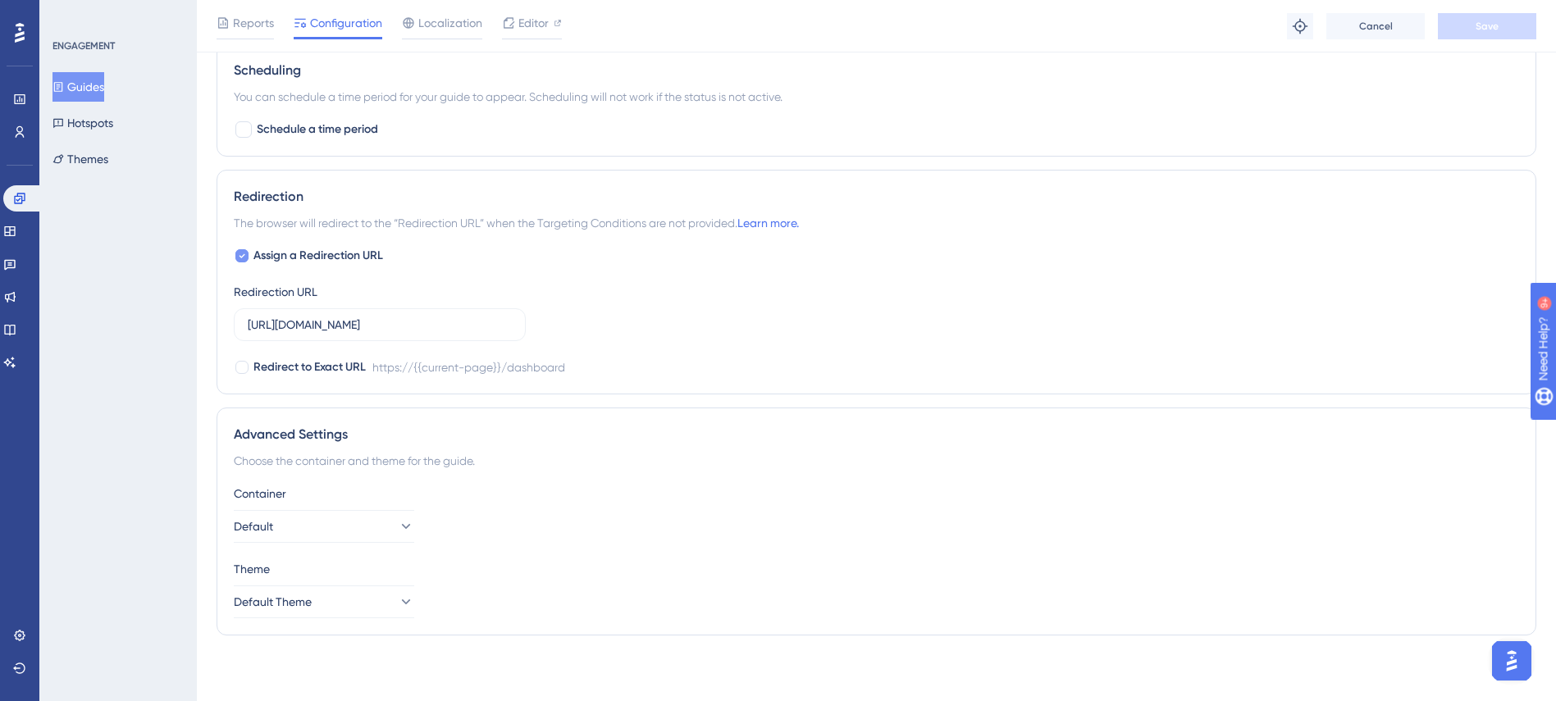
click at [243, 252] on icon at bounding box center [242, 255] width 7 height 13
checkbox input "false"
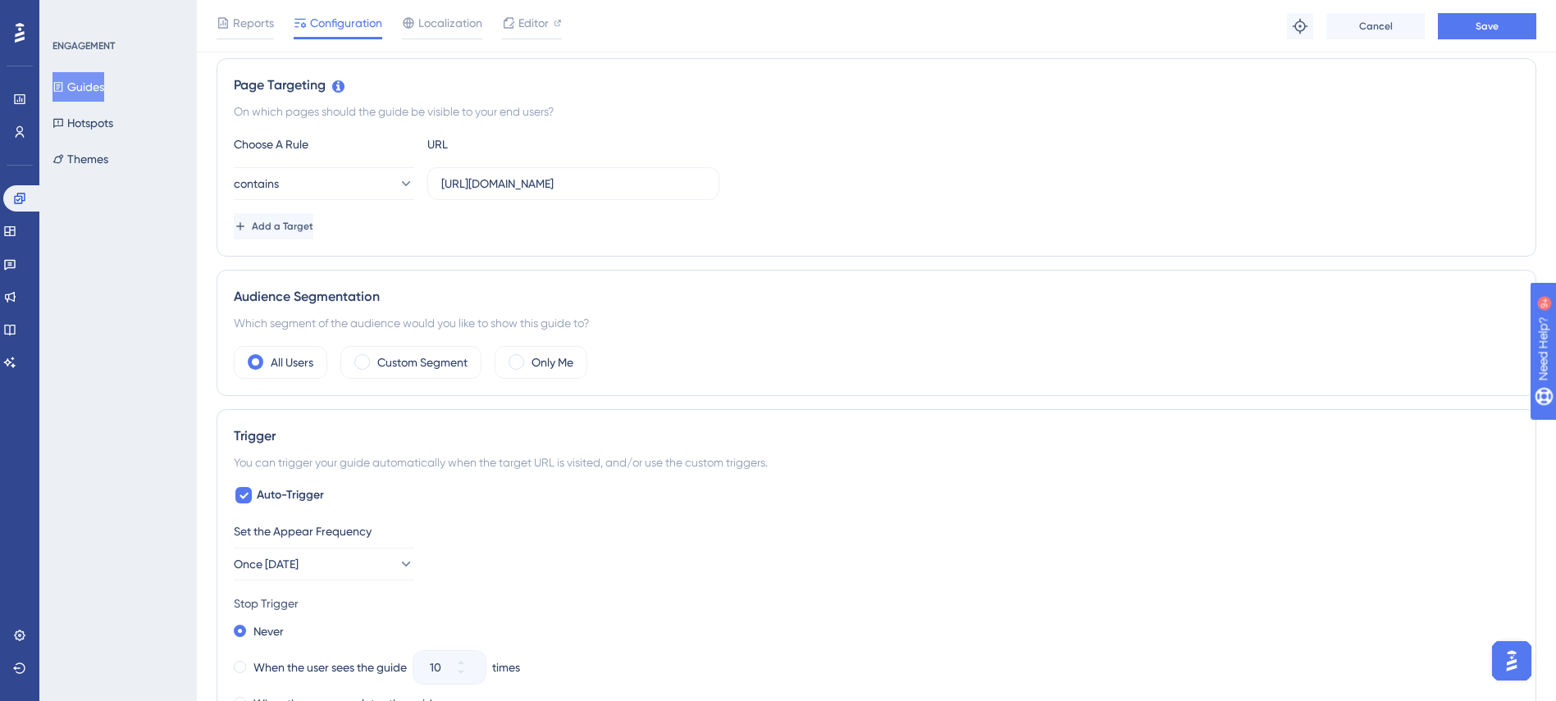
scroll to position [0, 0]
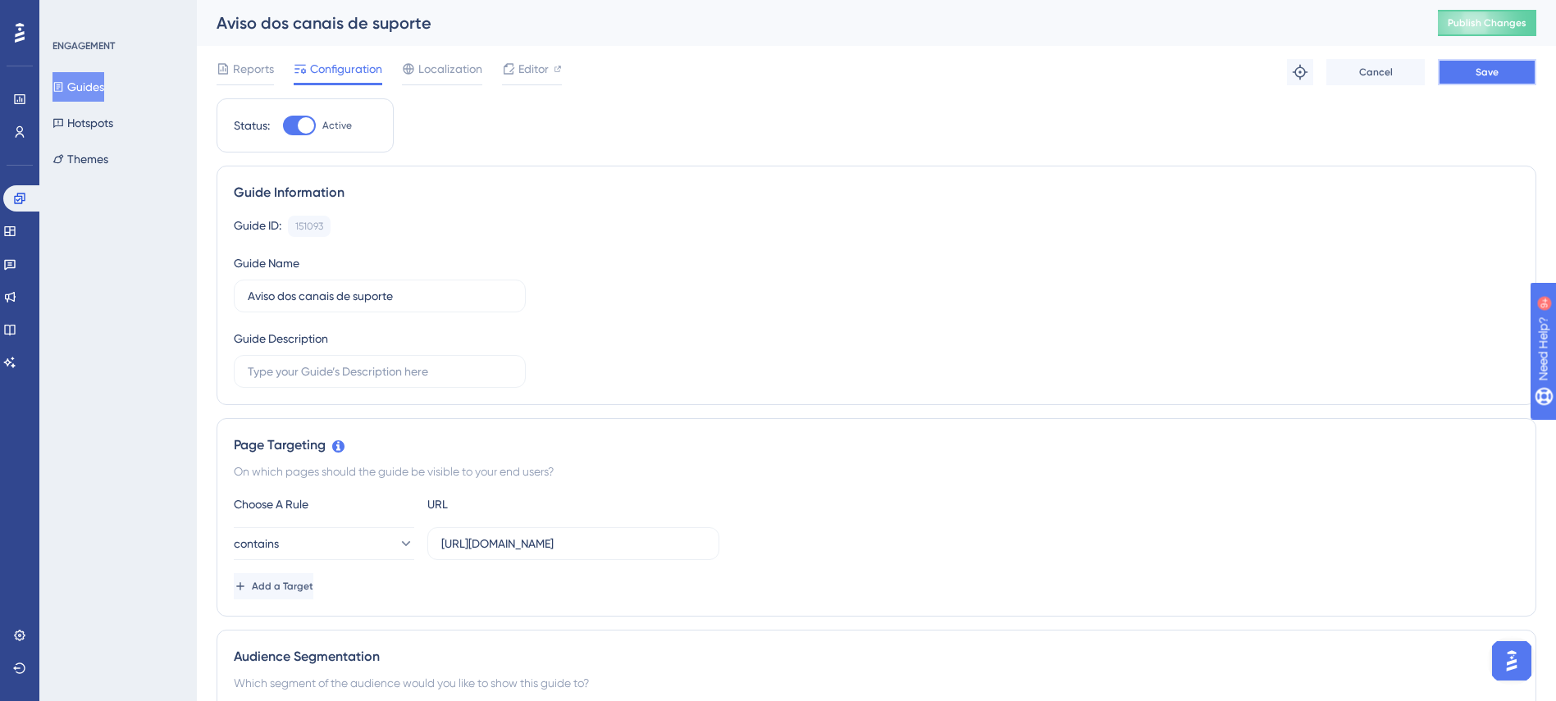
click at [1470, 75] on button "Save" at bounding box center [1487, 72] width 98 height 26
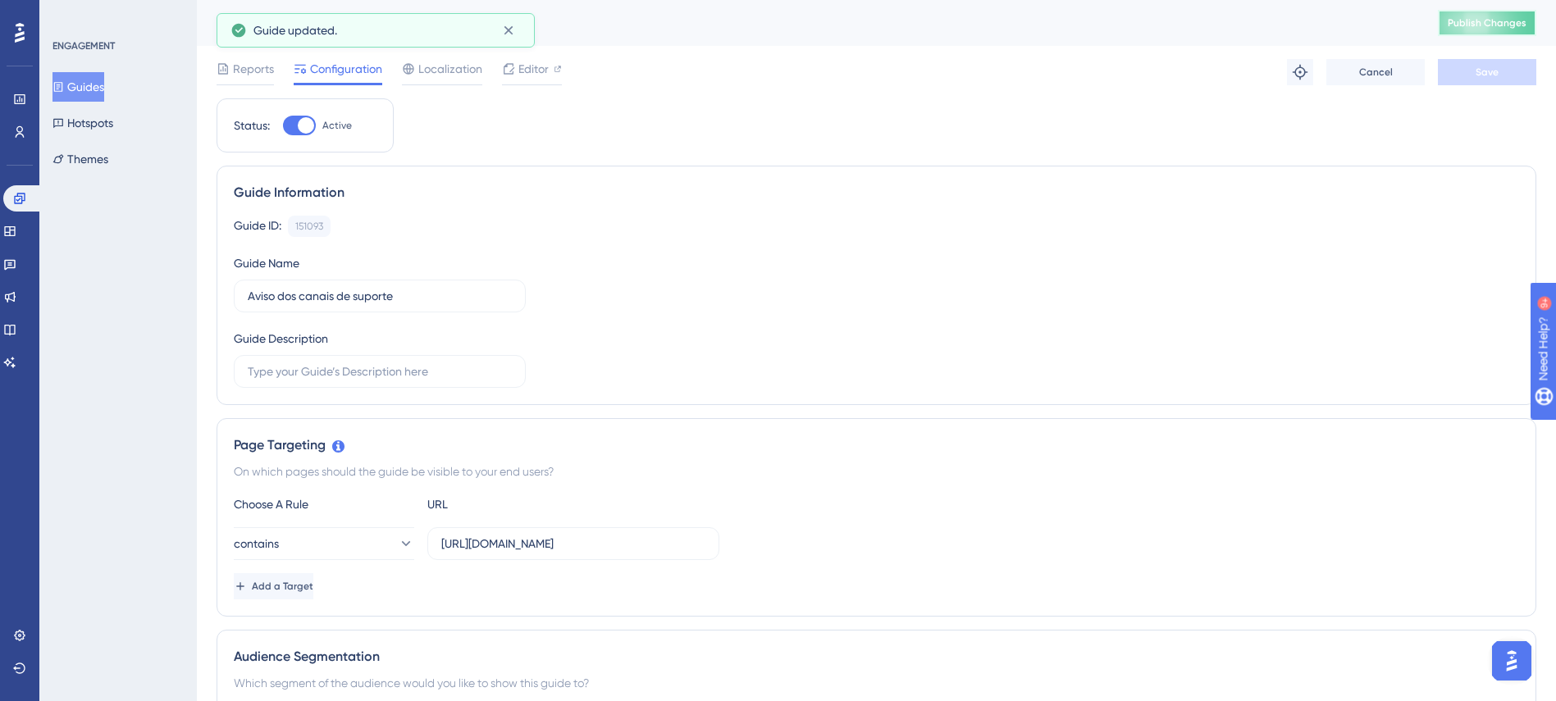
click at [1484, 10] on button "Publish Changes" at bounding box center [1487, 23] width 98 height 26
click at [535, 63] on span "Editor" at bounding box center [533, 69] width 30 height 20
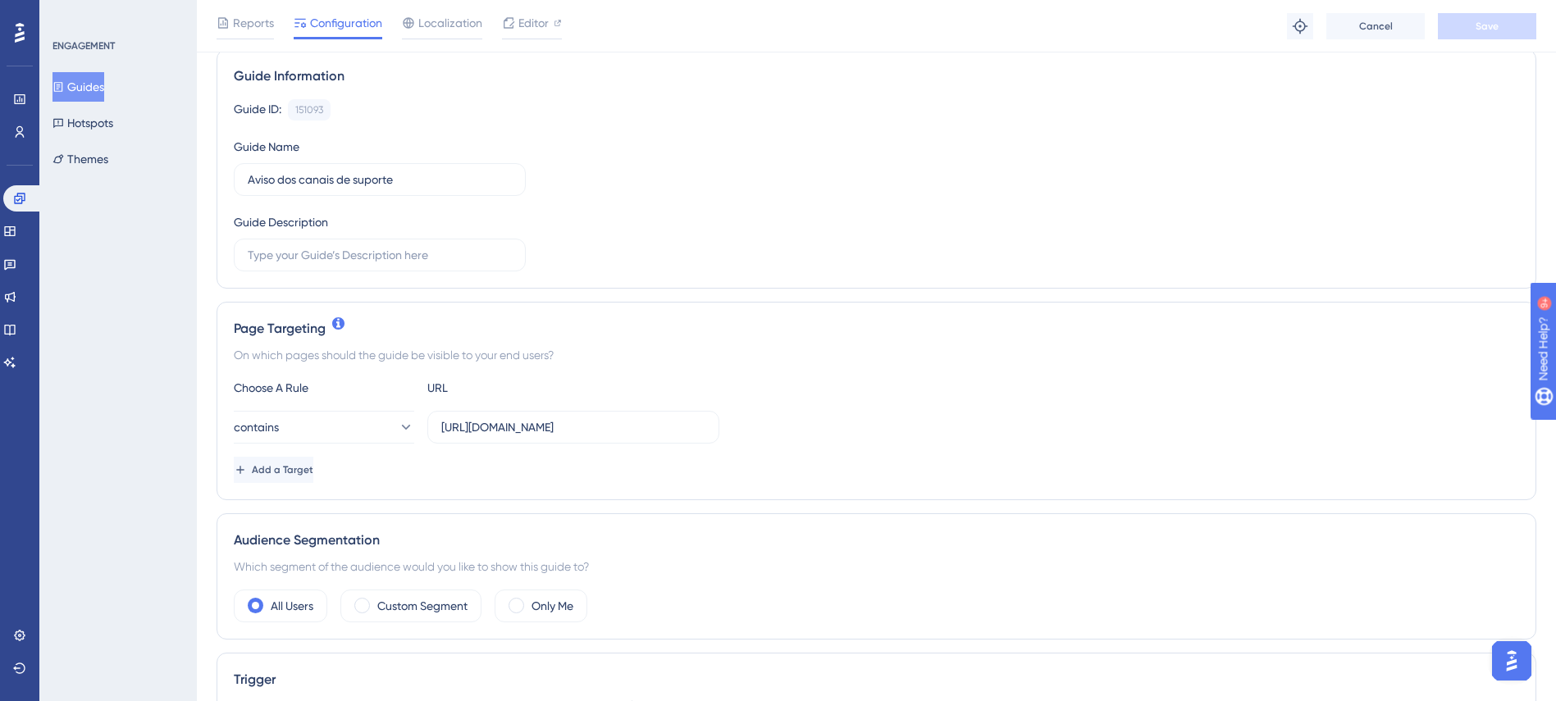
scroll to position [246, 0]
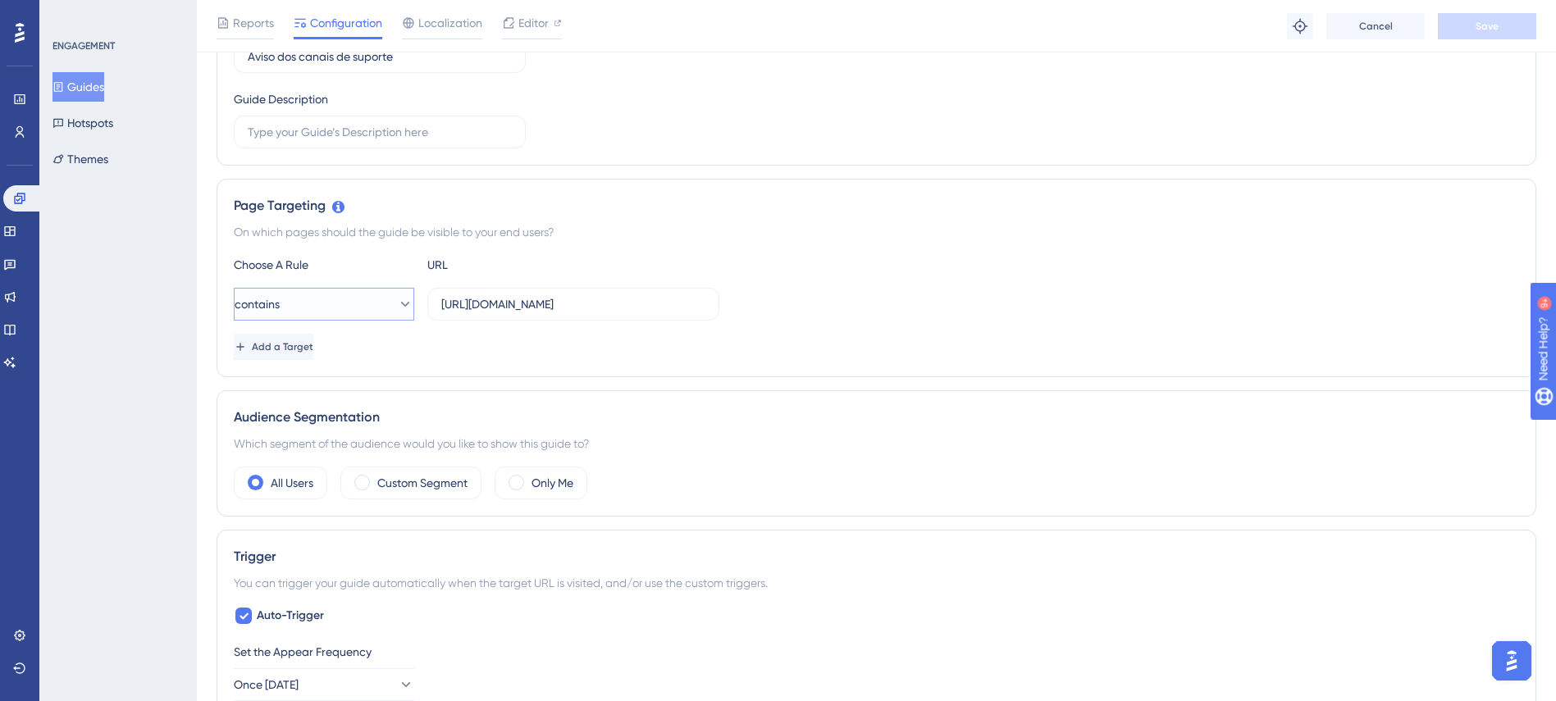
click at [336, 290] on button "contains" at bounding box center [324, 304] width 180 height 33
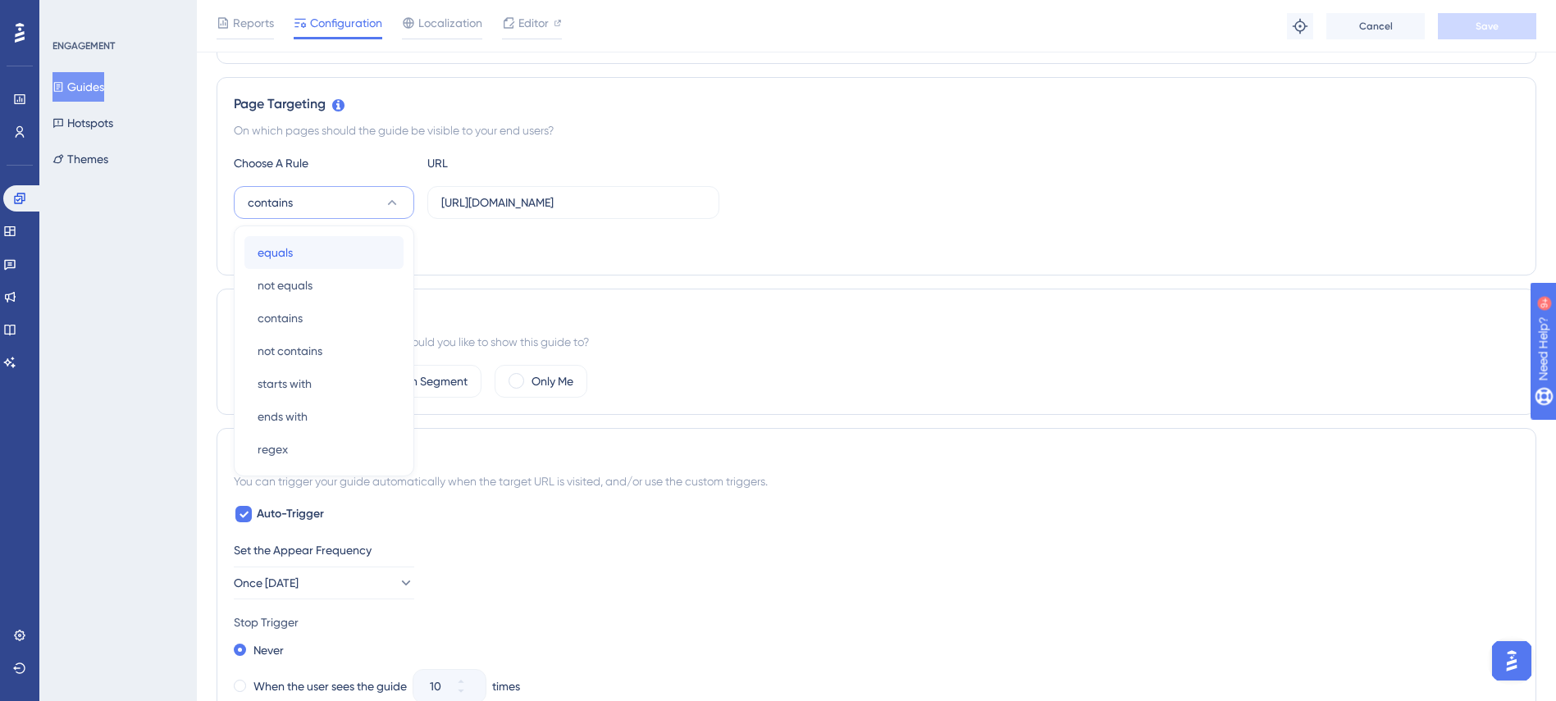
click at [319, 256] on div "equals equals" at bounding box center [324, 252] width 133 height 33
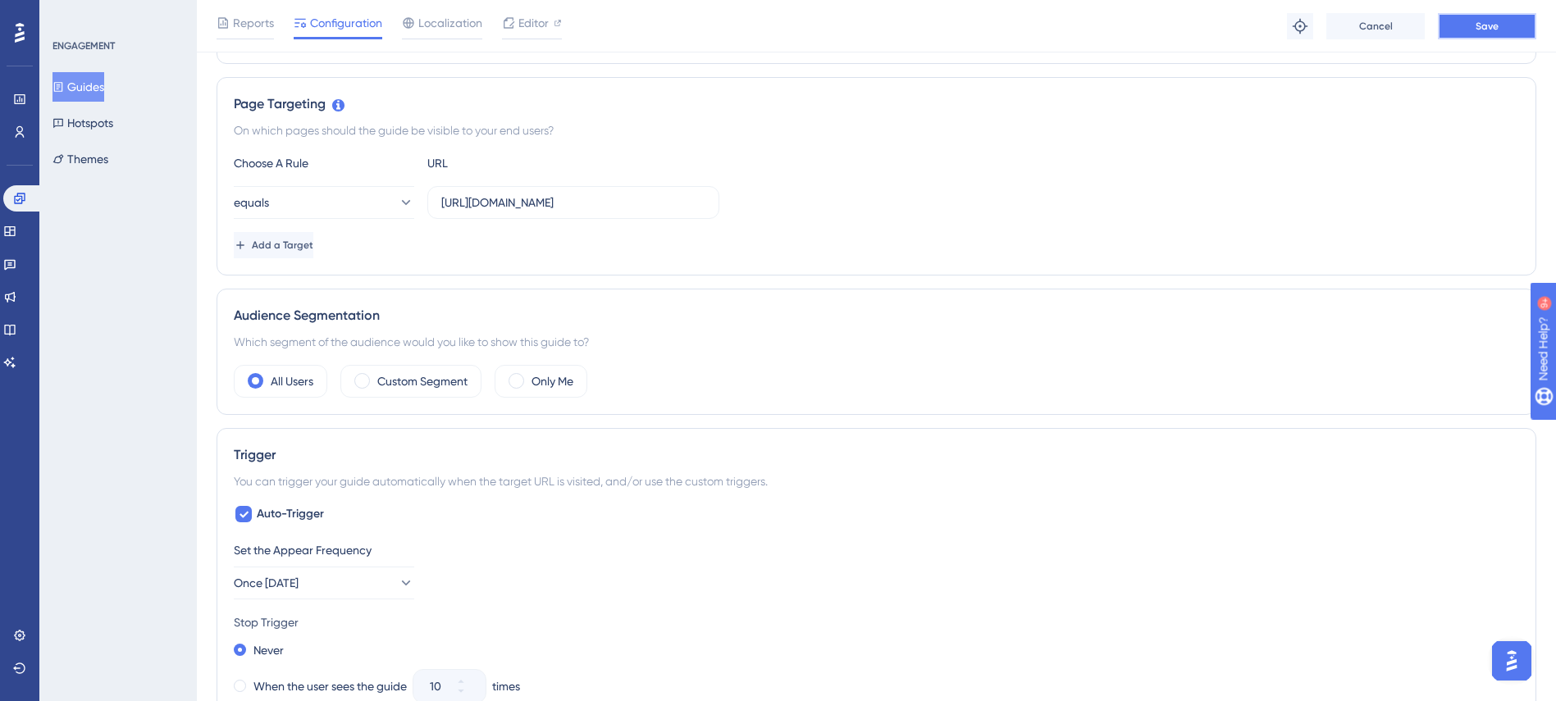
click at [1467, 28] on button "Save" at bounding box center [1487, 26] width 98 height 26
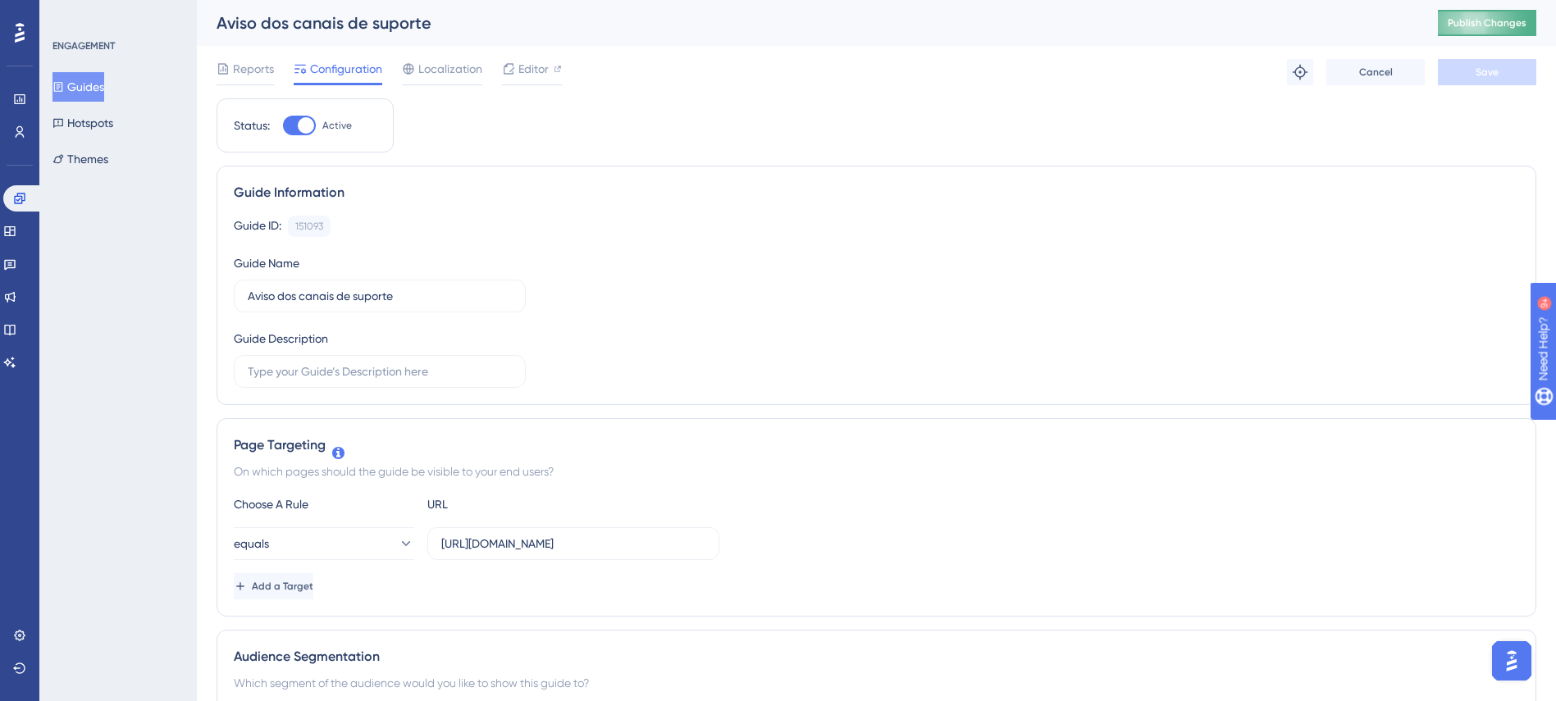
click at [1479, 21] on span "Publish Changes" at bounding box center [1486, 22] width 79 height 13
click at [98, 83] on button "Guides" at bounding box center [78, 87] width 52 height 30
